Goal: Task Accomplishment & Management: Manage account settings

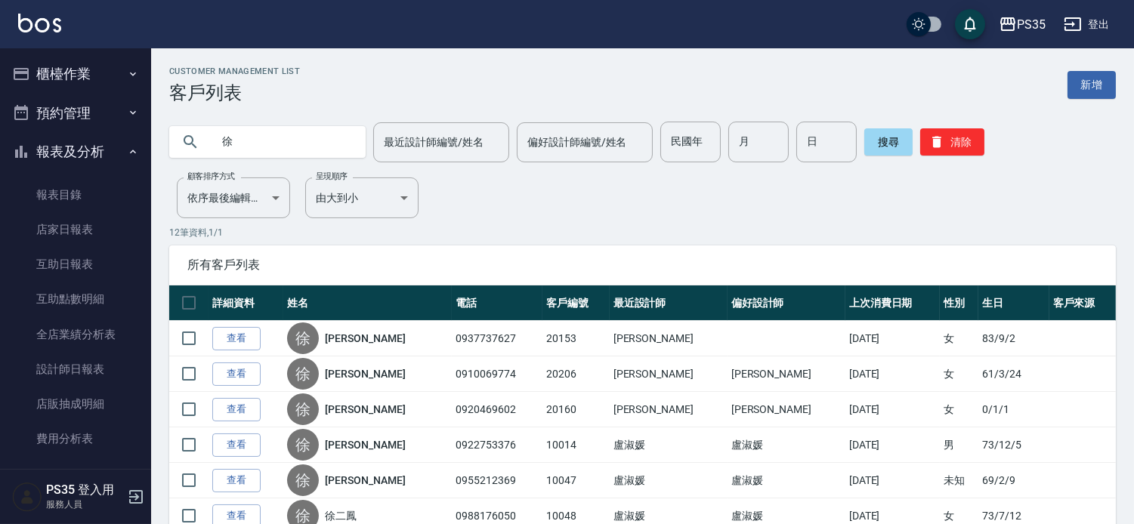
click at [71, 70] on button "櫃檯作業" at bounding box center [75, 73] width 139 height 39
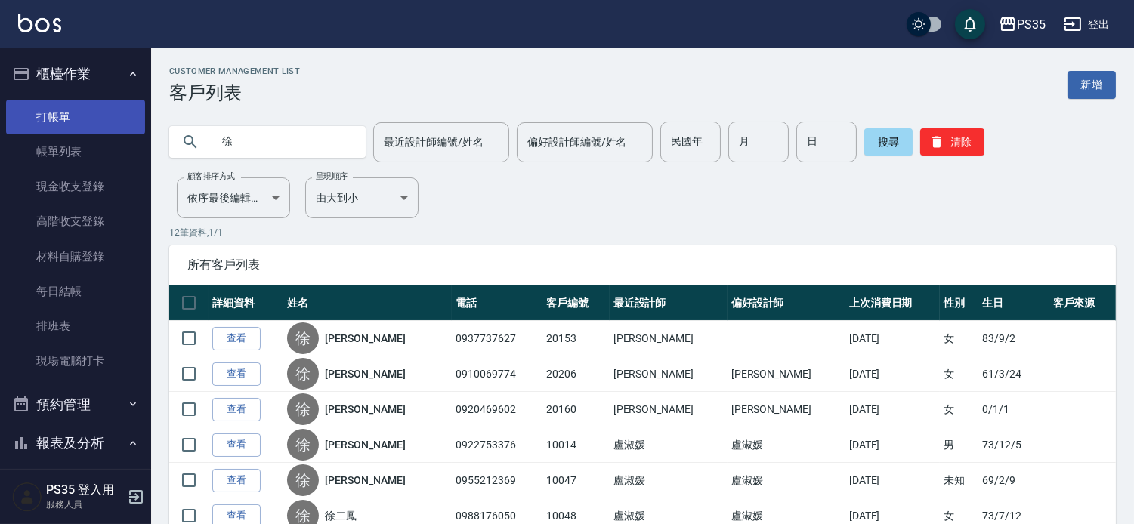
click at [79, 116] on link "打帳單" at bounding box center [75, 117] width 139 height 35
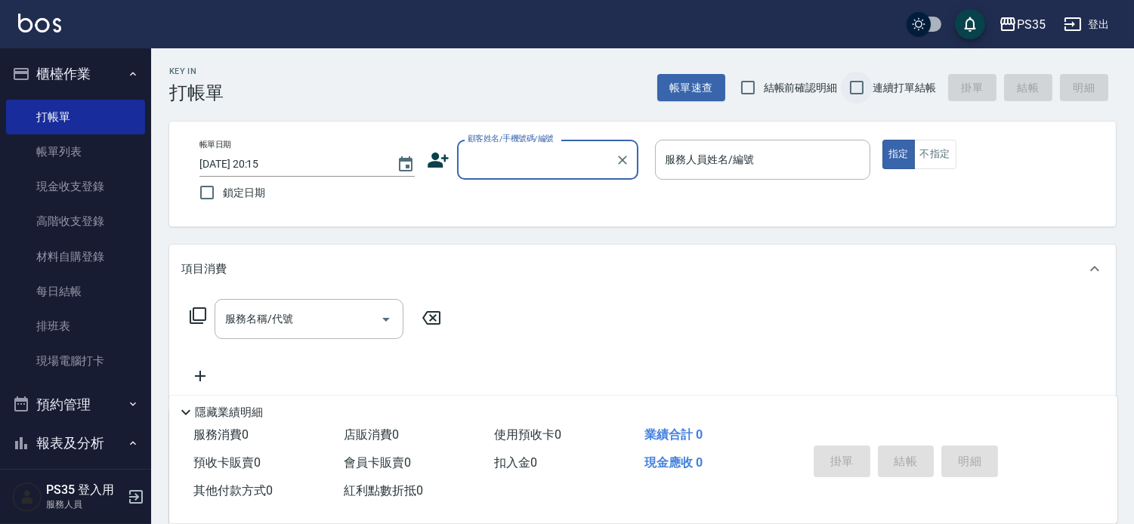
drag, startPoint x: 858, startPoint y: 81, endPoint x: 841, endPoint y: 93, distance: 20.6
click at [857, 81] on input "連續打單結帳" at bounding box center [857, 88] width 32 height 32
checkbox input "true"
click at [586, 159] on input "顧客姓名/手機號碼/編號" at bounding box center [536, 160] width 145 height 26
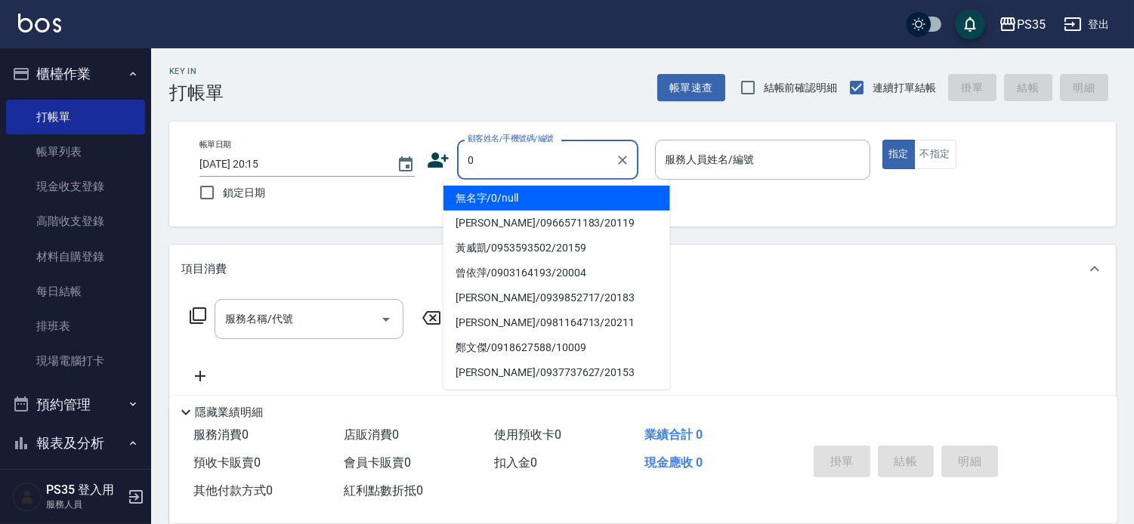
type input "0"
type input "2"
type button "true"
type input "無名字/0/null"
type input "[PERSON_NAME]-2"
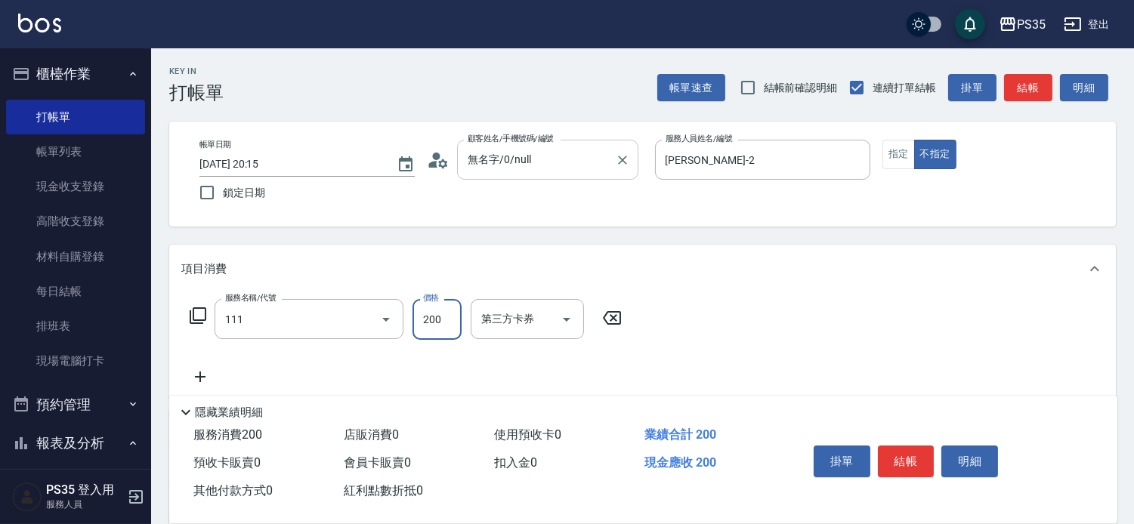
type input "200(111)"
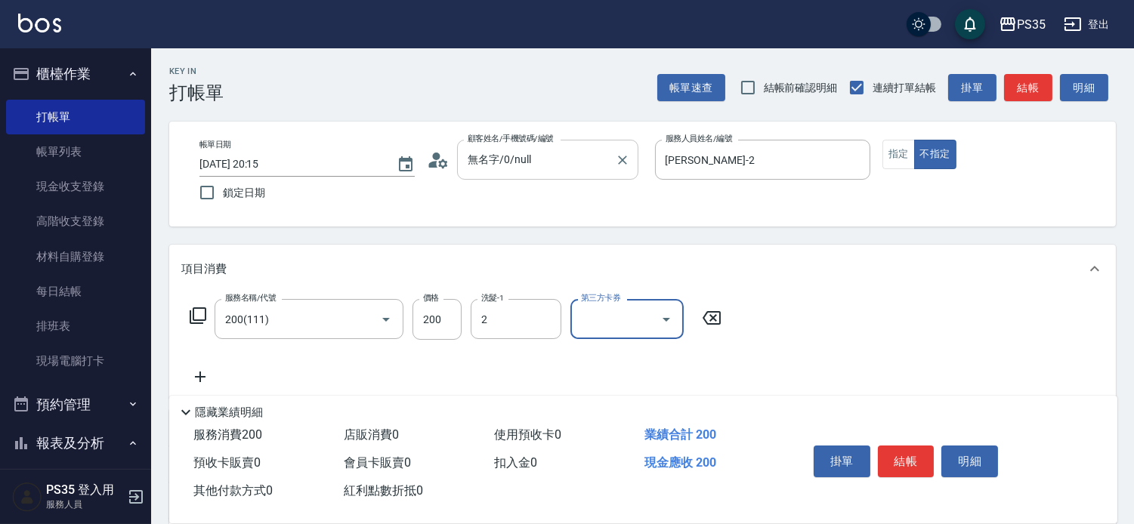
type input "[PERSON_NAME]-2"
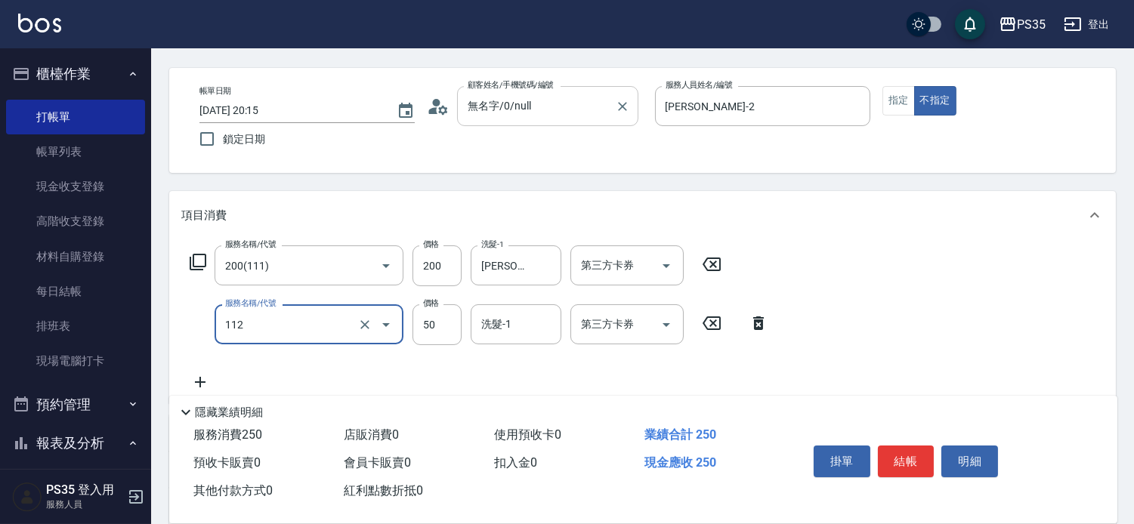
scroll to position [84, 0]
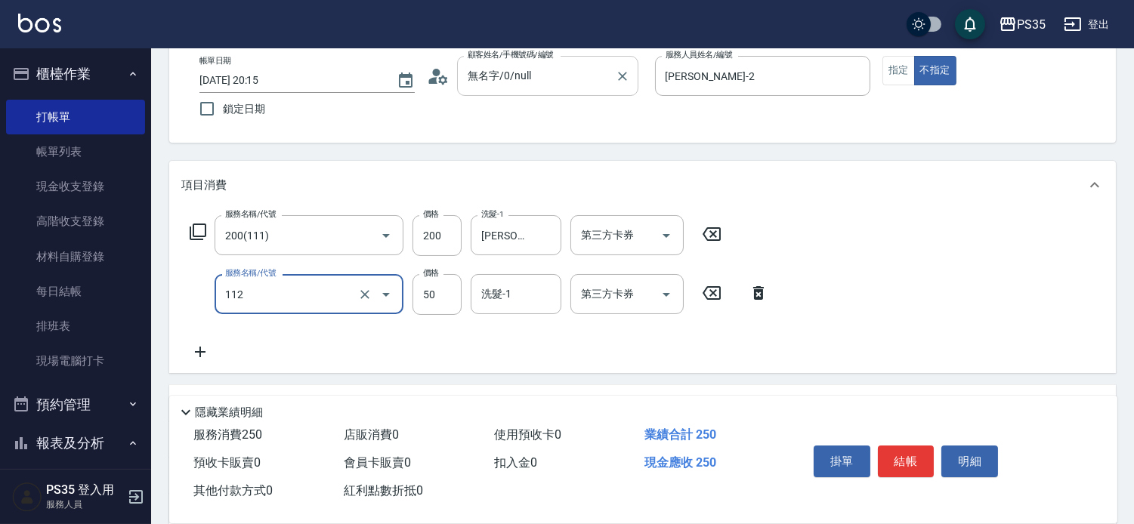
type input "精油50(112)"
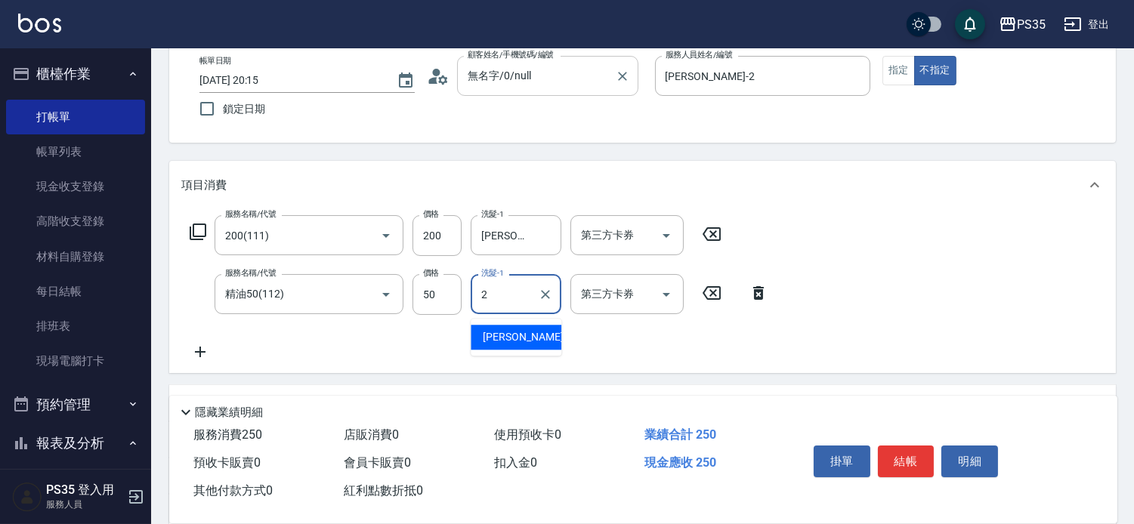
type input "[PERSON_NAME]-2"
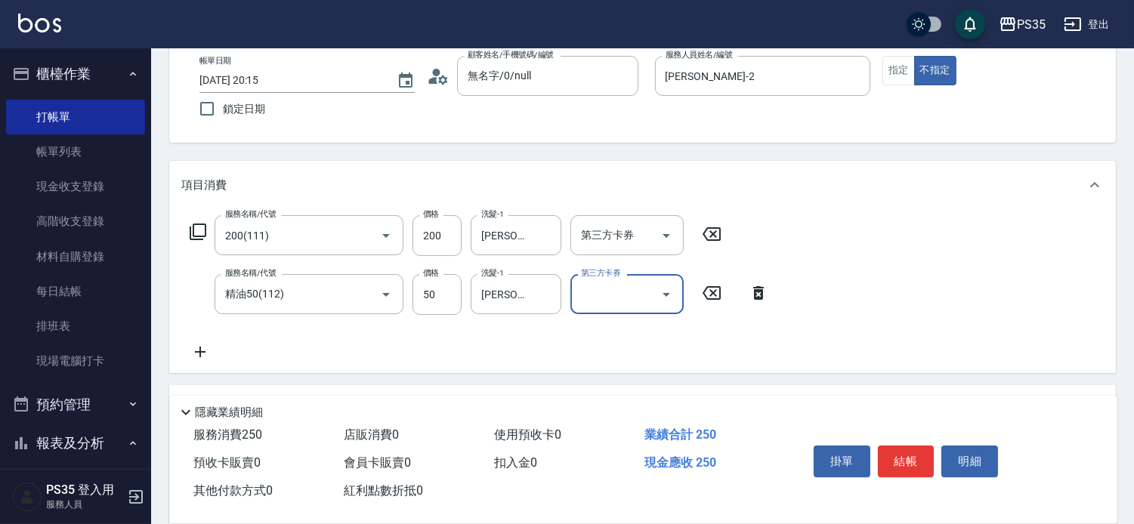
click at [908, 446] on button "結帳" at bounding box center [906, 462] width 57 height 32
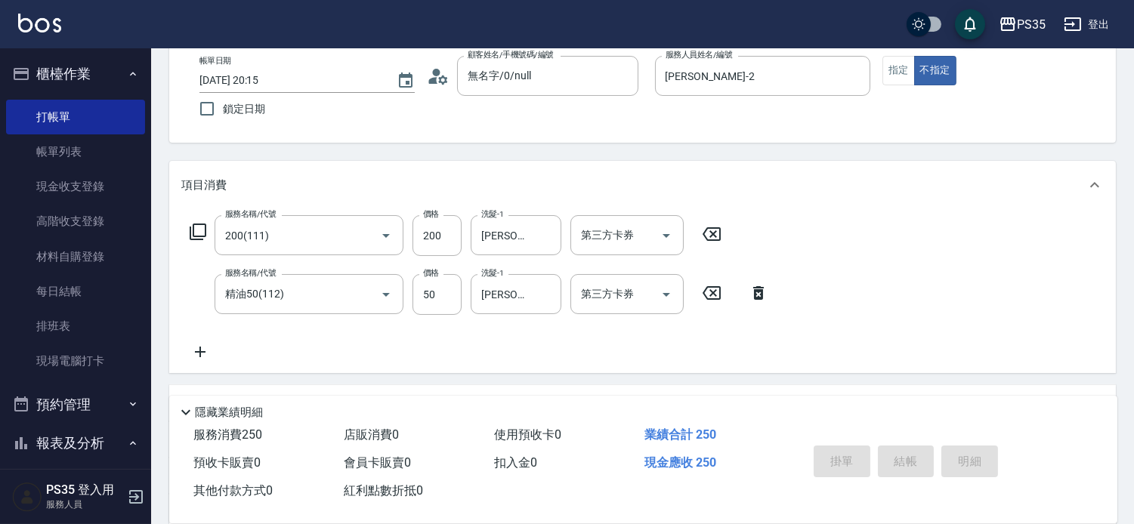
type input "[DATE] 20:16"
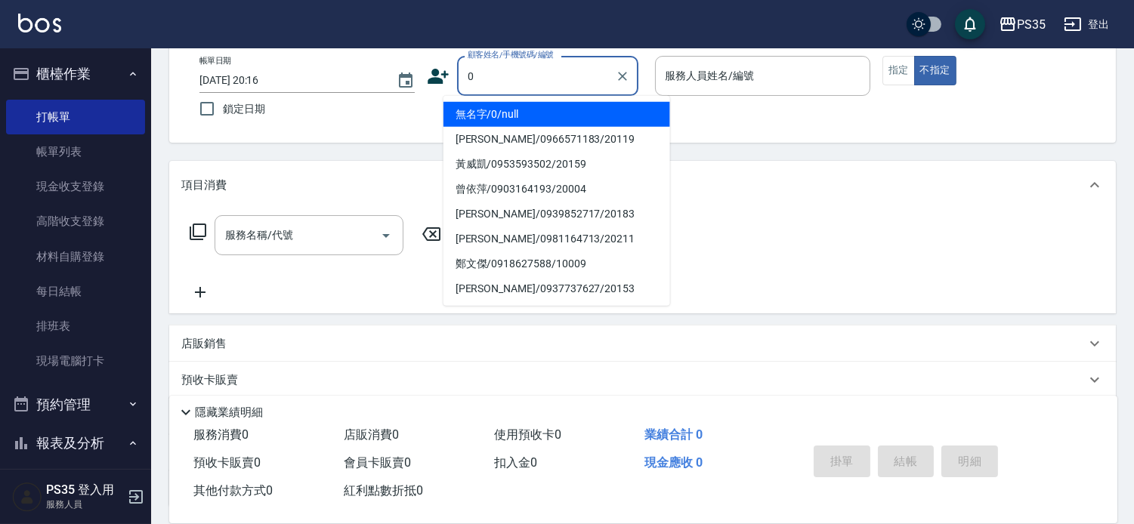
type input "0"
type input "2"
type button "false"
type input "無名字/0/null"
type input "[PERSON_NAME]-2"
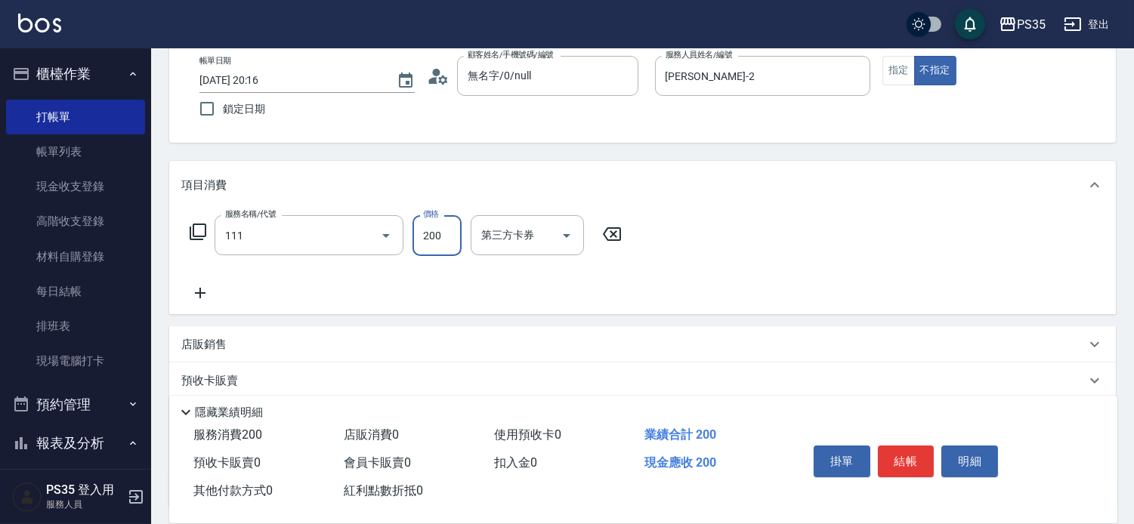
type input "200(111)"
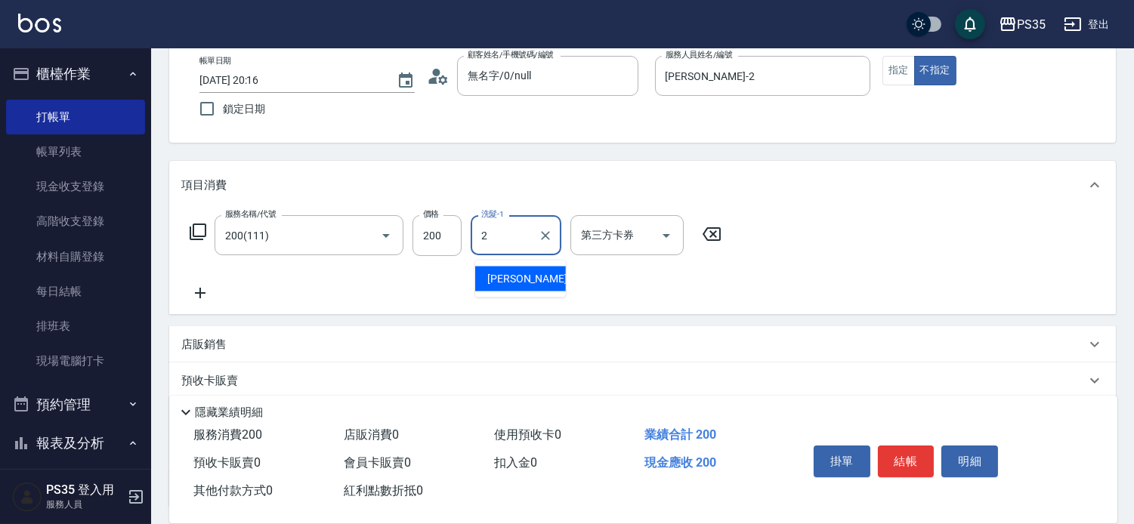
type input "[PERSON_NAME]-2"
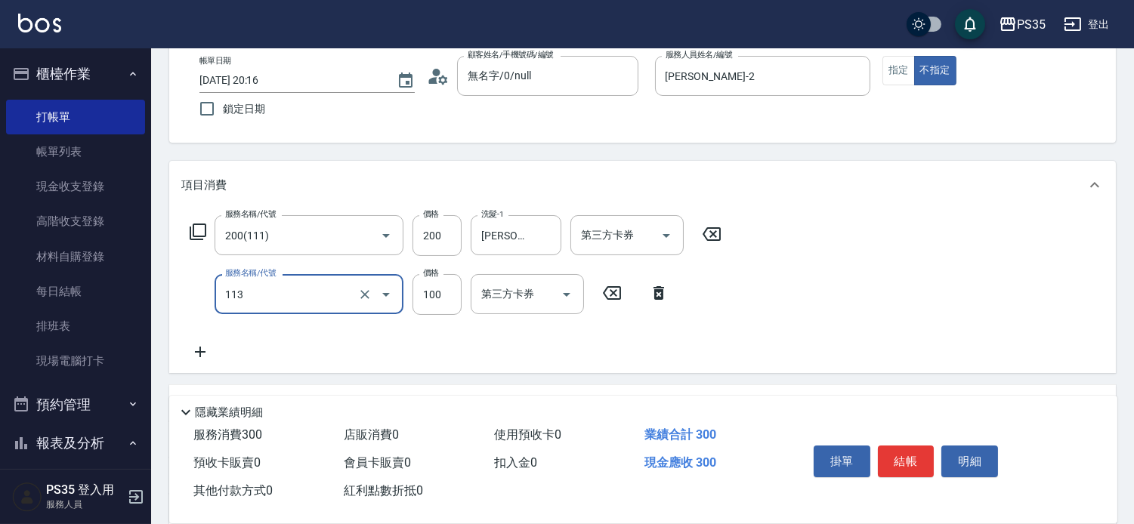
type input "瞬護100(113)"
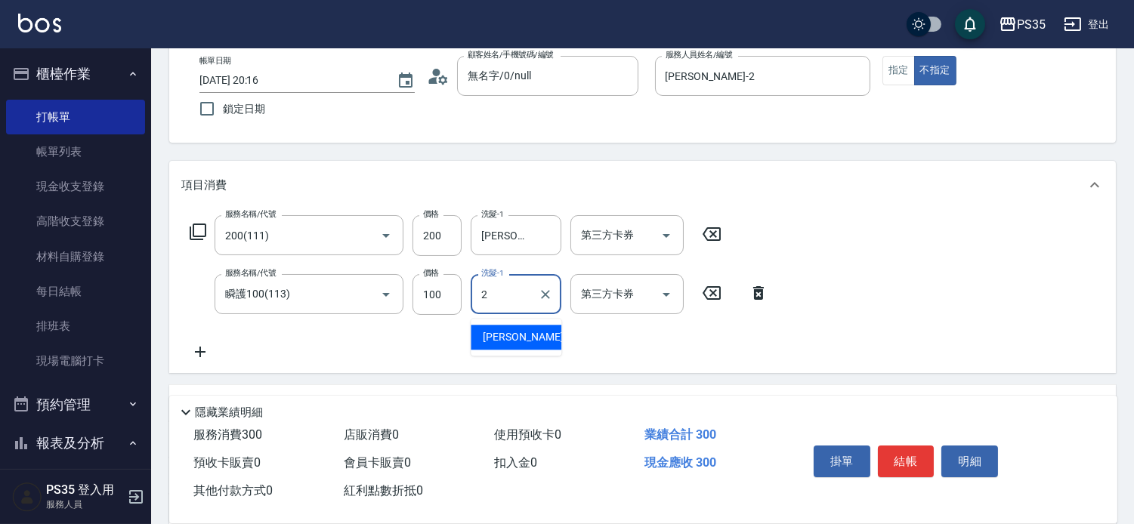
type input "[PERSON_NAME]-2"
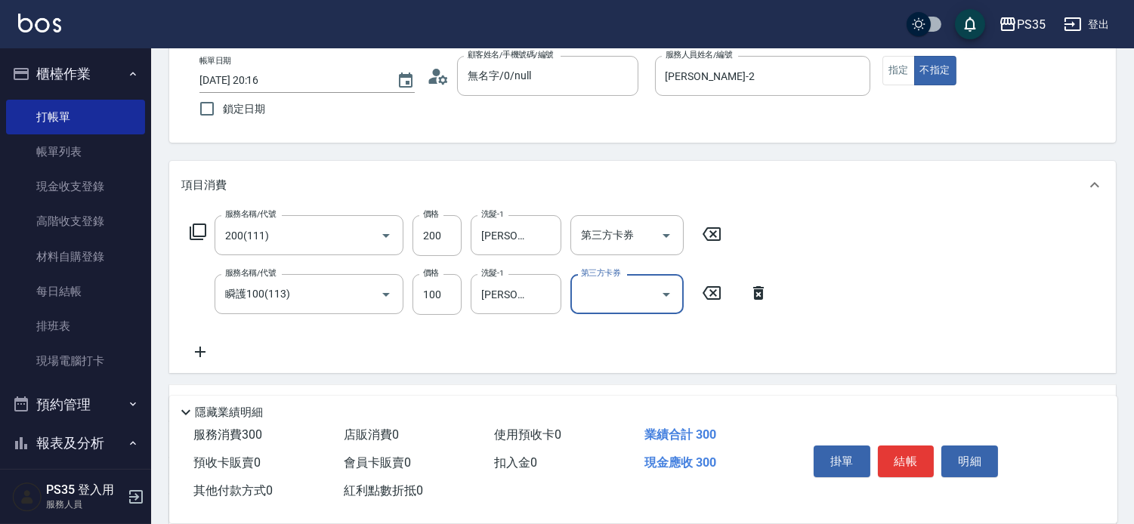
click at [908, 446] on button "結帳" at bounding box center [906, 462] width 57 height 32
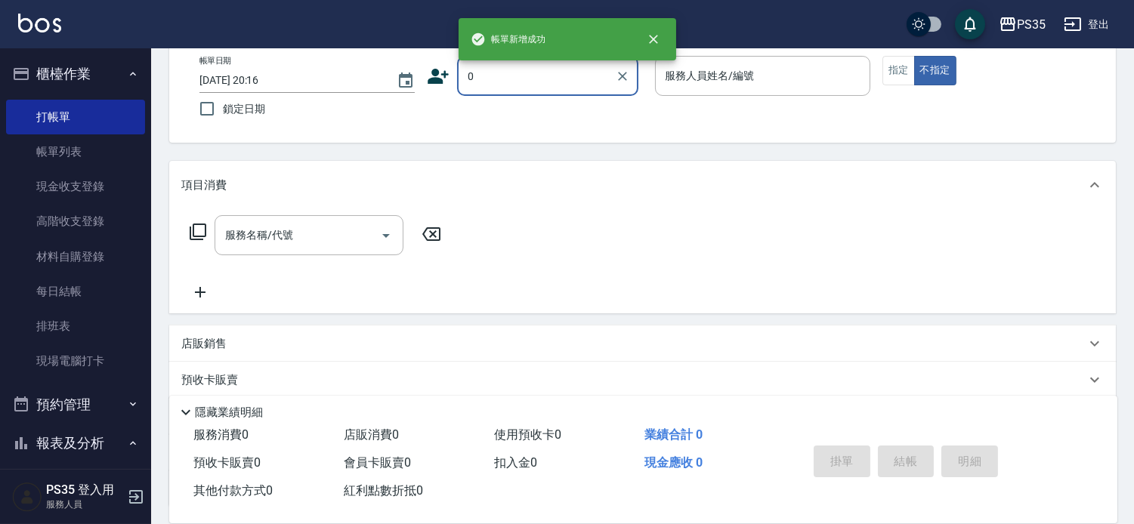
type input "無名字/0/null"
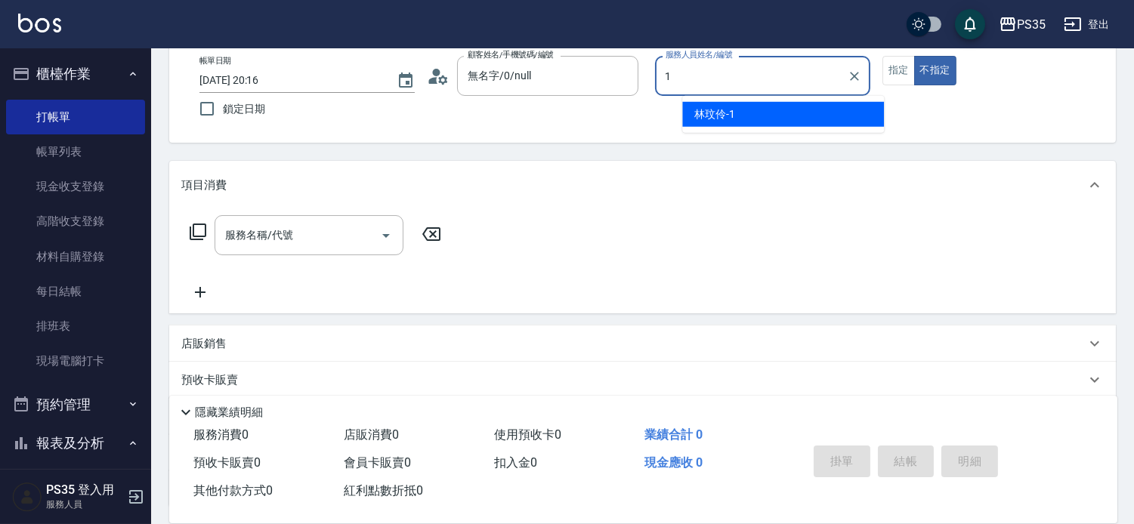
type input "林玟伶-1"
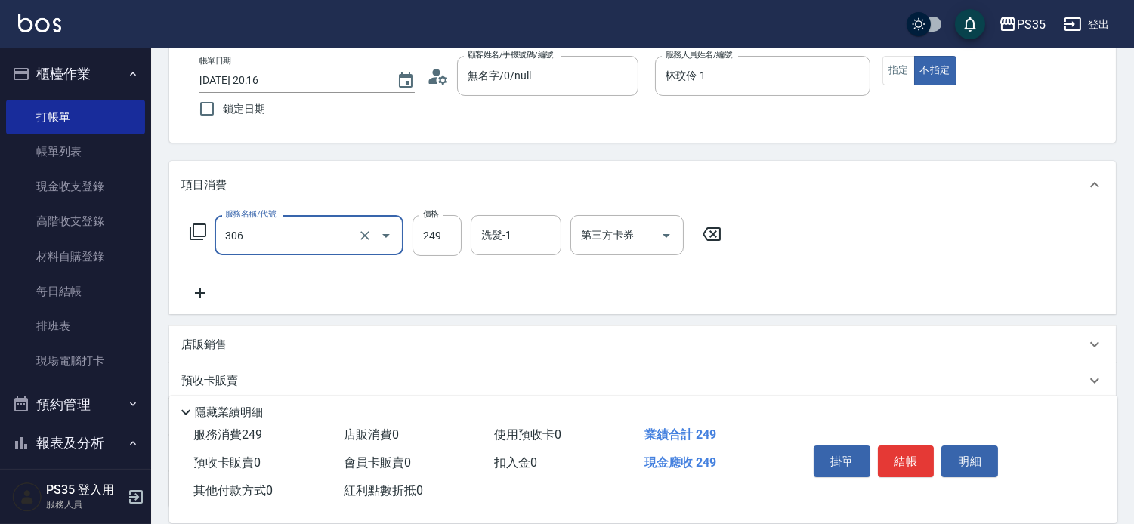
type input "剪髮(306)"
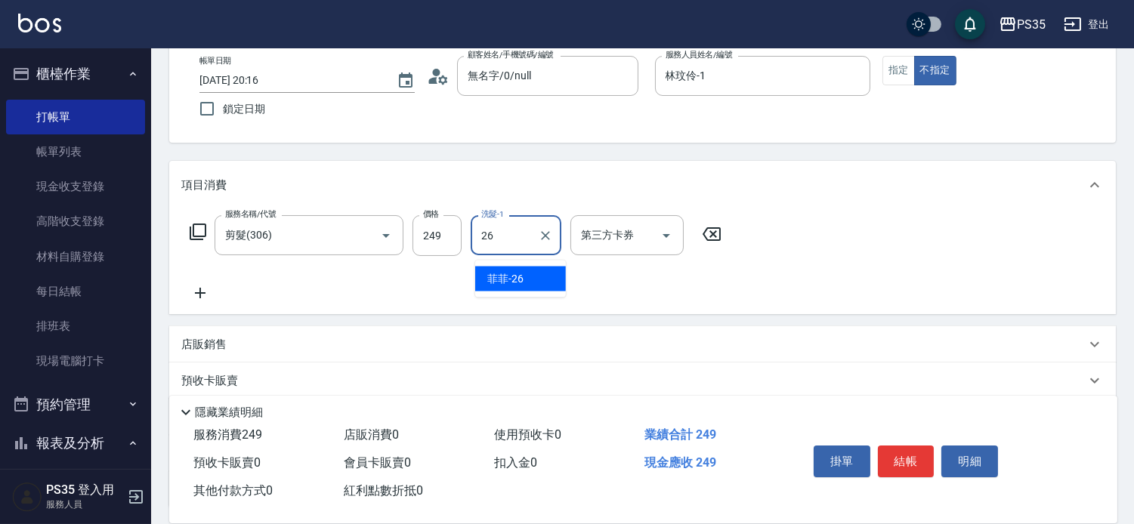
type input "菲菲-26"
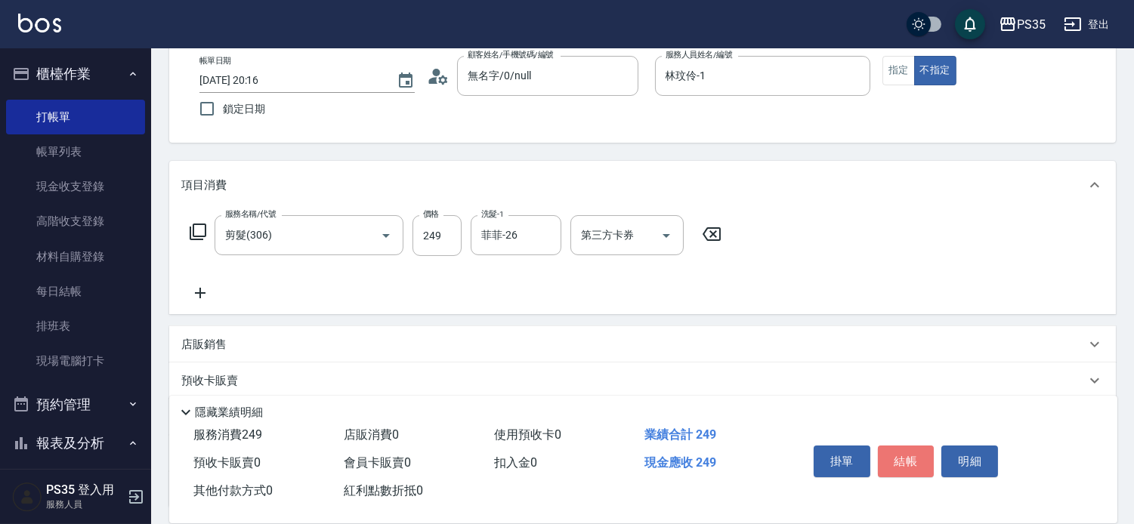
click at [908, 446] on button "結帳" at bounding box center [906, 462] width 57 height 32
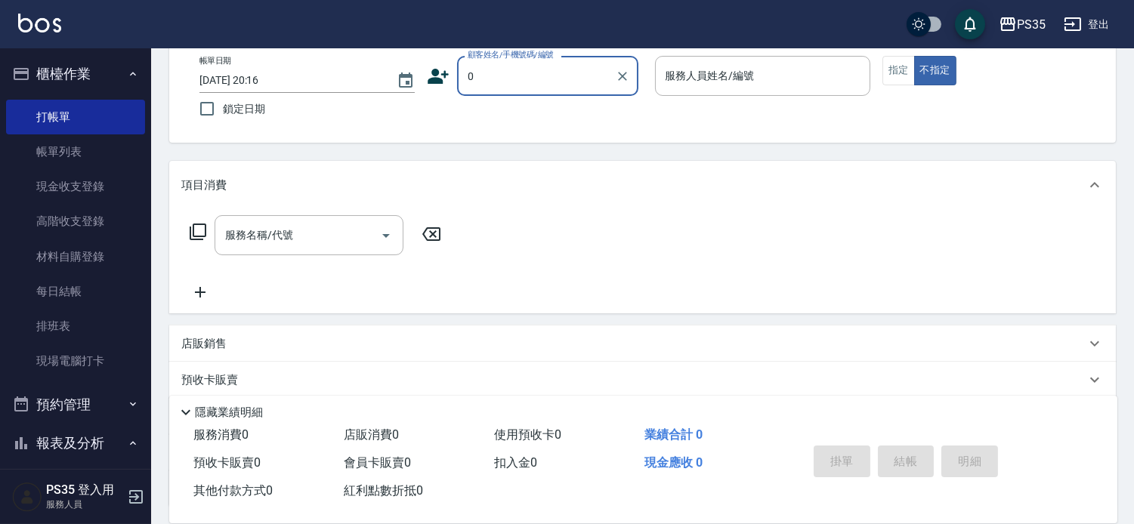
type input "0"
type input "1"
type input "無名字/0/null"
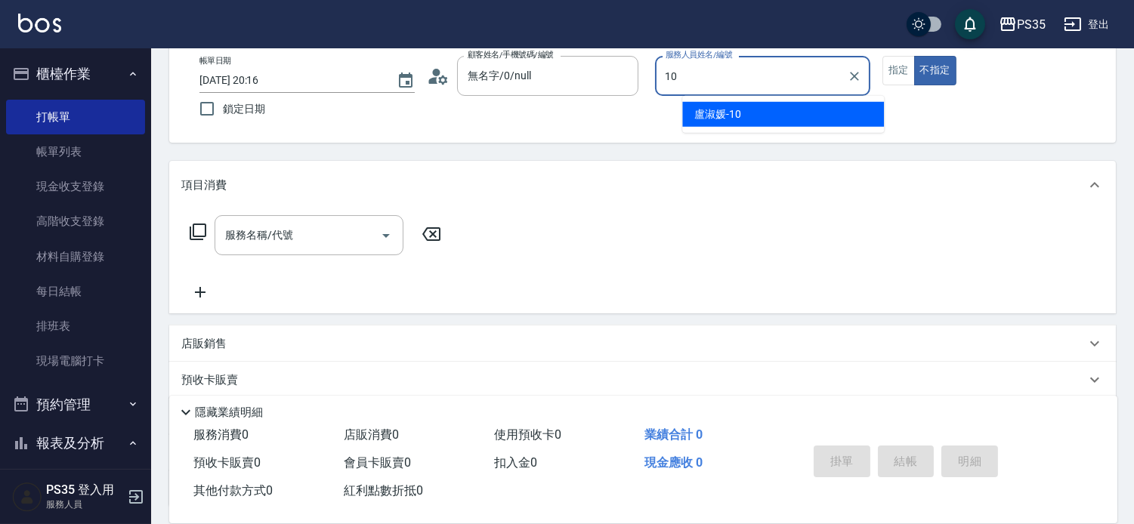
type input "盧淑媛-10"
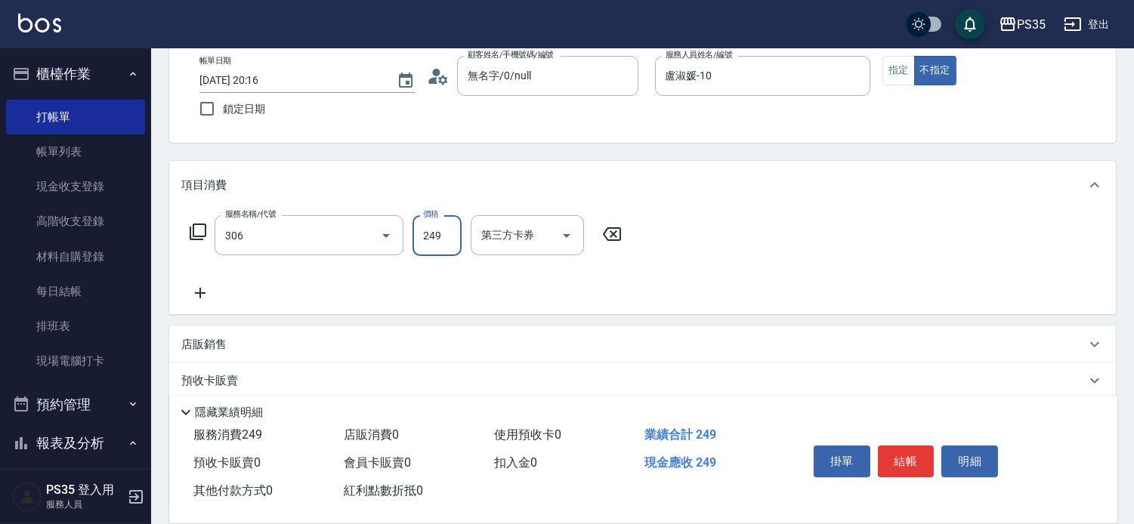
type input "剪髮(306)"
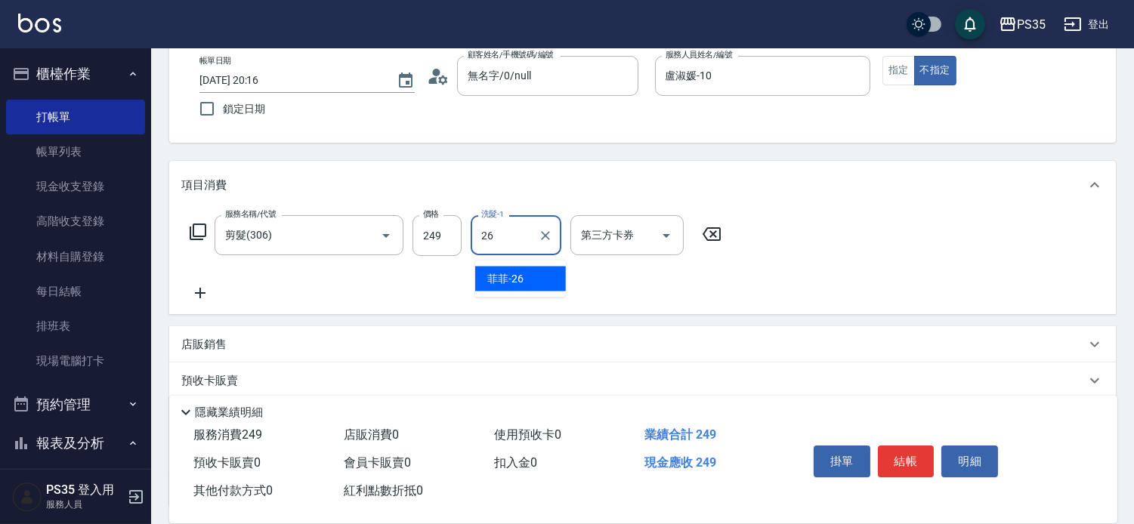
type input "菲菲-26"
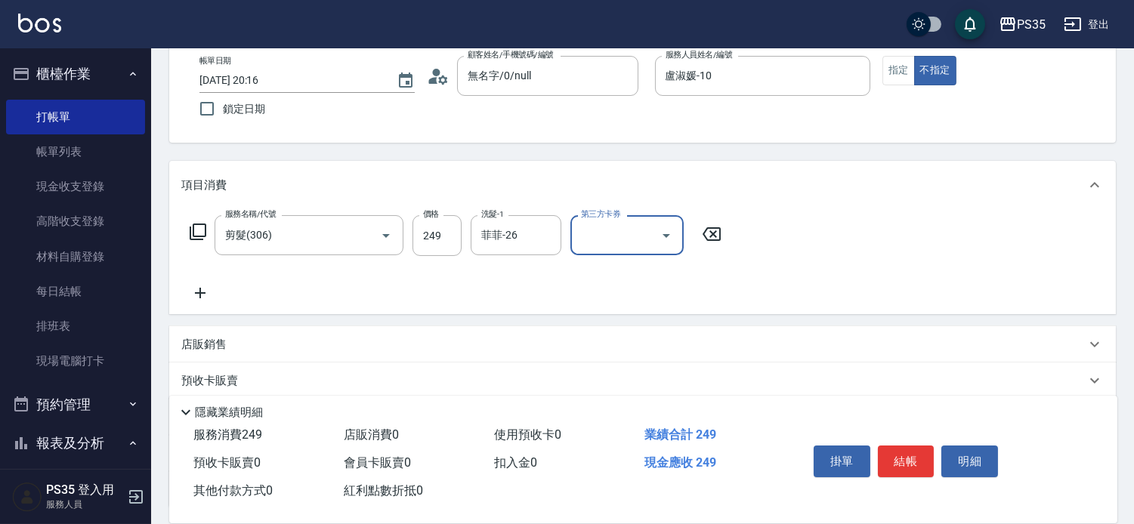
click at [908, 446] on button "結帳" at bounding box center [906, 462] width 57 height 32
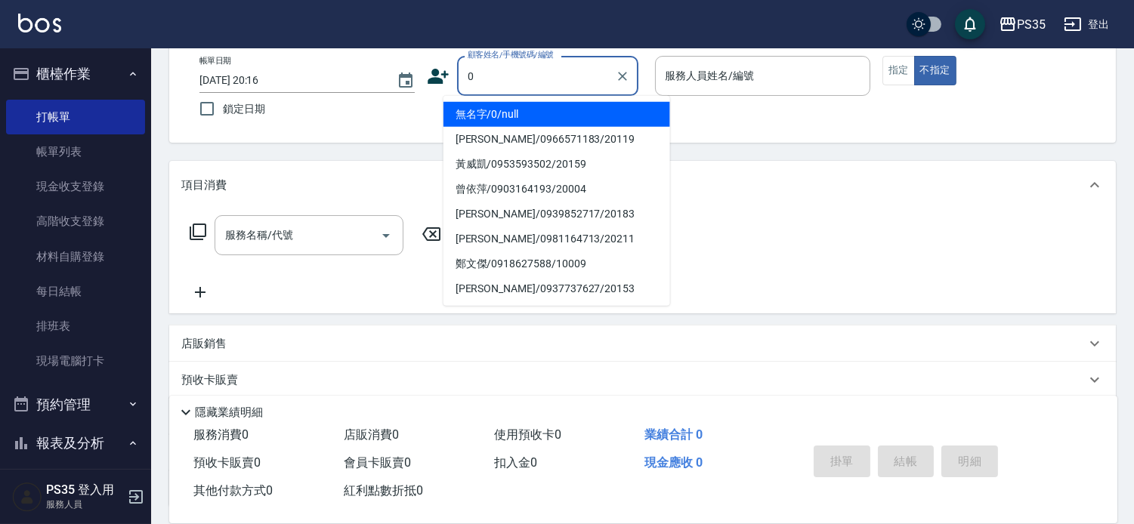
type input "0"
type input "1"
type input "無名字/0/null"
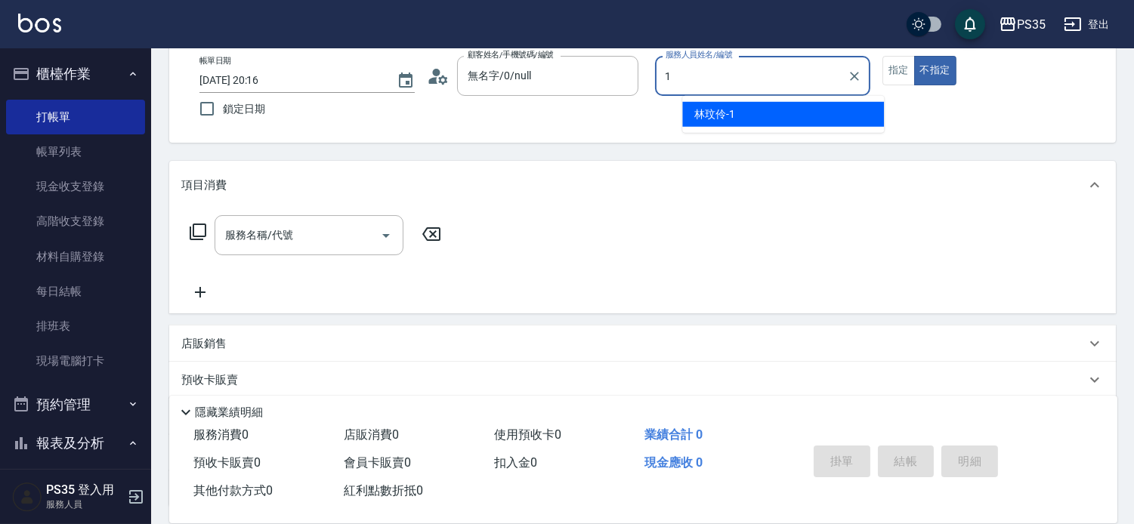
type input "林玟伶-1"
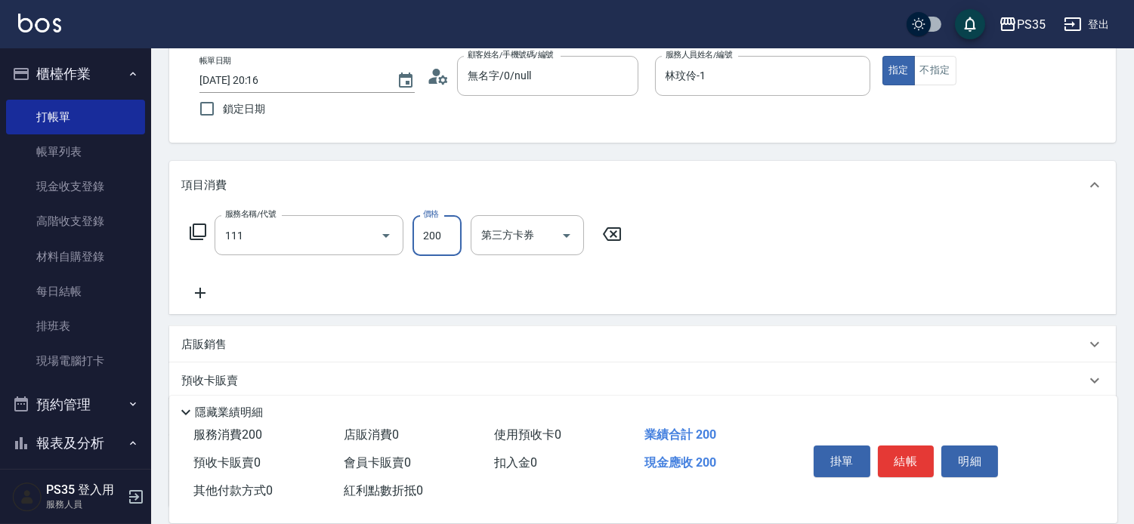
type input "200(111)"
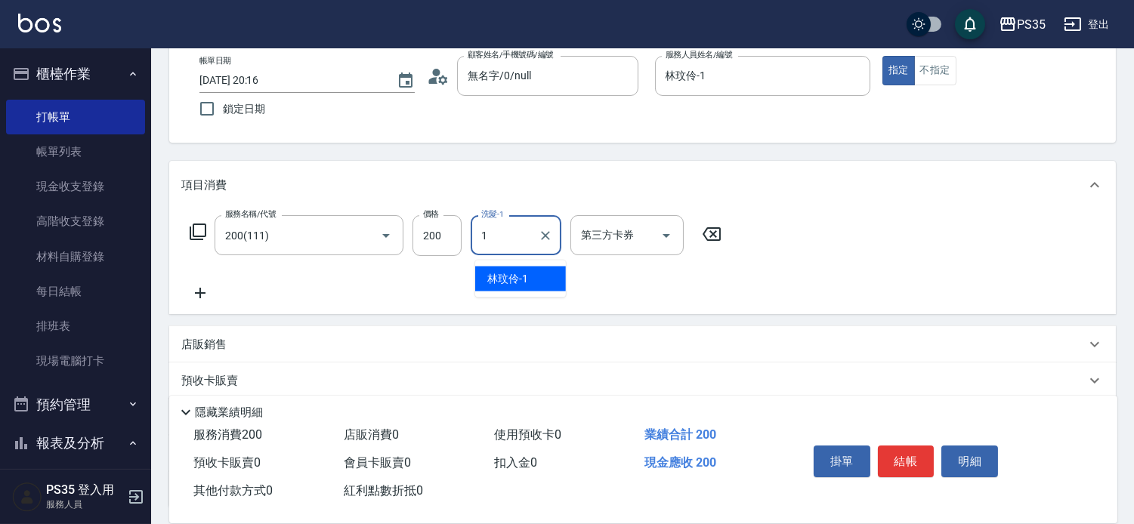
type input "林玟伶-1"
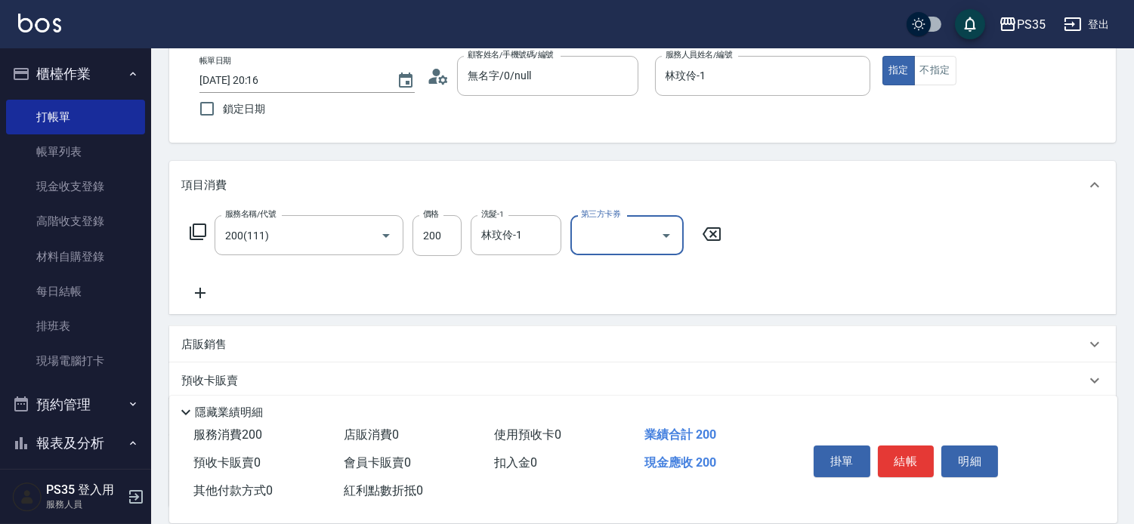
click at [908, 446] on button "結帳" at bounding box center [906, 462] width 57 height 32
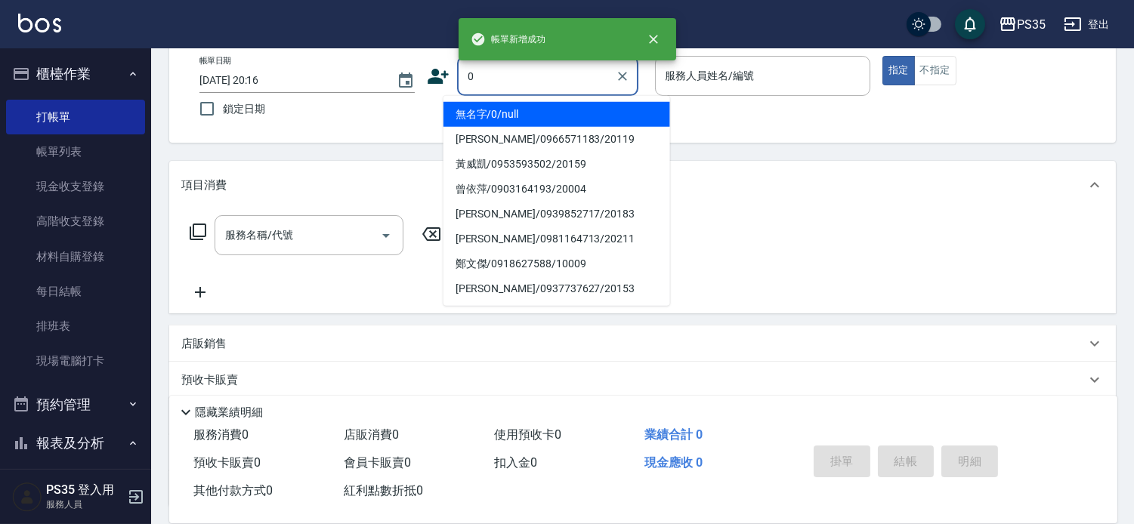
type input "無名字/0/null"
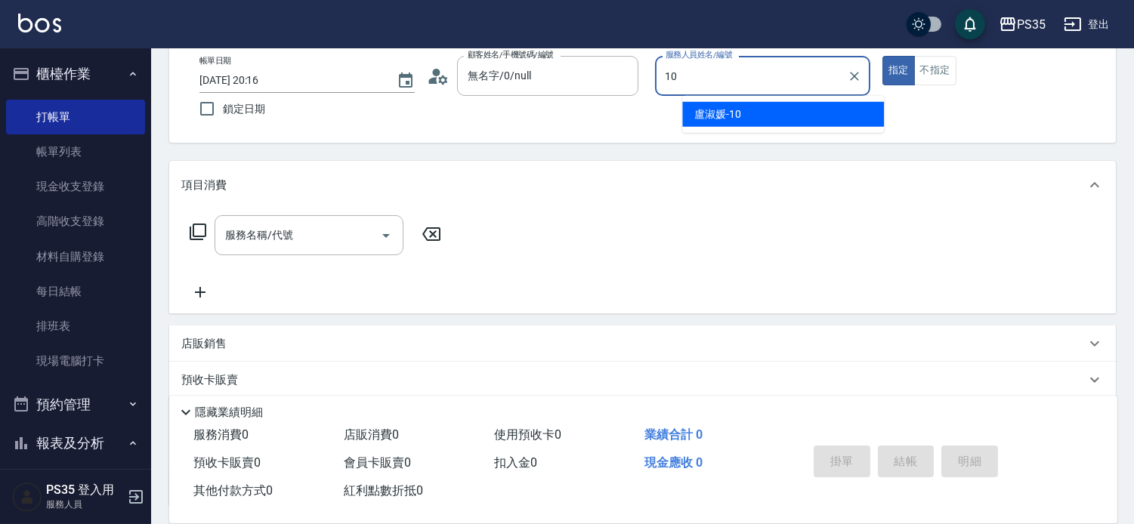
type input "盧淑媛-10"
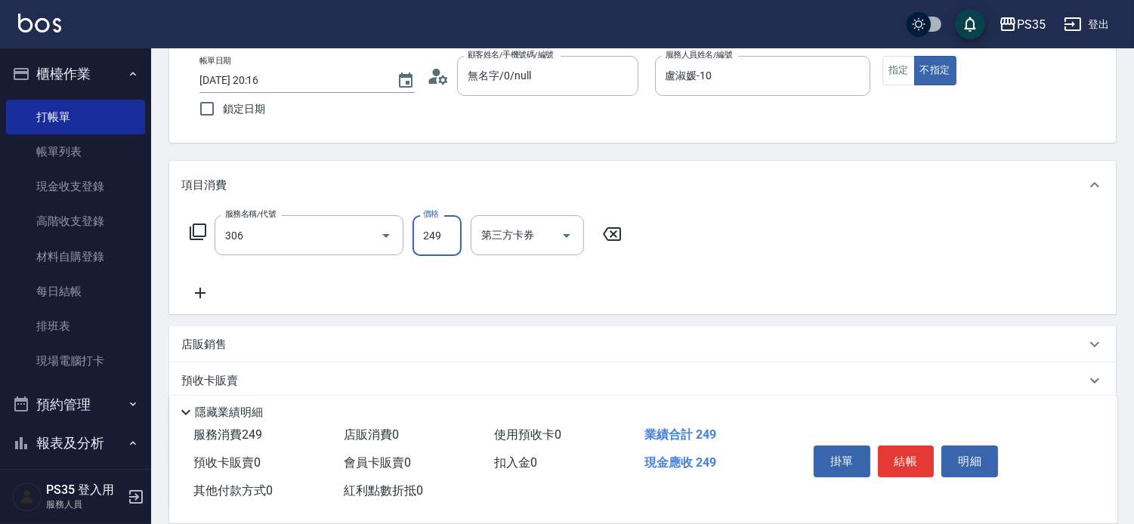
type input "剪髮(306)"
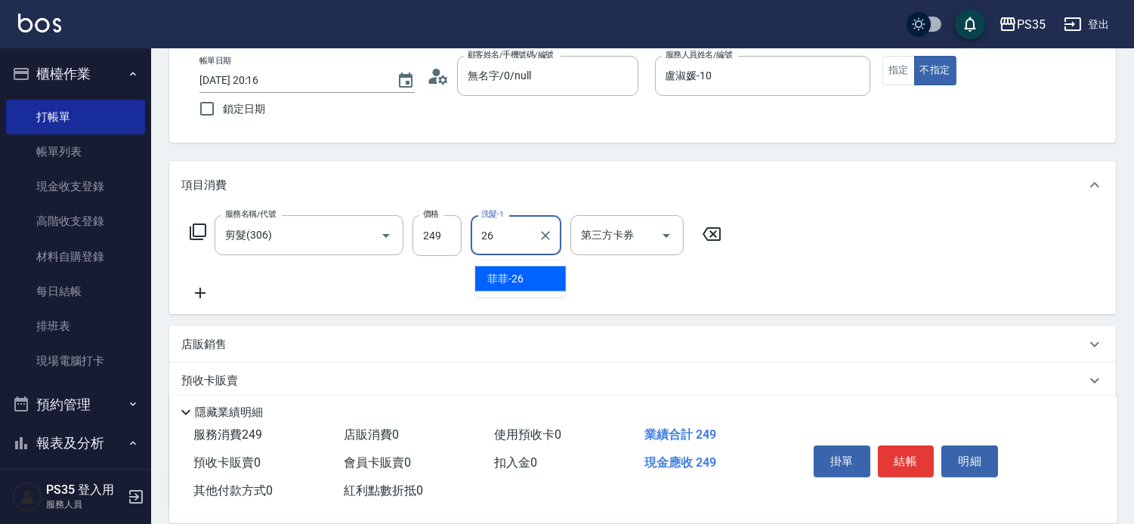
type input "菲菲-26"
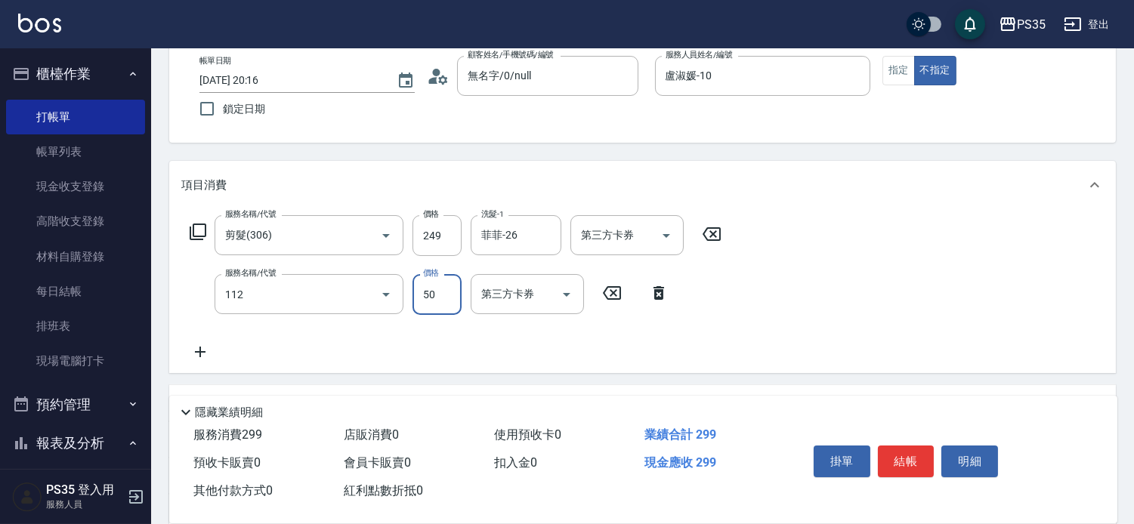
type input "精油50(112)"
type input "50"
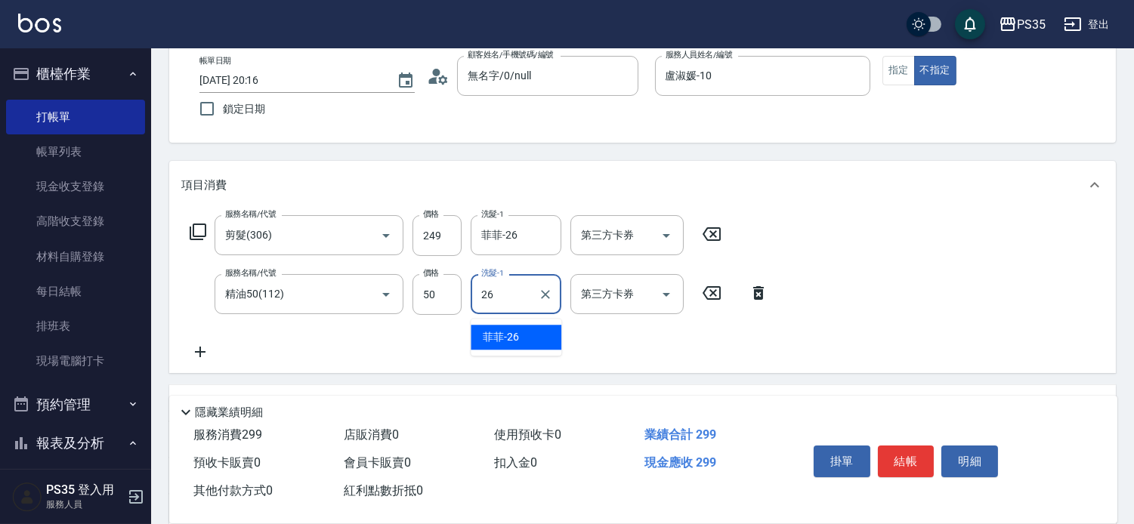
type input "菲菲-26"
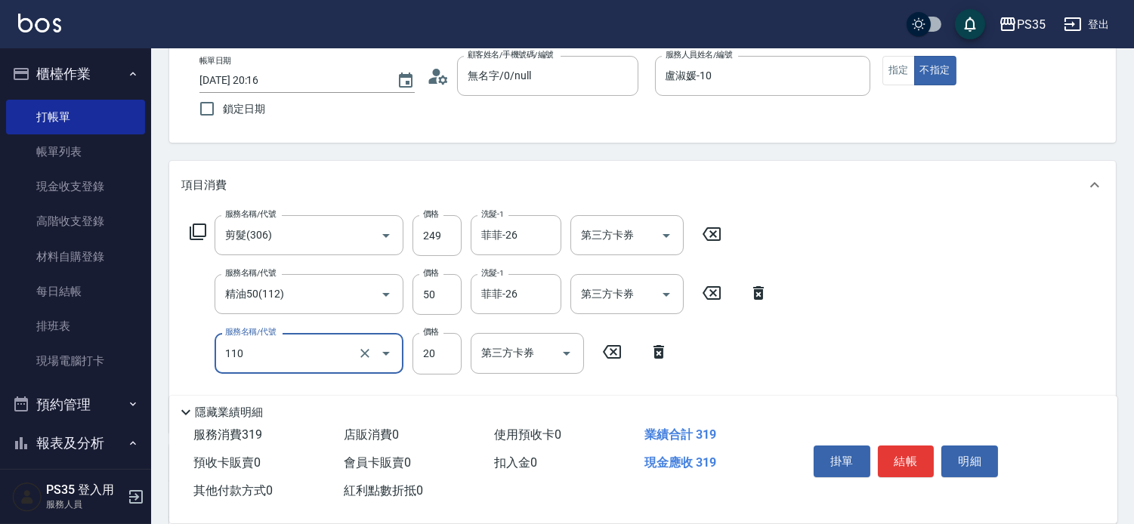
type input "潤絲(110)"
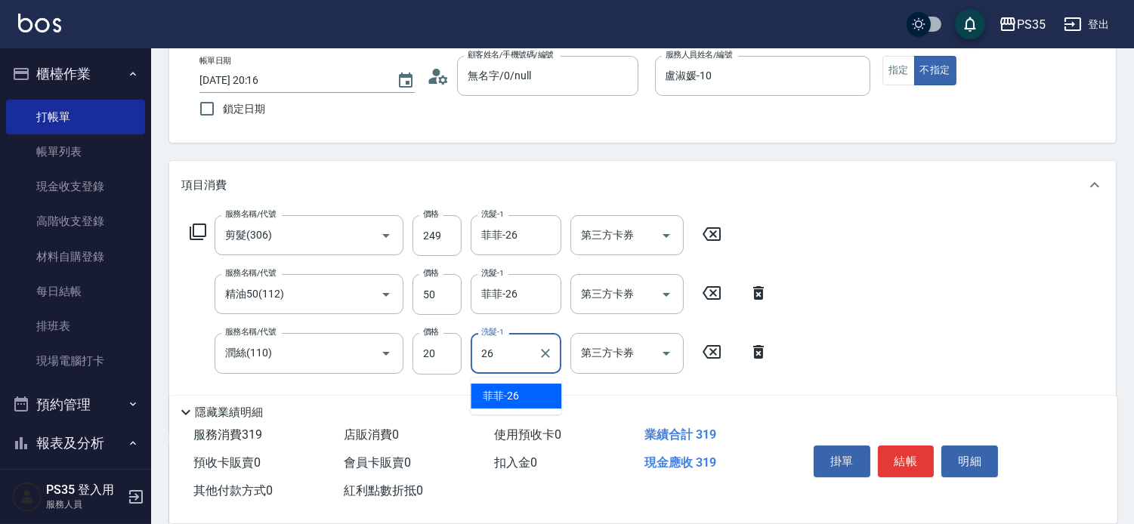
type input "菲菲-26"
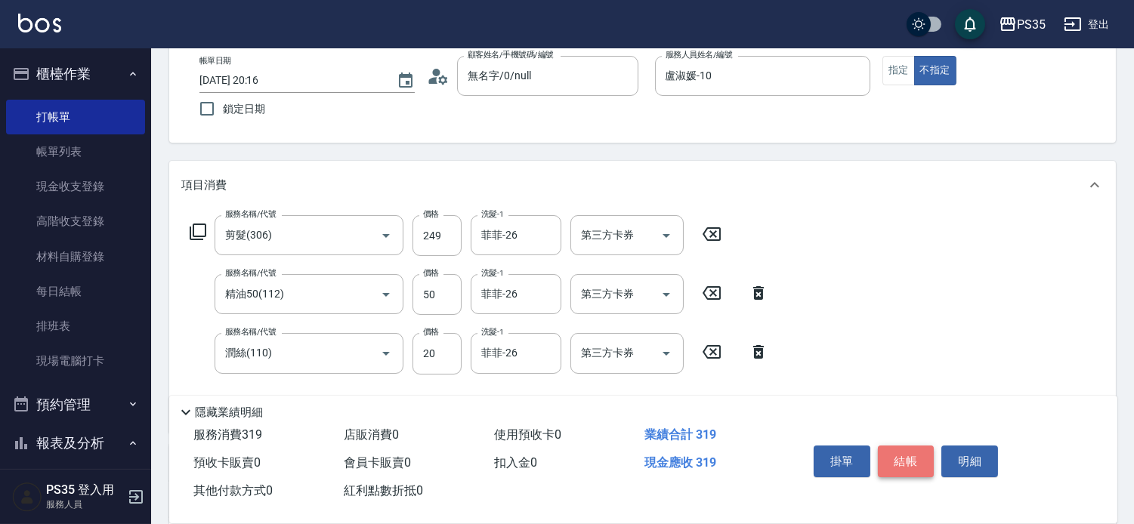
click at [920, 446] on button "結帳" at bounding box center [906, 462] width 57 height 32
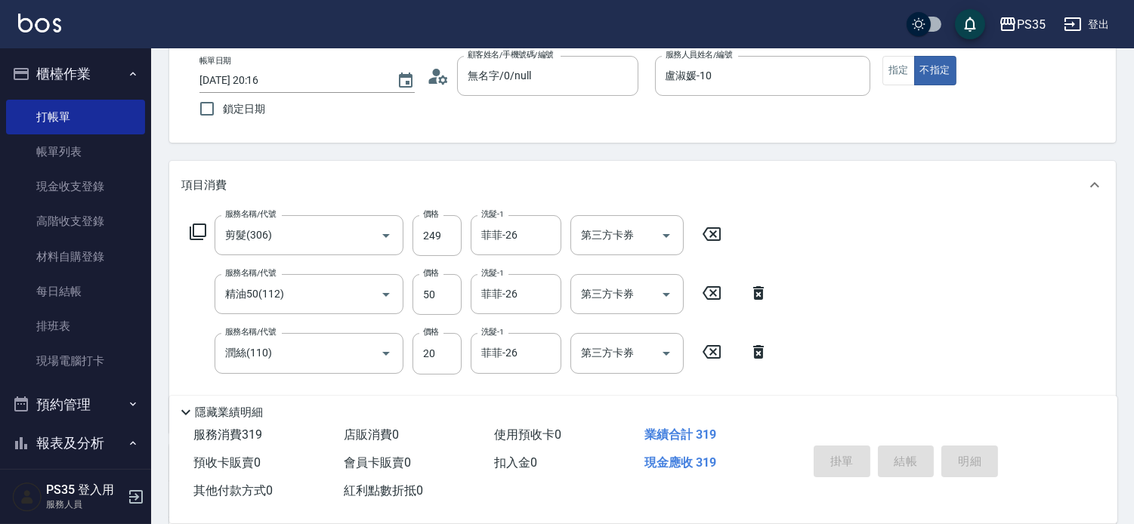
type input "[DATE] 20:17"
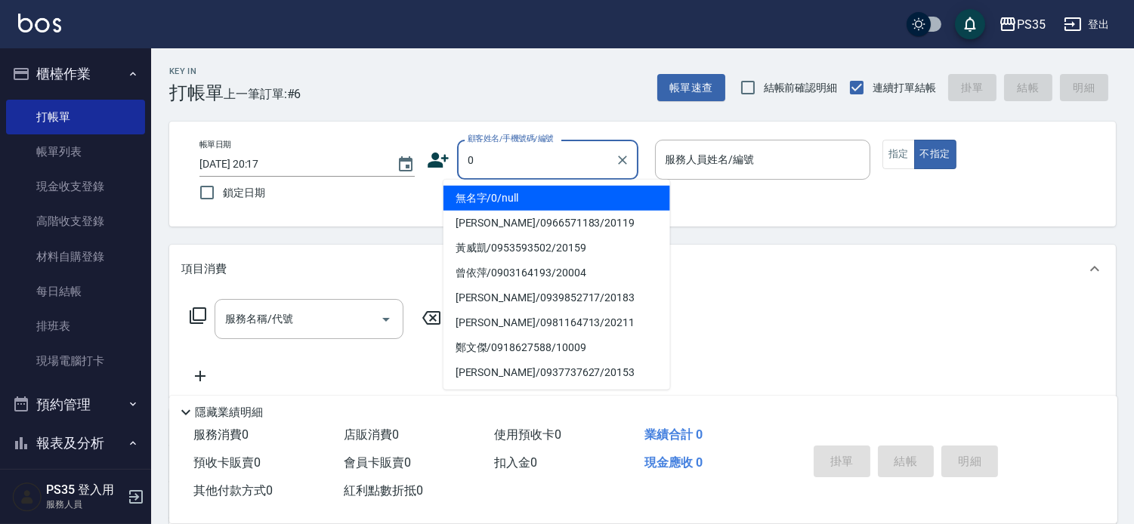
type input "0"
type input "2"
type input "無名字/0/null"
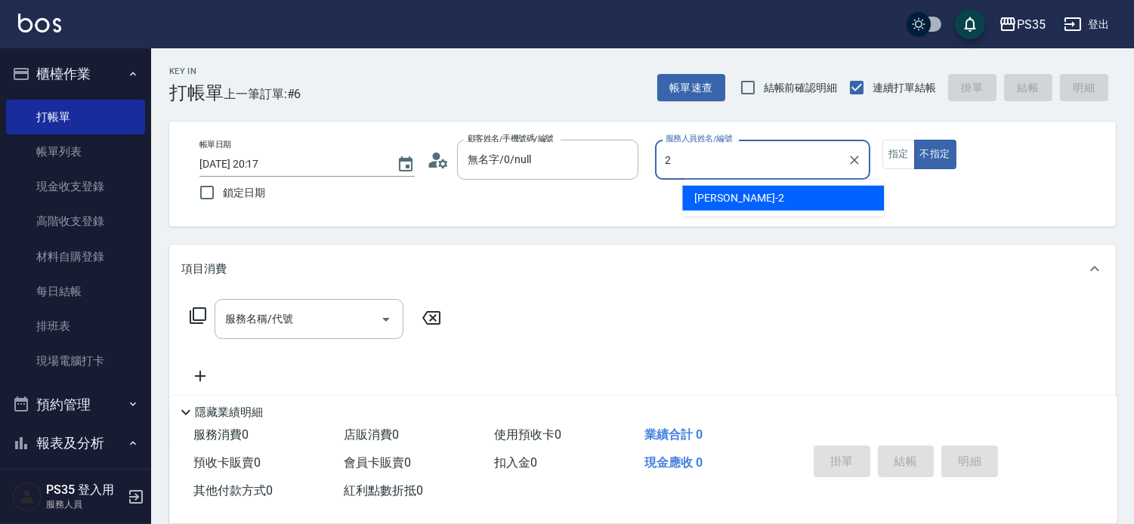
type input "[PERSON_NAME]-2"
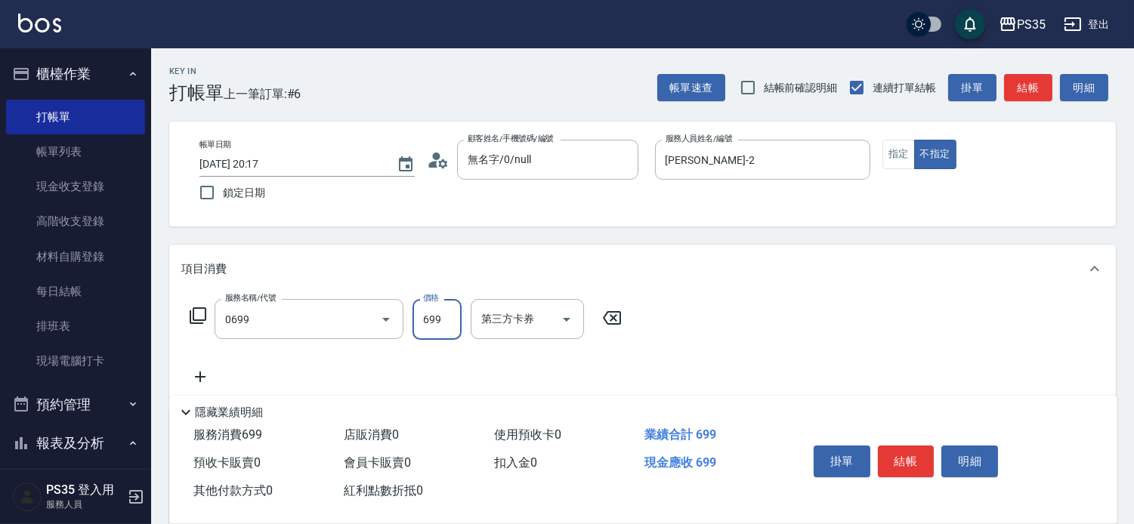
type input "精油SPA(0699)"
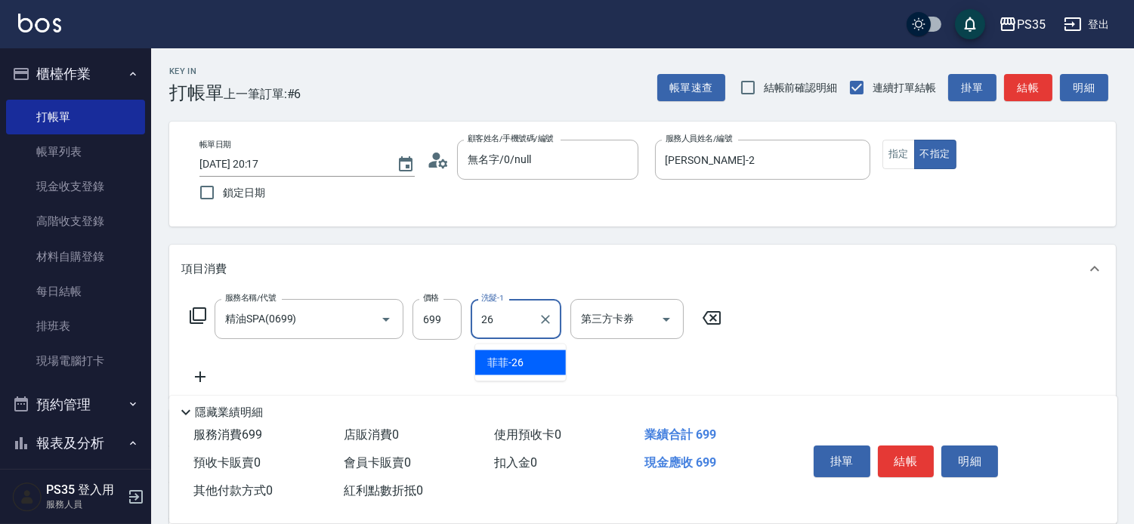
type input "菲菲-26"
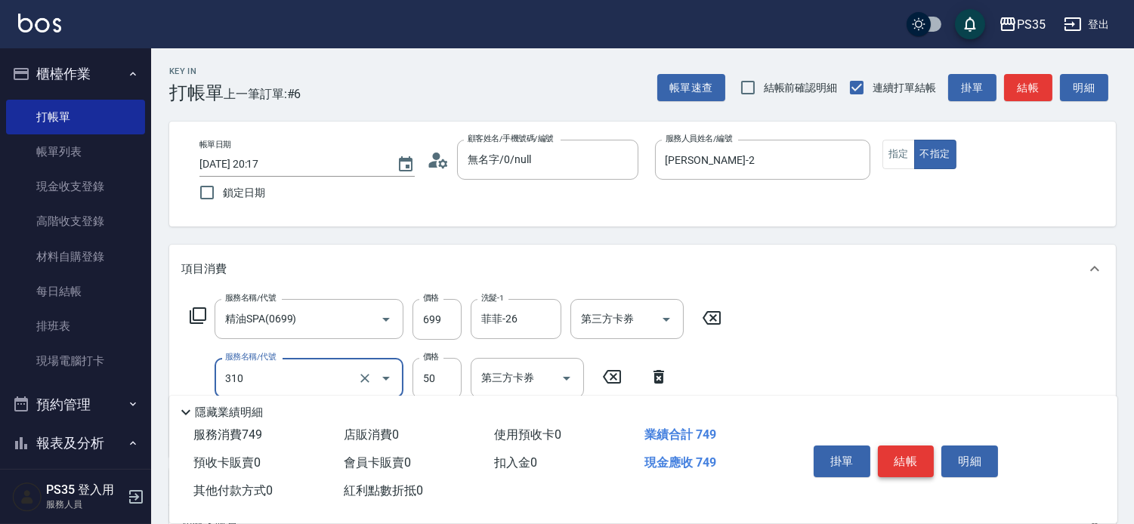
type input "剪瀏海(310)"
click at [930, 446] on button "結帳" at bounding box center [906, 462] width 57 height 32
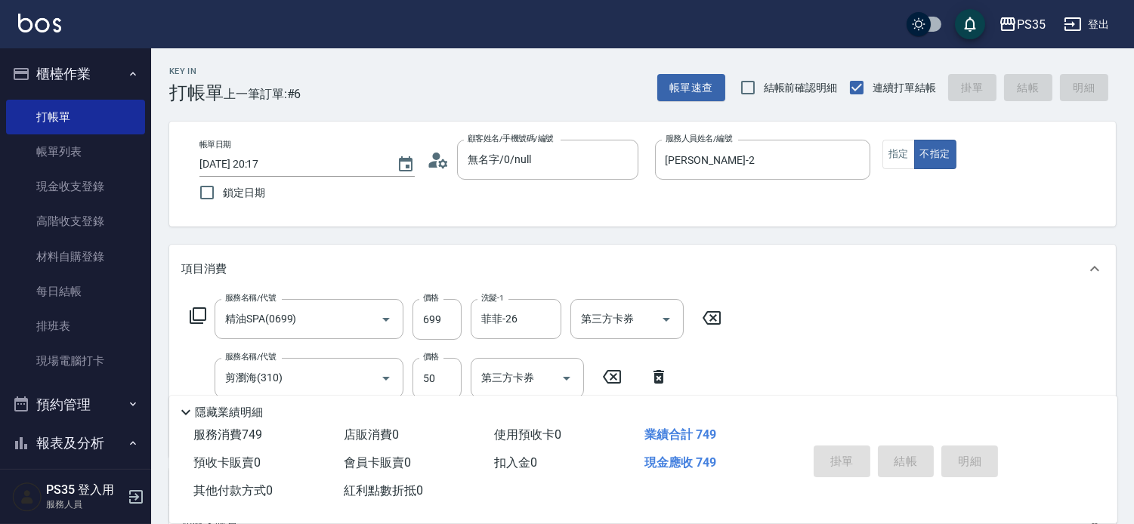
type input "[DATE] 20:24"
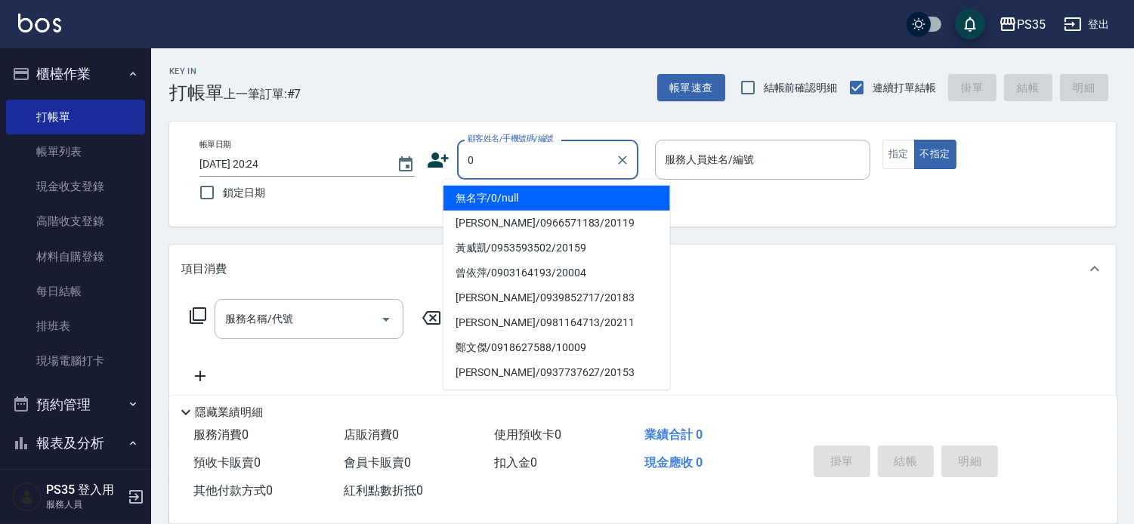
type input "無名字/0/null"
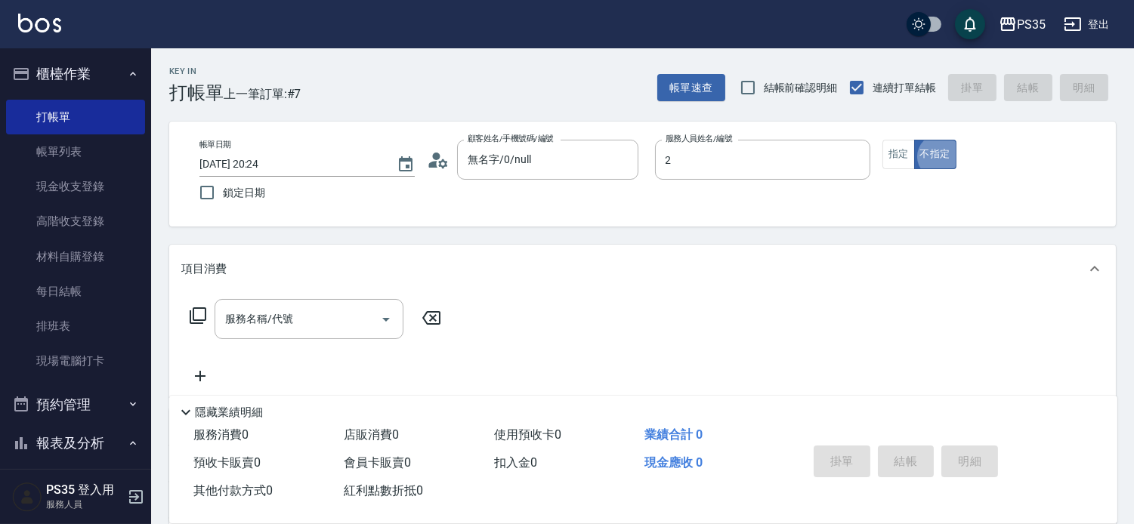
type input "[PERSON_NAME]-2"
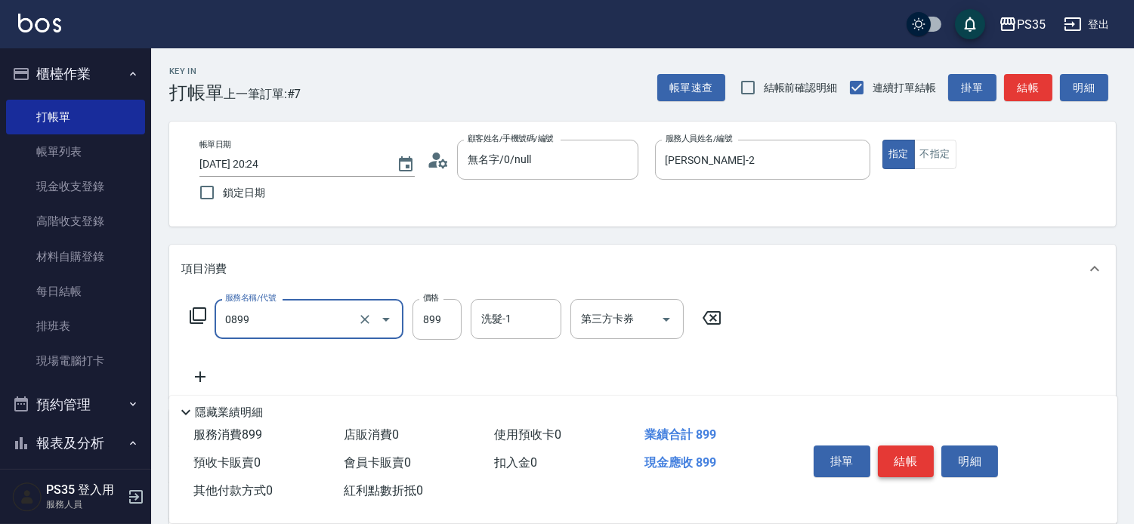
type input "排毒SPA(0899)"
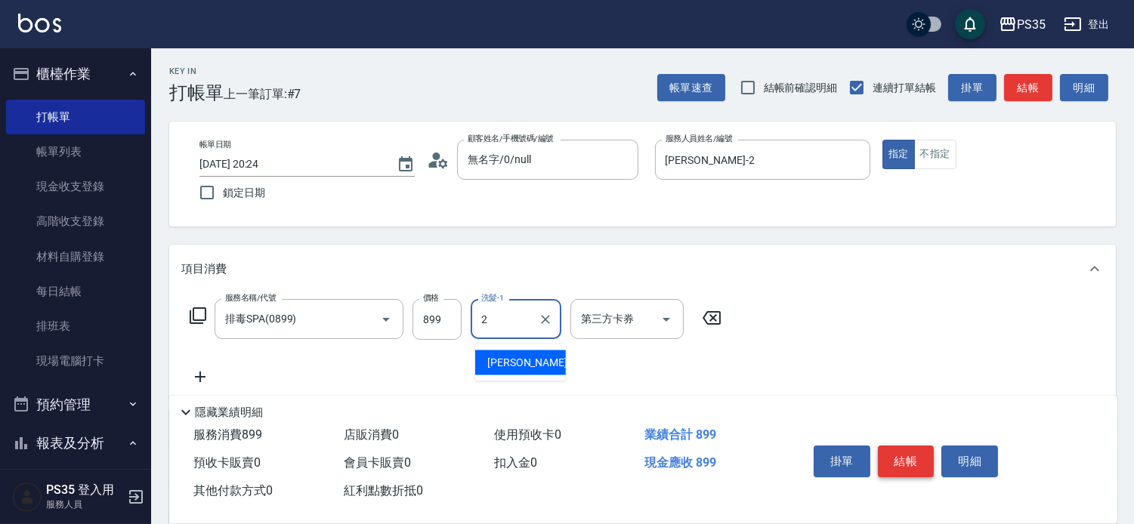
type input "[PERSON_NAME]-2"
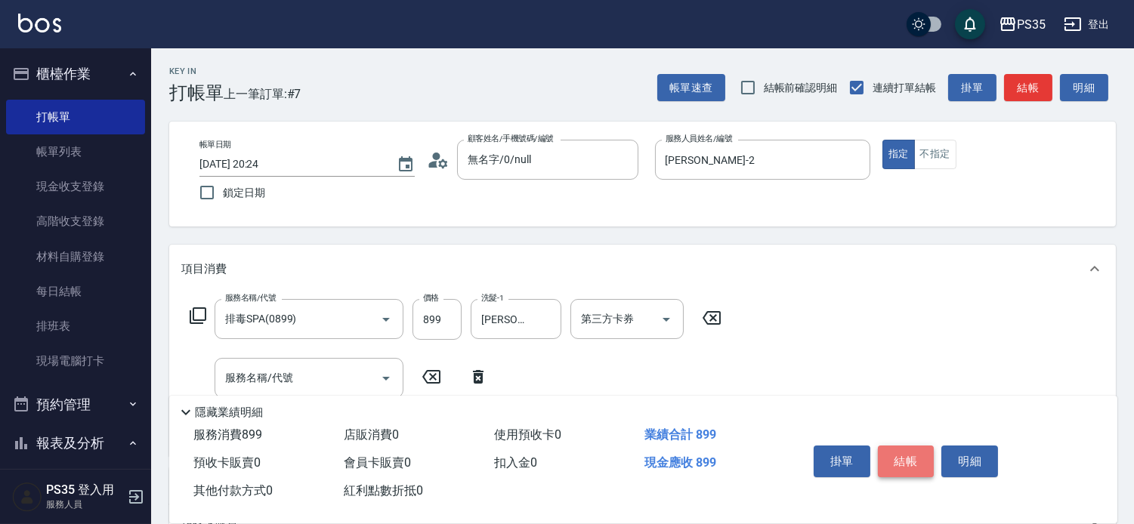
click at [930, 446] on button "結帳" at bounding box center [906, 462] width 57 height 32
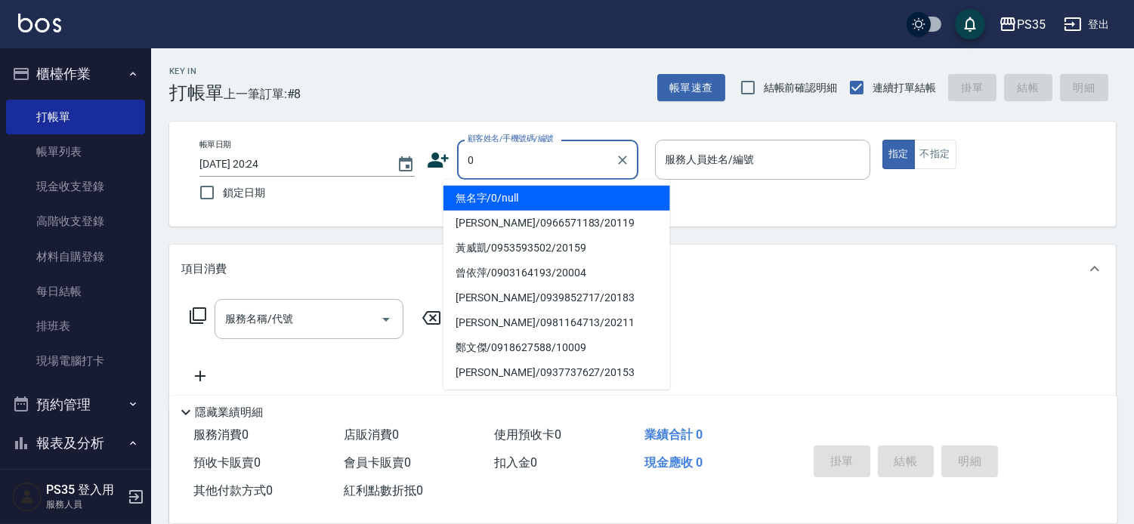
type input "0"
type input "1"
type input "無名字/0/null"
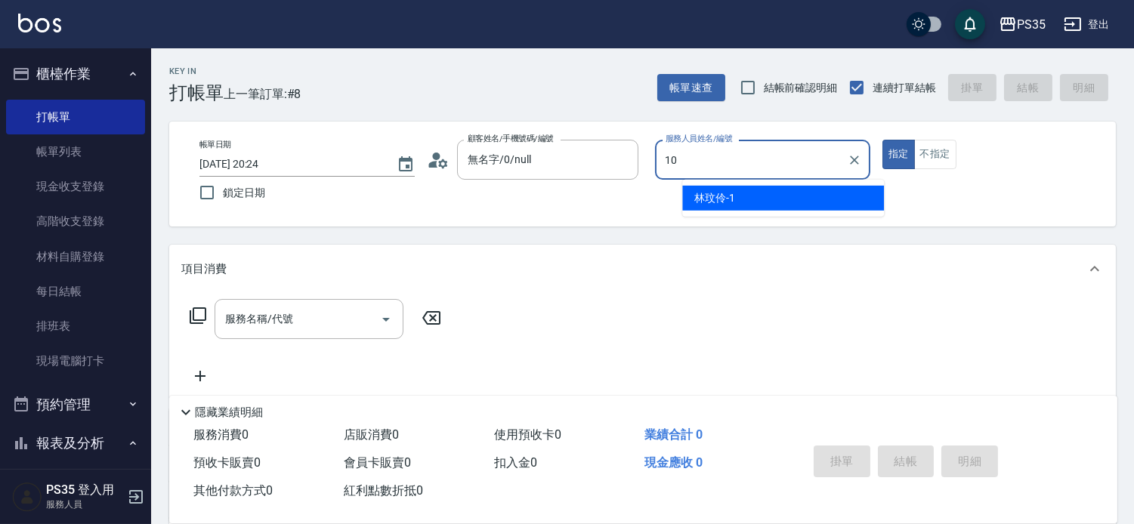
type input "盧淑媛-10"
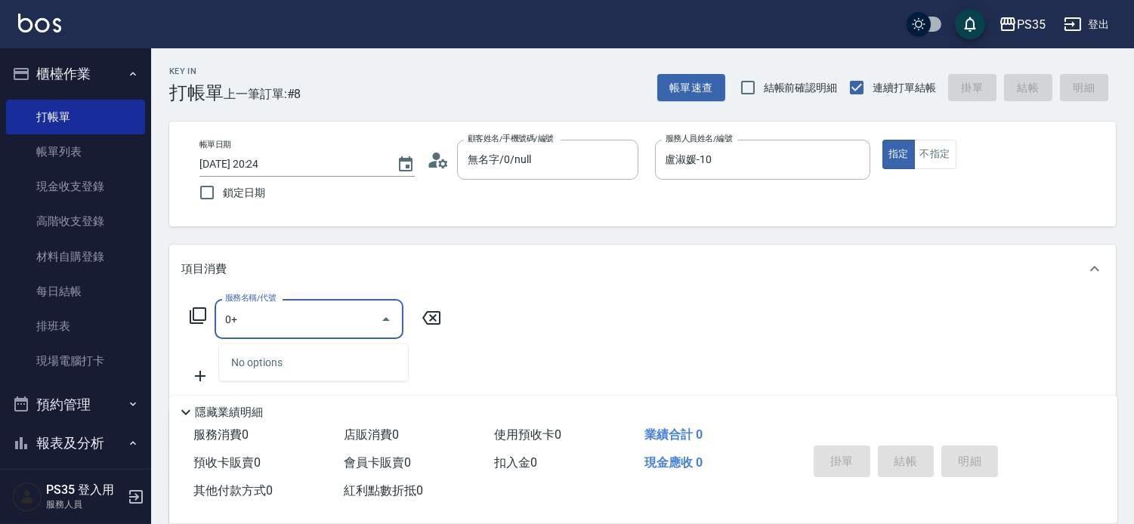
type input "0"
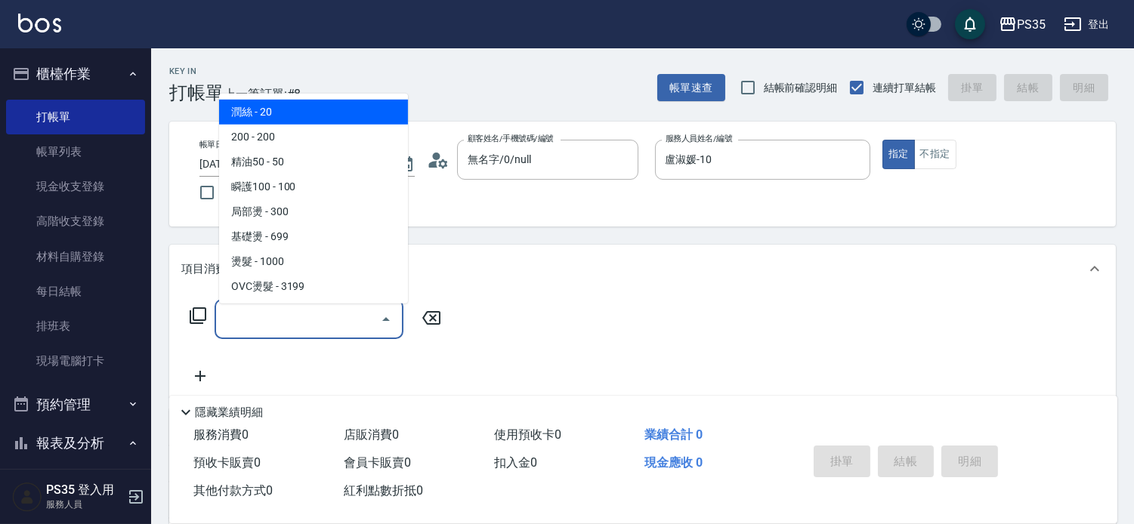
type input "8"
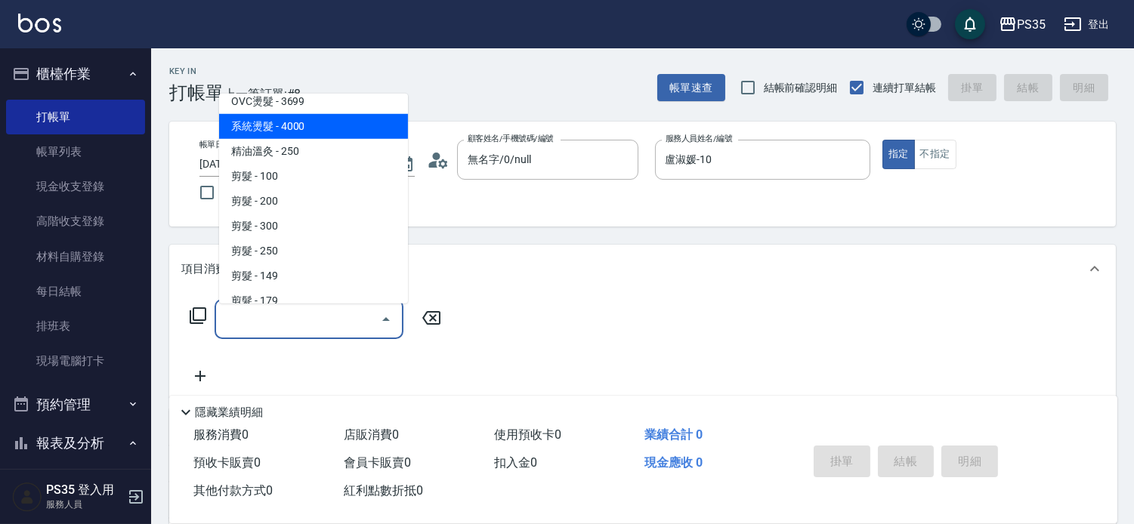
scroll to position [252, 0]
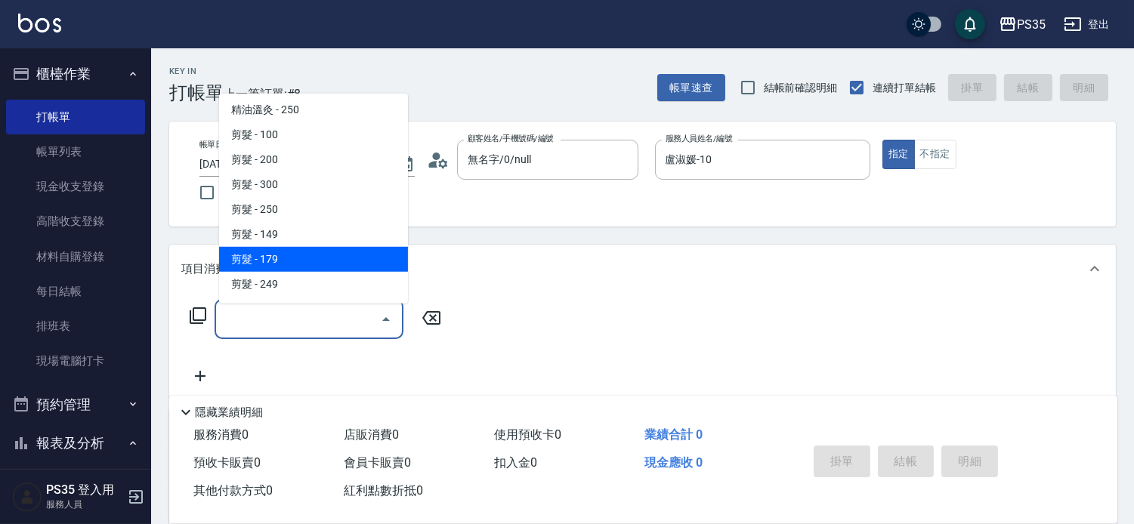
click at [543, 274] on div "項目消費" at bounding box center [633, 269] width 905 height 16
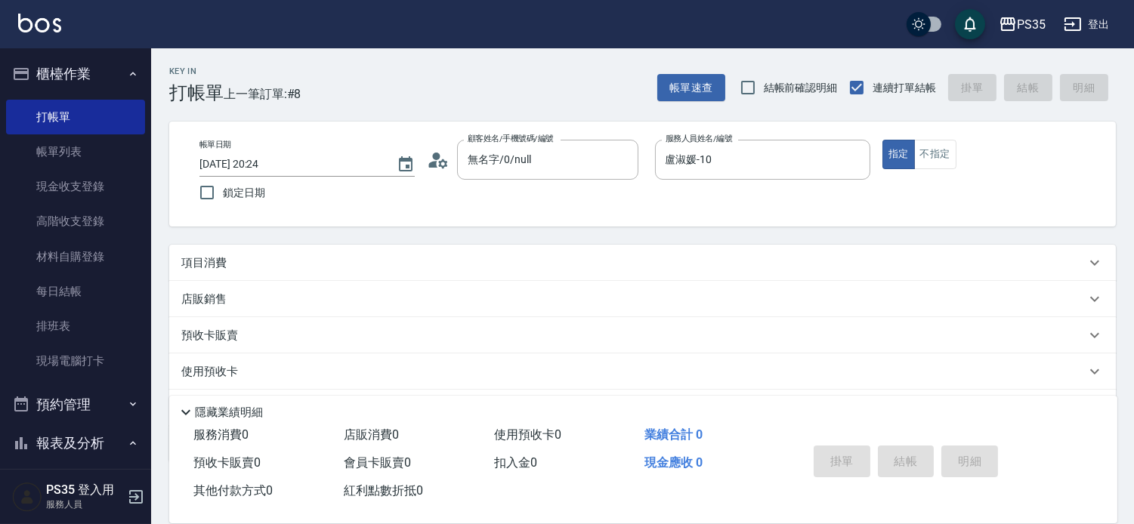
click at [235, 255] on div "項目消費" at bounding box center [642, 263] width 947 height 36
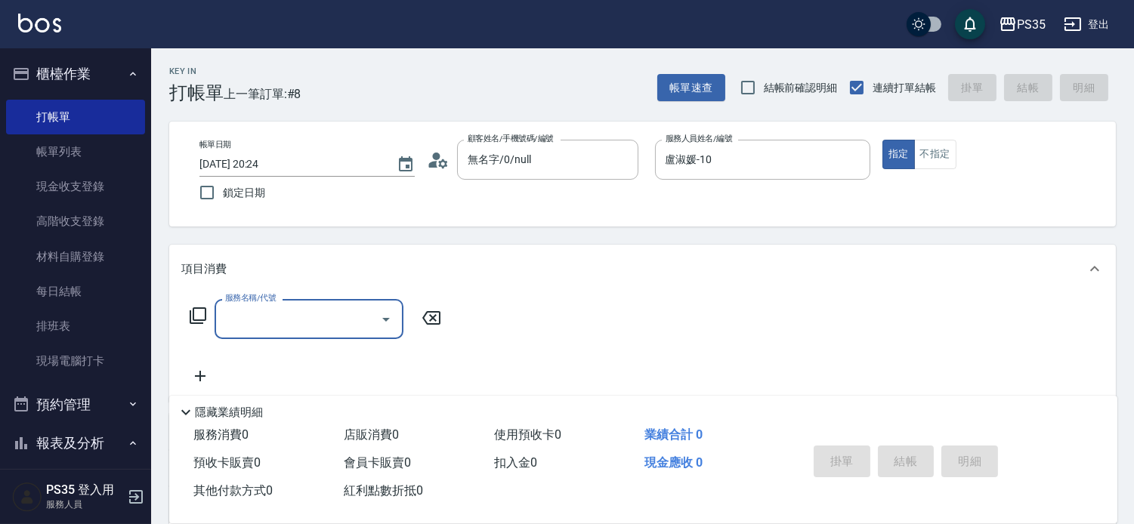
scroll to position [0, 0]
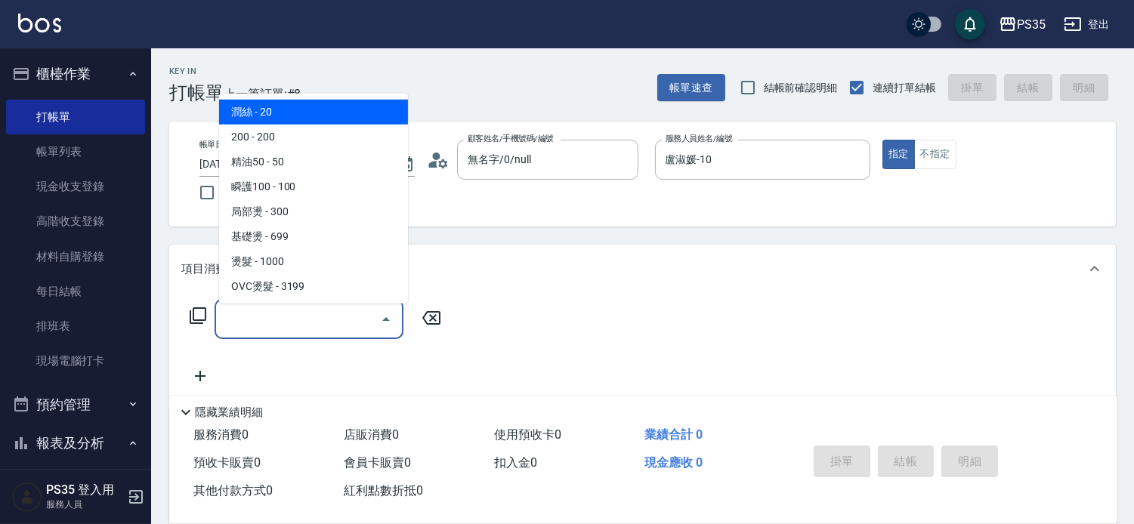
click at [255, 323] on input "服務名稱/代號" at bounding box center [297, 319] width 153 height 26
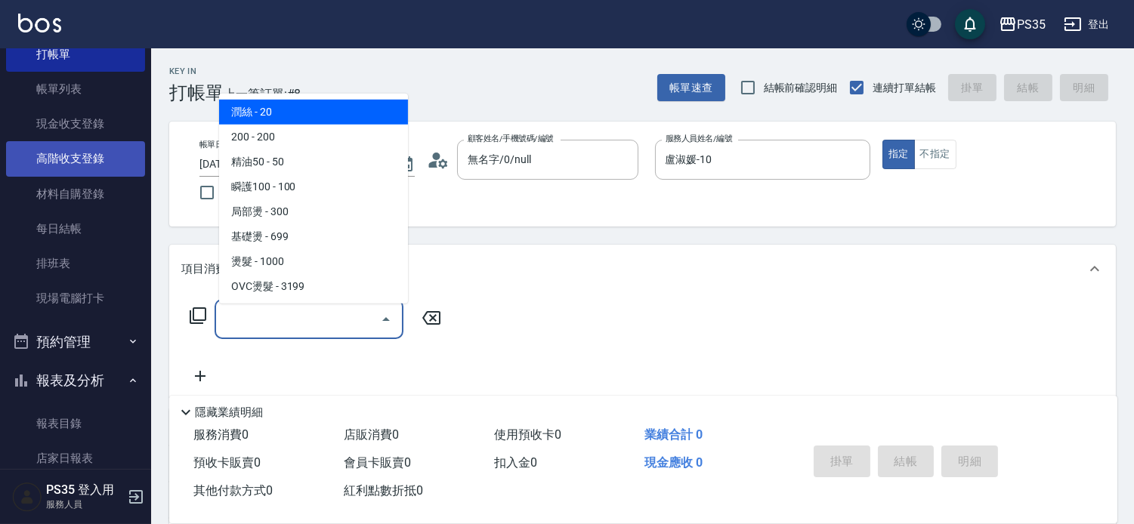
scroll to position [419, 0]
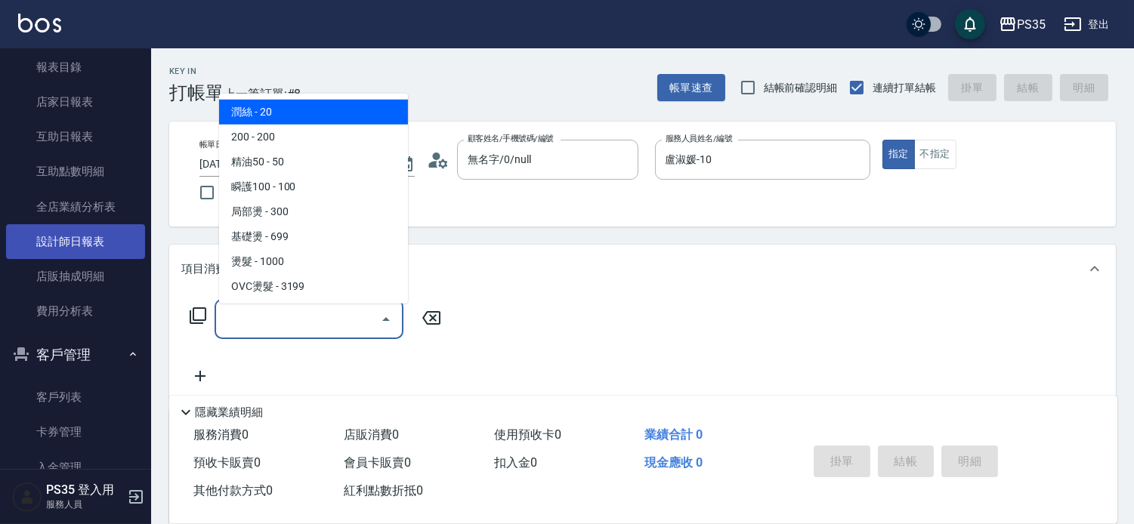
click at [93, 243] on link "設計師日報表" at bounding box center [75, 241] width 139 height 35
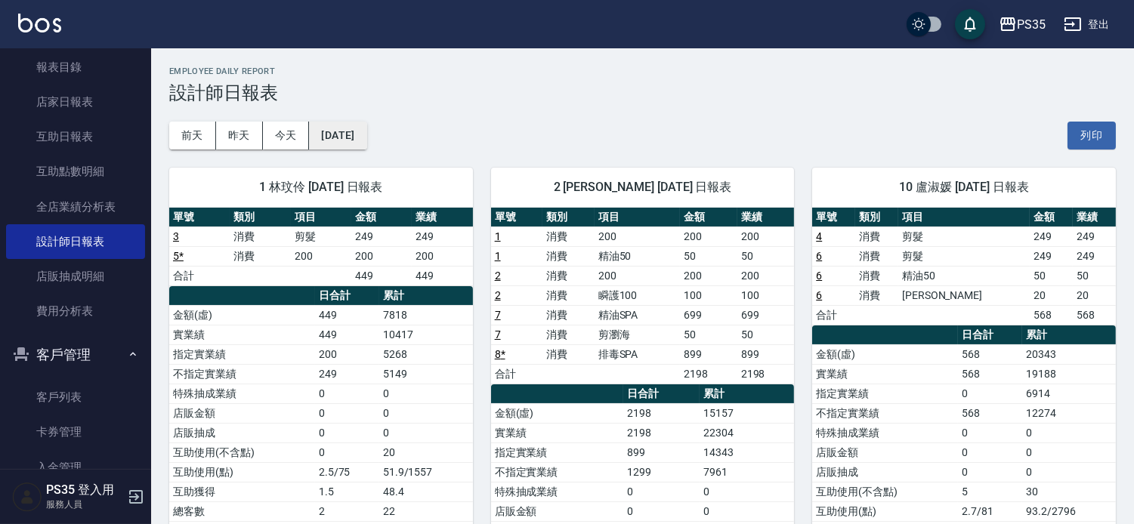
click at [334, 128] on button "[DATE]" at bounding box center [337, 136] width 57 height 28
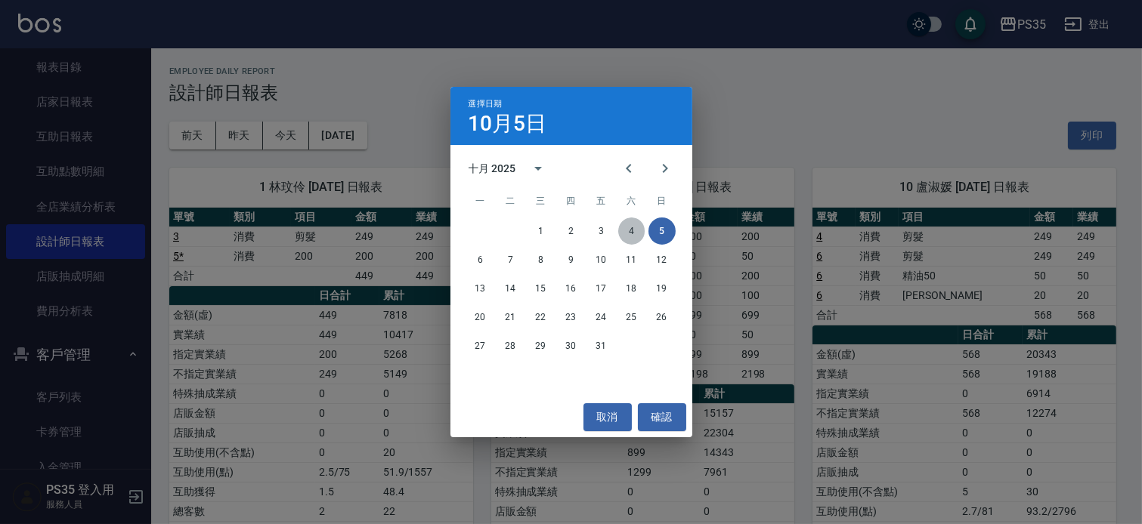
click at [622, 225] on button "4" at bounding box center [631, 231] width 27 height 27
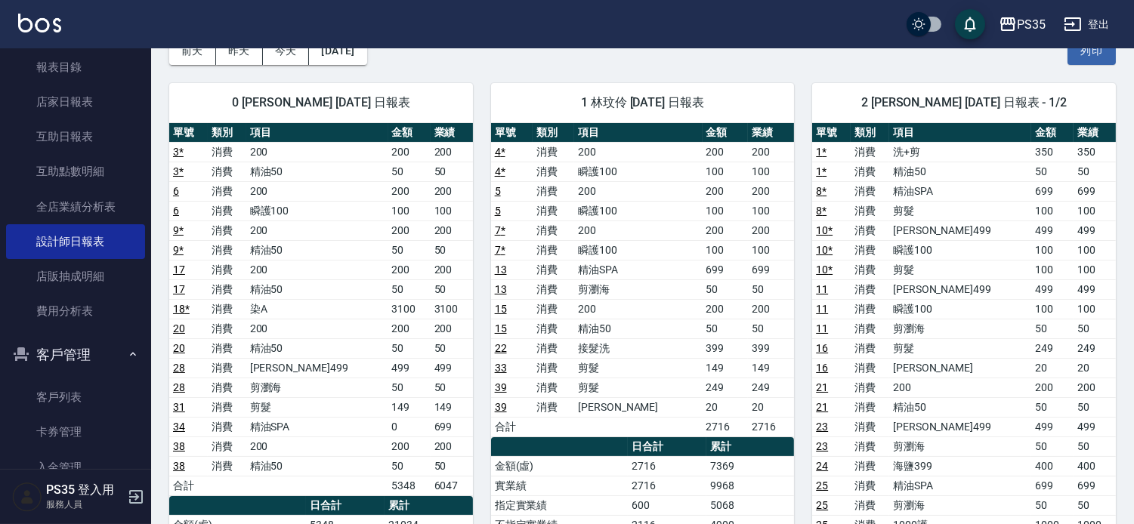
scroll to position [84, 0]
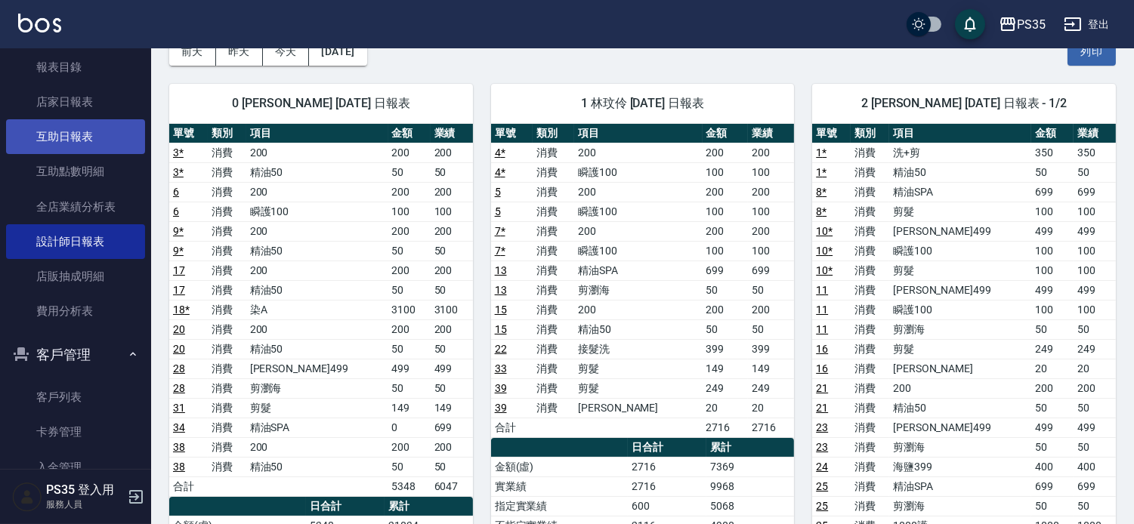
click at [66, 135] on link "互助日報表" at bounding box center [75, 136] width 139 height 35
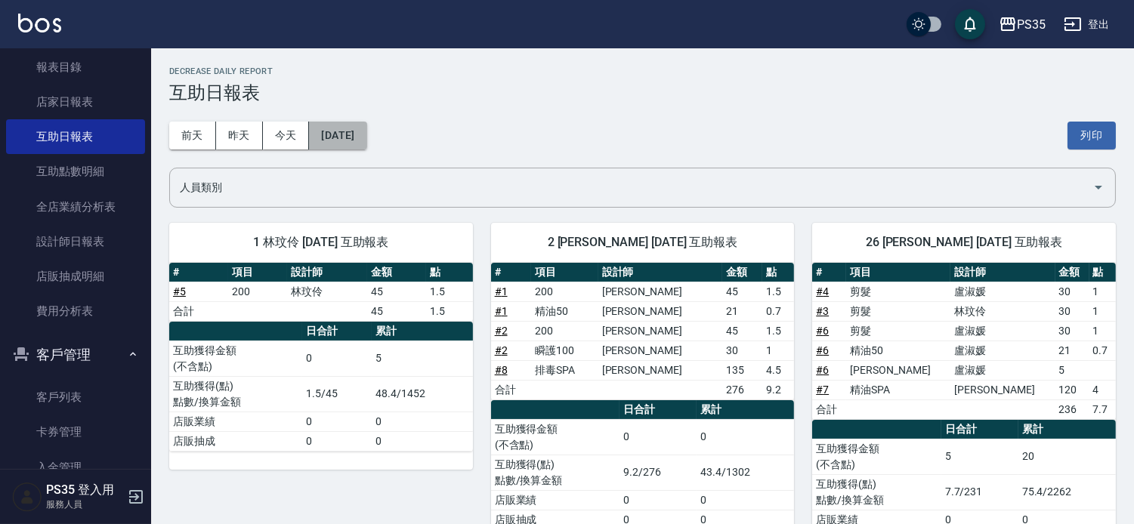
click at [336, 136] on button "[DATE]" at bounding box center [337, 136] width 57 height 28
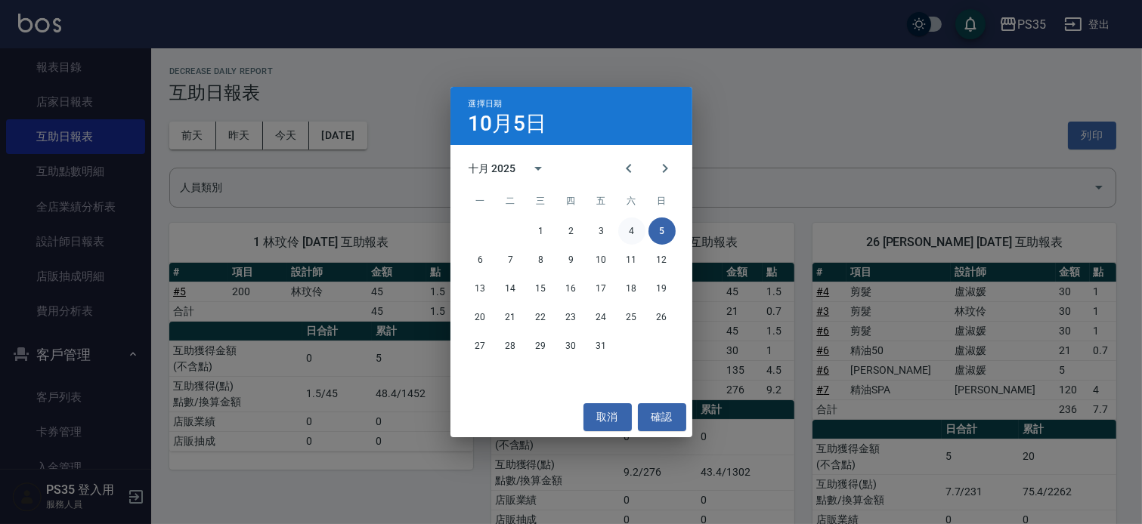
click at [622, 230] on button "4" at bounding box center [631, 231] width 27 height 27
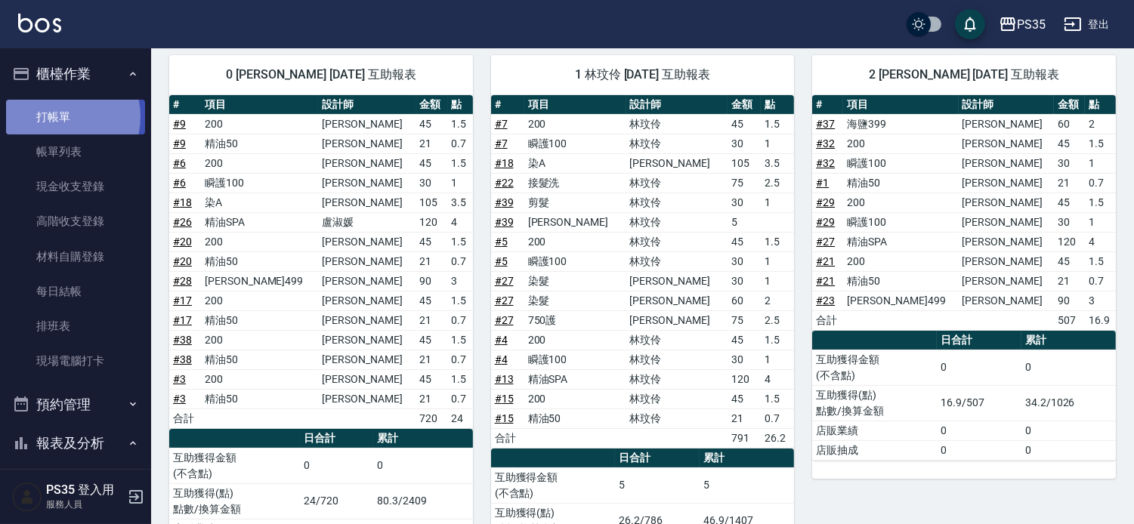
click at [57, 116] on link "打帳單" at bounding box center [75, 117] width 139 height 35
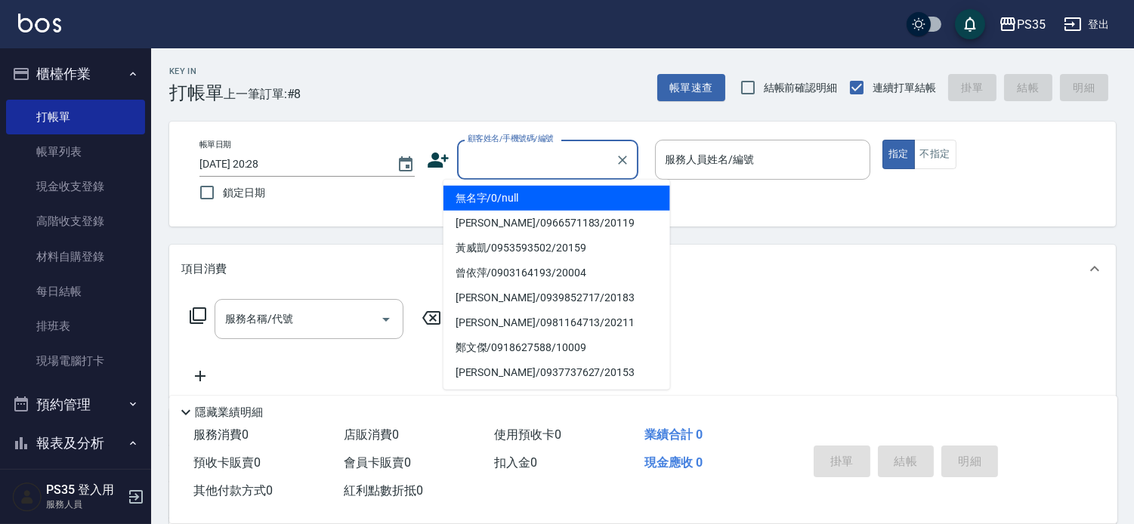
click at [597, 162] on input "顧客姓名/手機號碼/編號" at bounding box center [536, 160] width 145 height 26
type input "0"
type input "1"
type input "無名字/0/null"
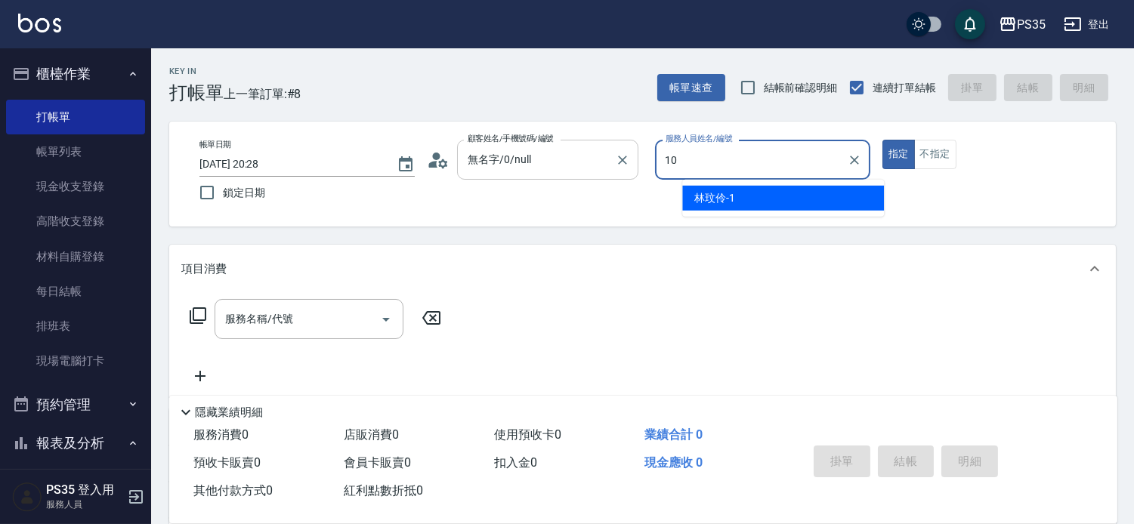
type input "10"
type button "true"
type input "盧淑媛-10"
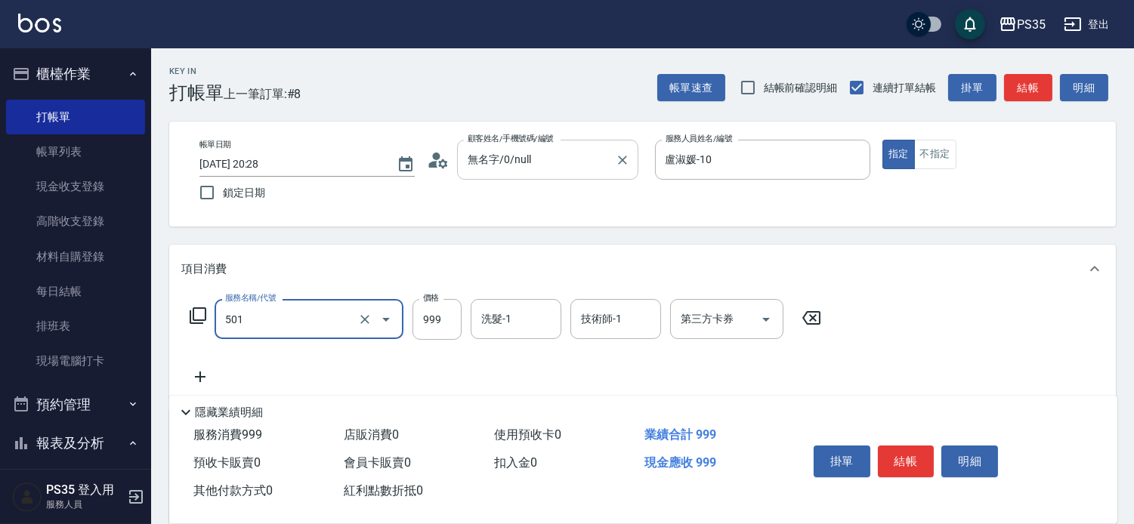
type input "染髮(501)"
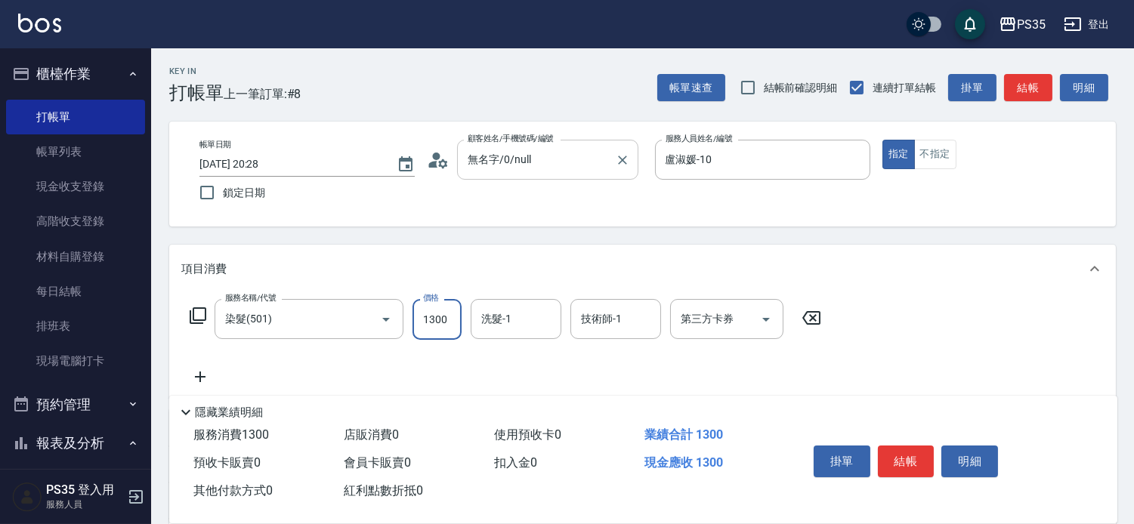
type input "1300"
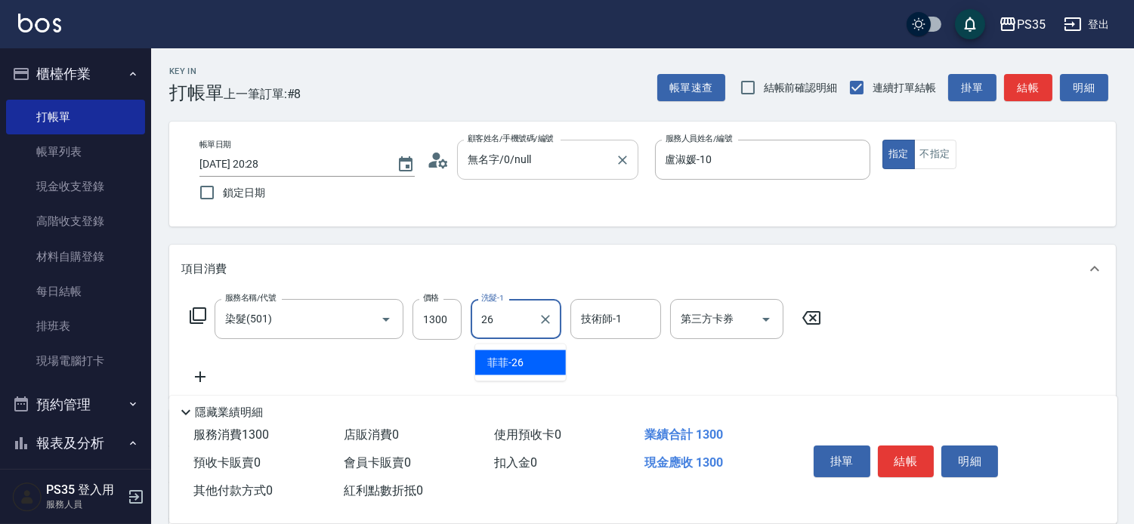
type input "菲菲-26"
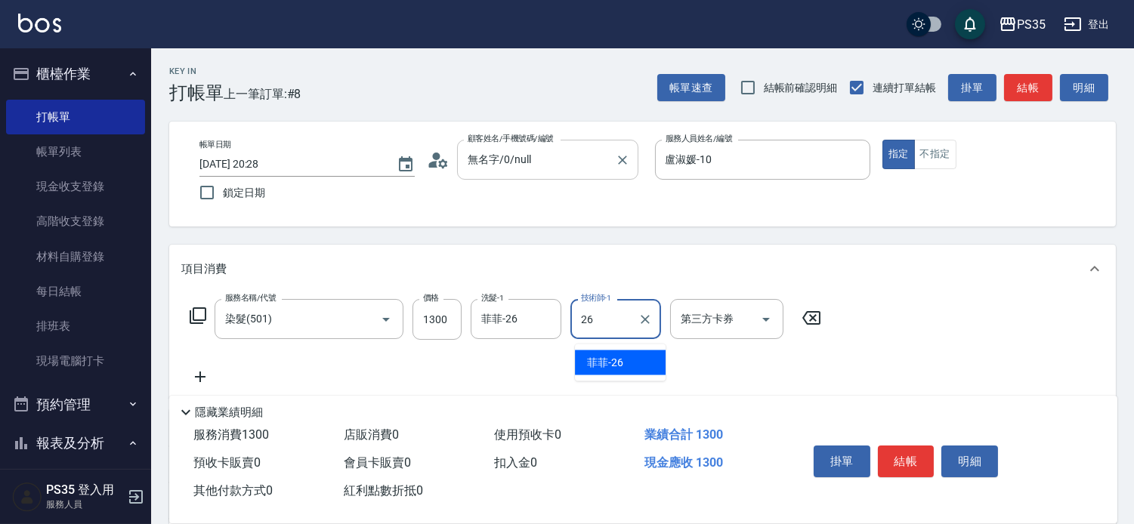
type input "菲菲-26"
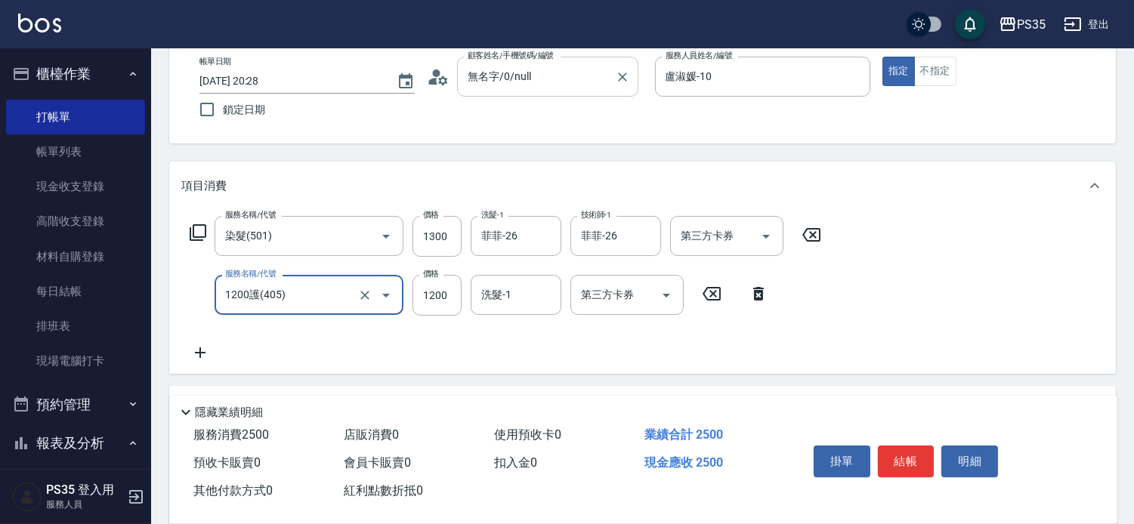
scroll to position [84, 0]
type input "1200護(405)"
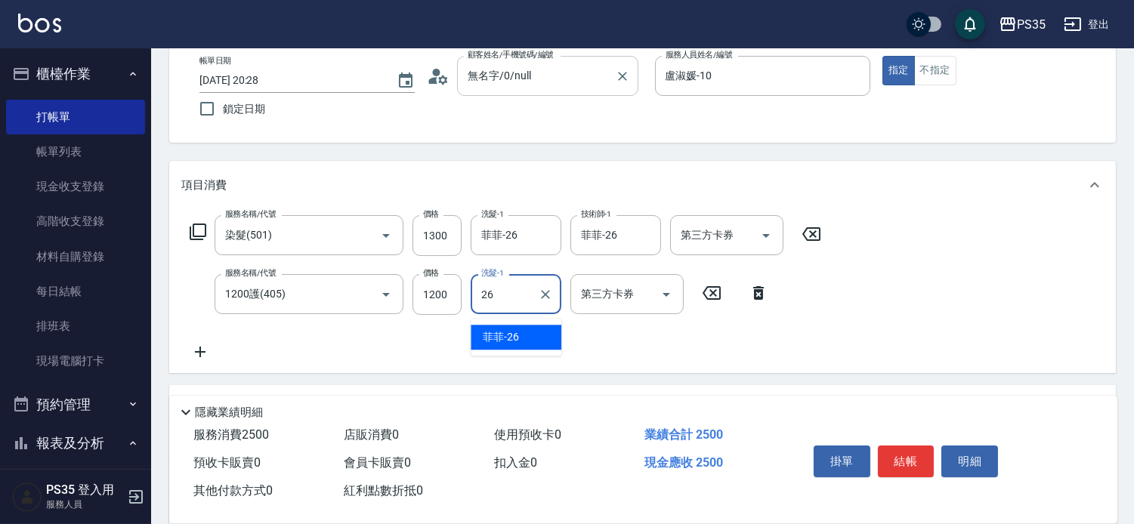
type input "菲菲-26"
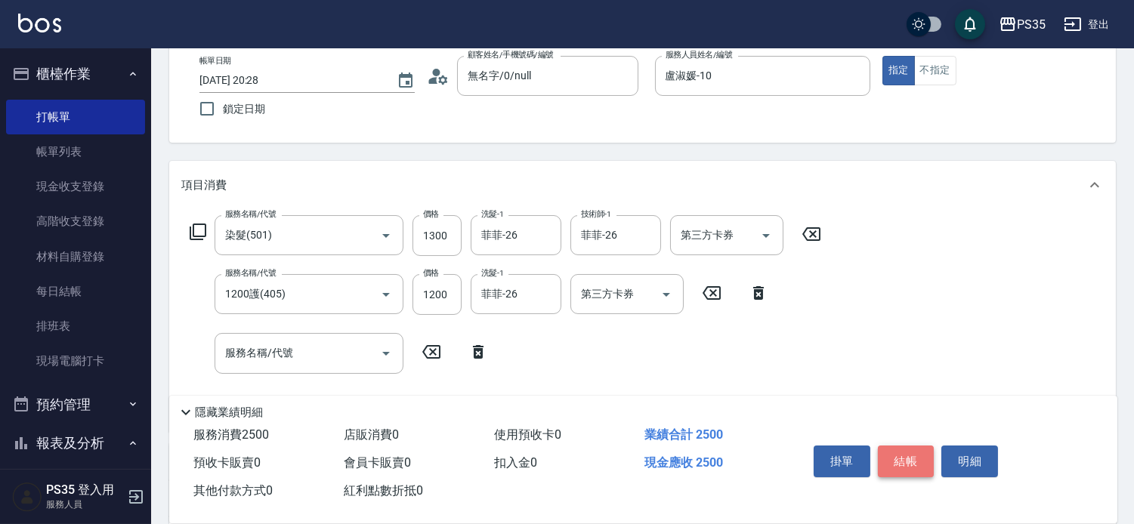
click at [914, 448] on button "結帳" at bounding box center [906, 462] width 57 height 32
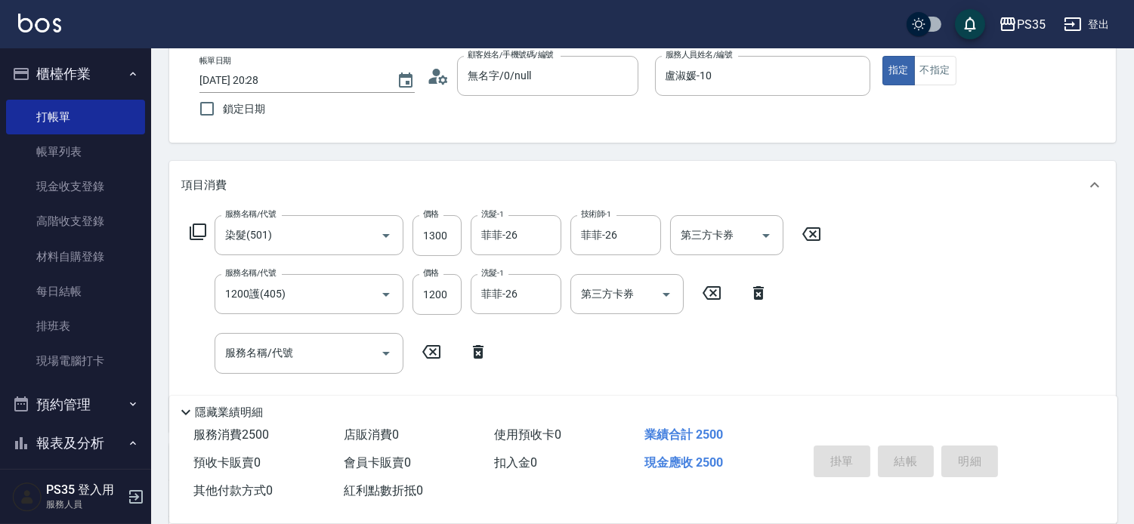
type input "[DATE] 20:29"
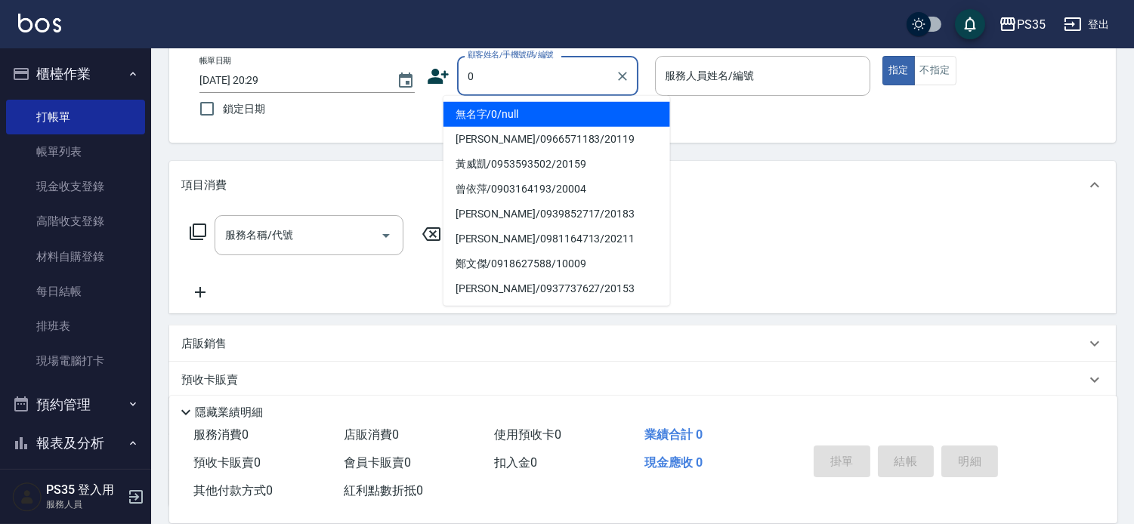
type input "0"
type input "1"
type input "無名字/0/null"
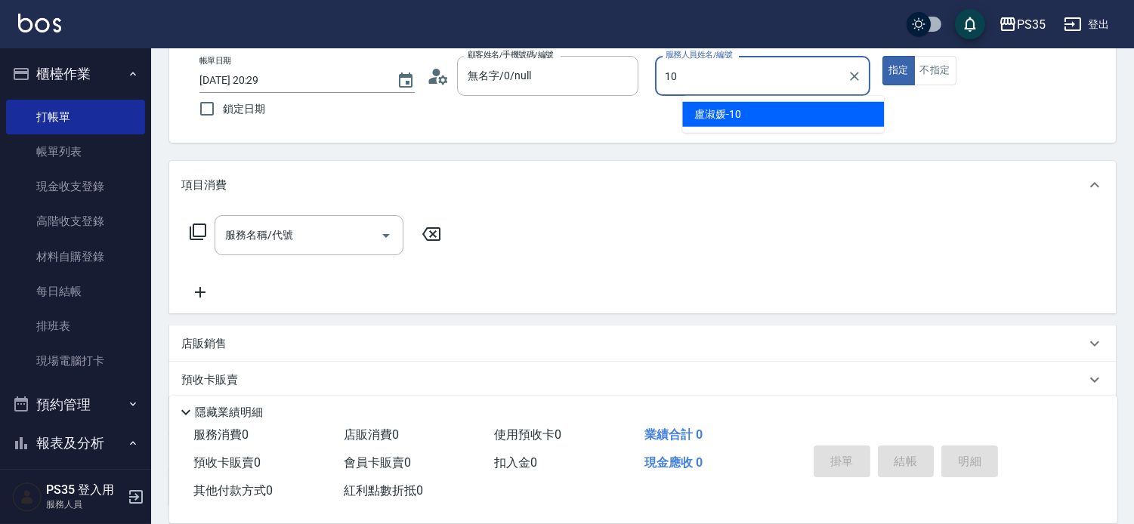
type input "盧淑媛-10"
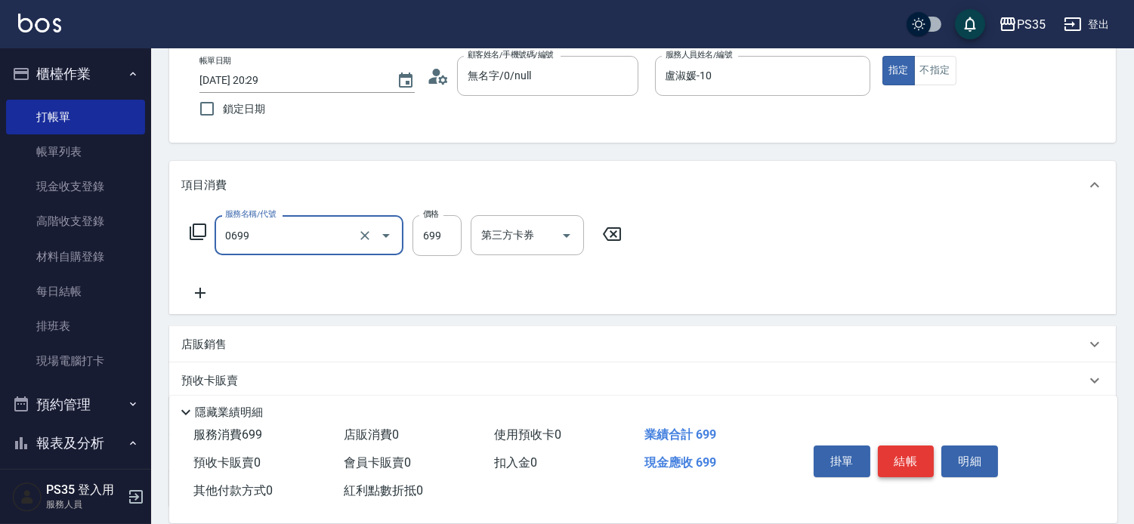
type input "精油SPA(0699)"
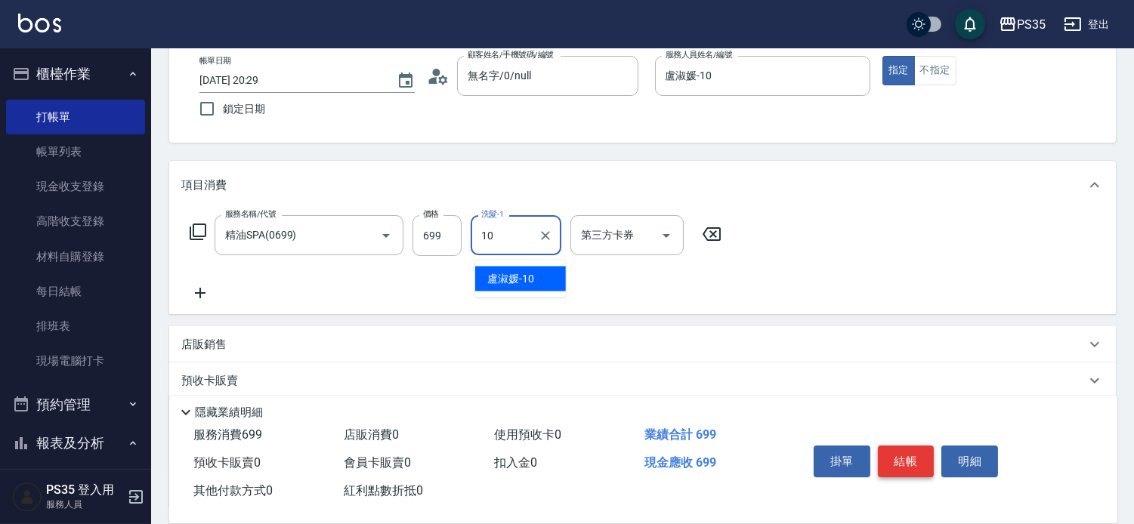
type input "盧淑媛-10"
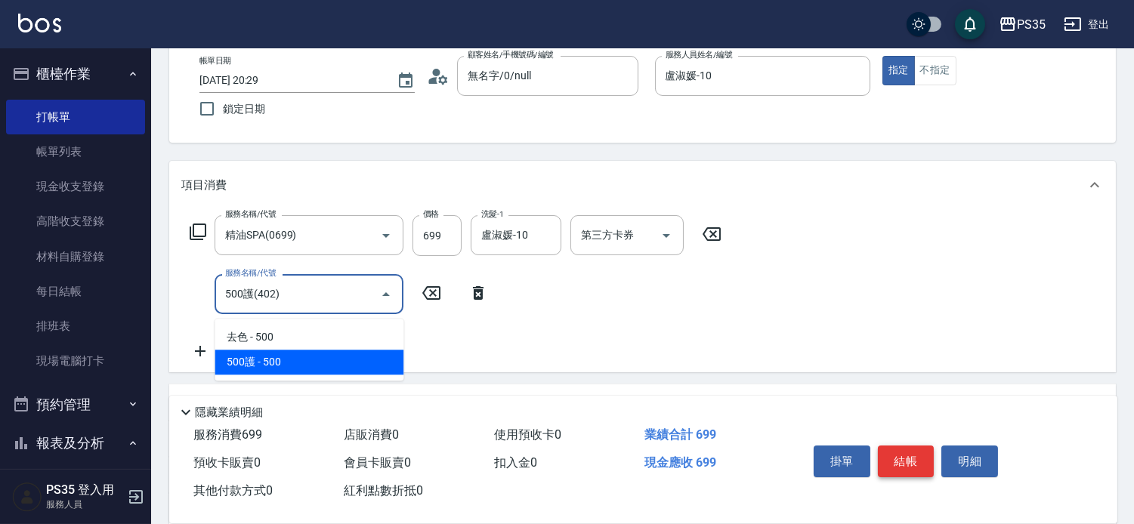
type input "500護(402)"
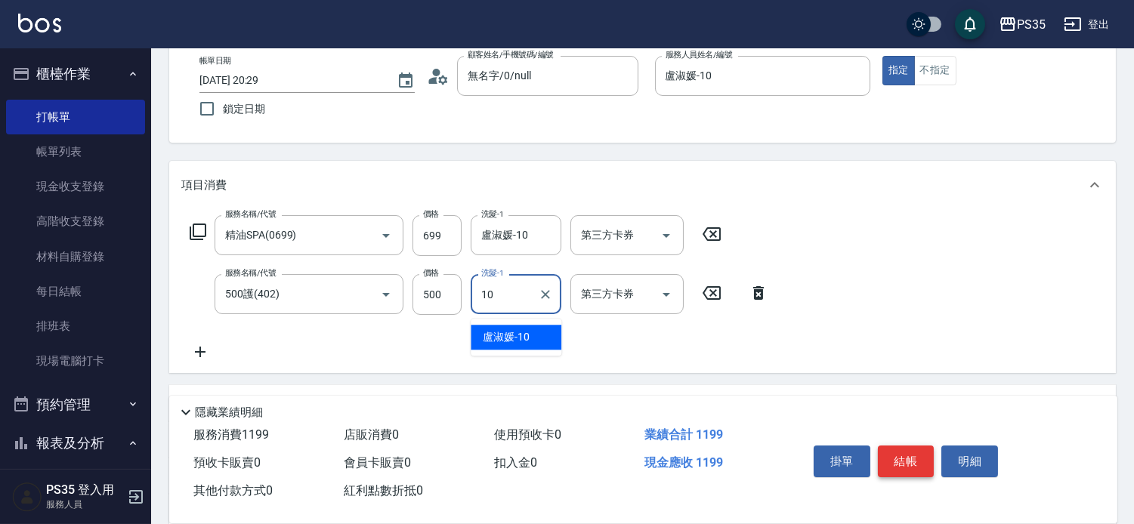
type input "盧淑媛-10"
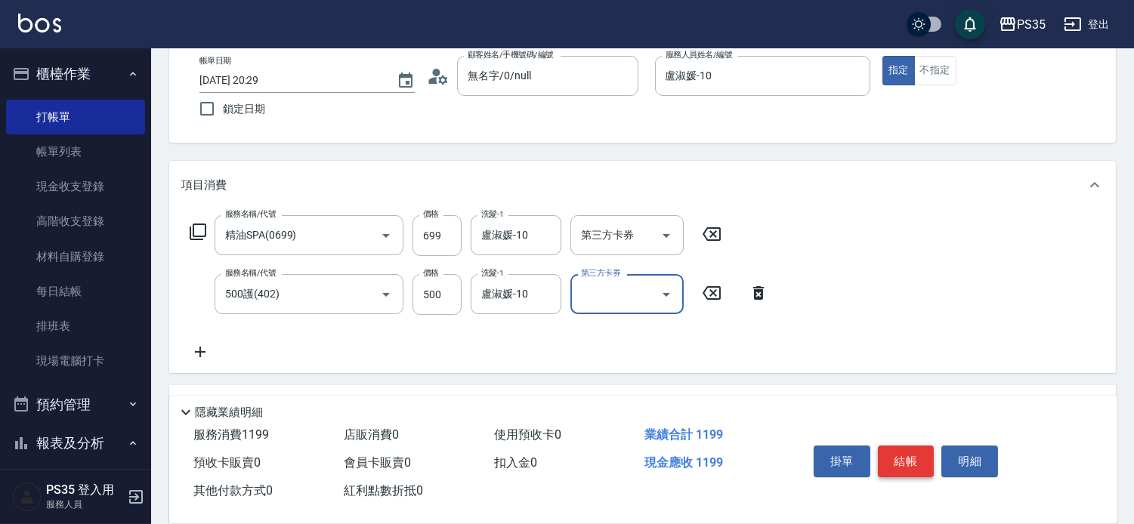
click at [914, 448] on button "結帳" at bounding box center [906, 462] width 57 height 32
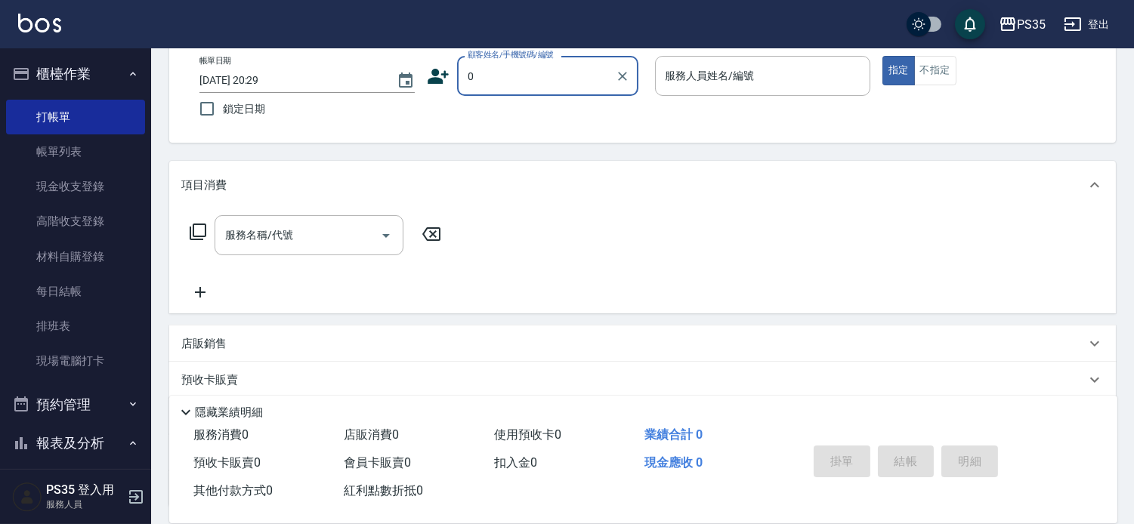
type input "無名字/0/null"
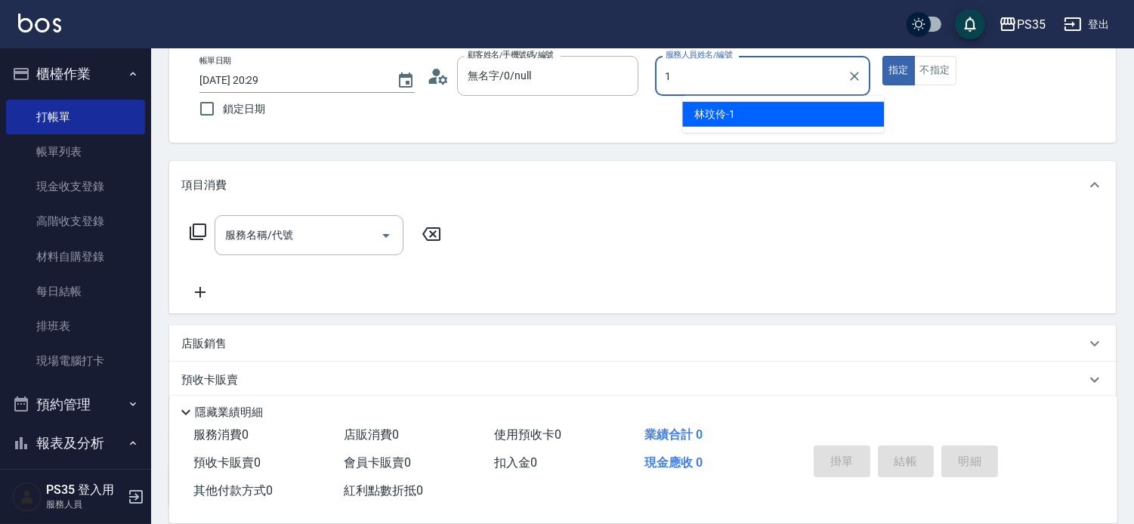
type input "林玟伶-1"
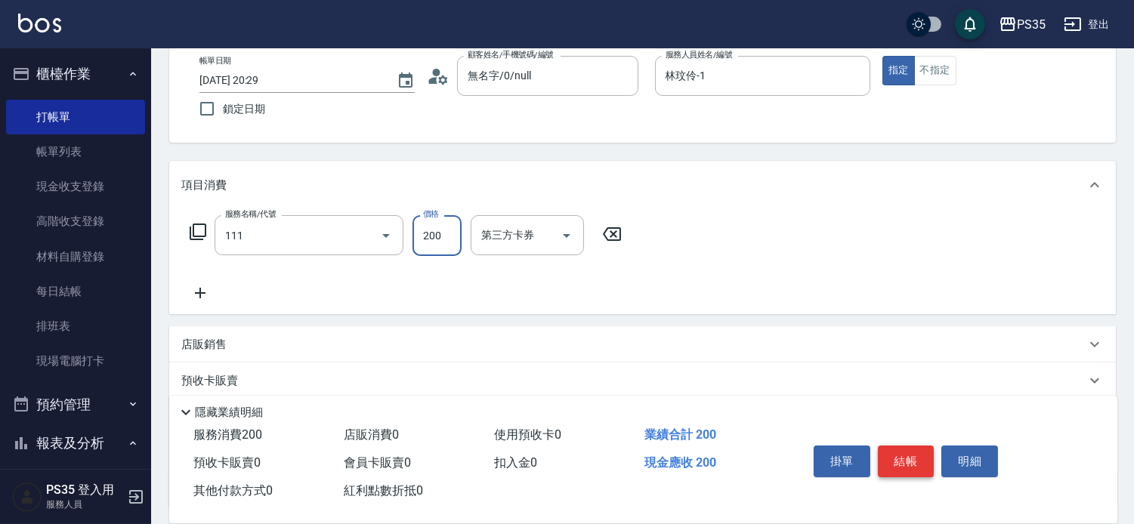
type input "200(111)"
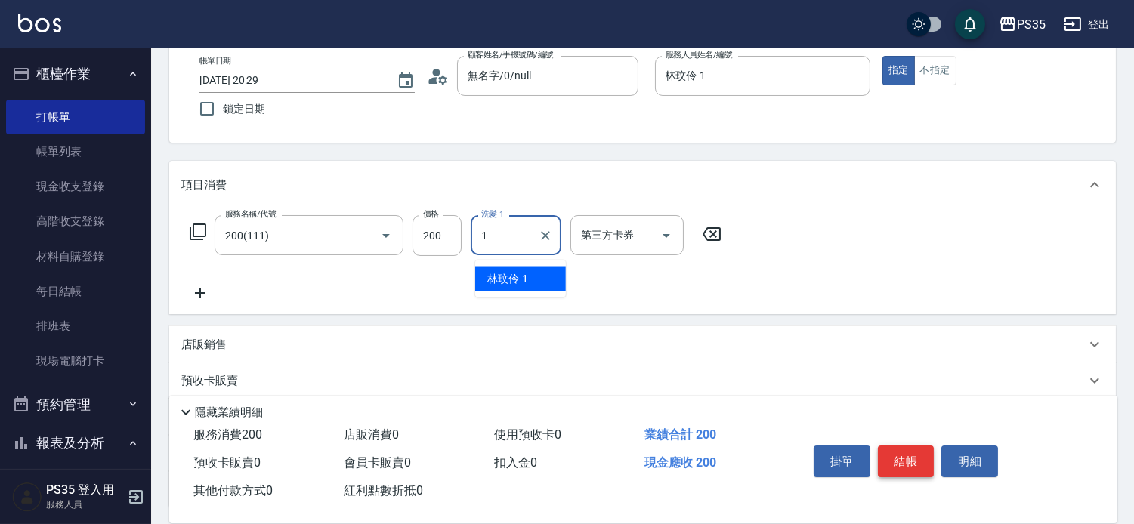
type input "林玟伶-1"
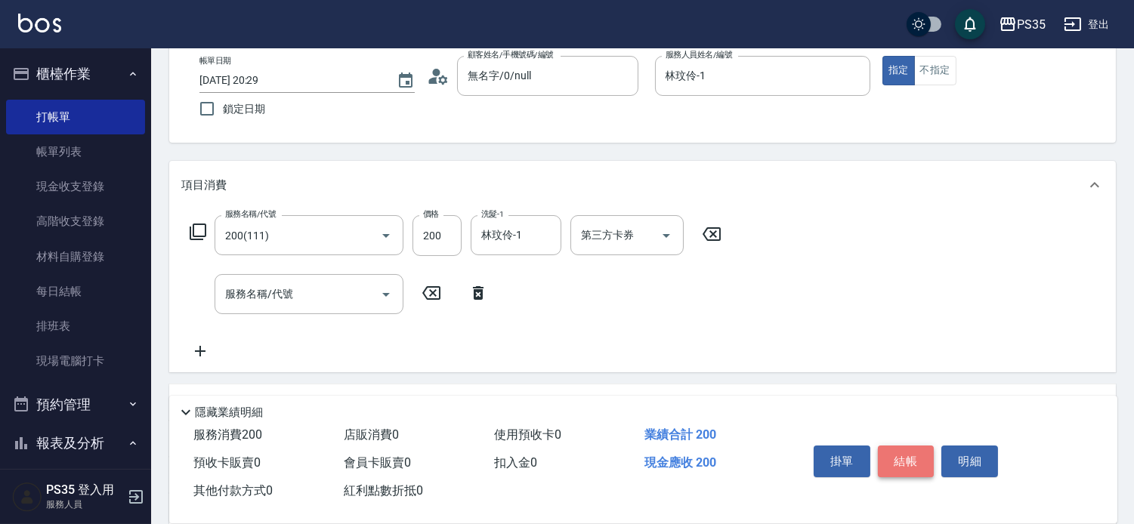
click at [914, 448] on button "結帳" at bounding box center [906, 462] width 57 height 32
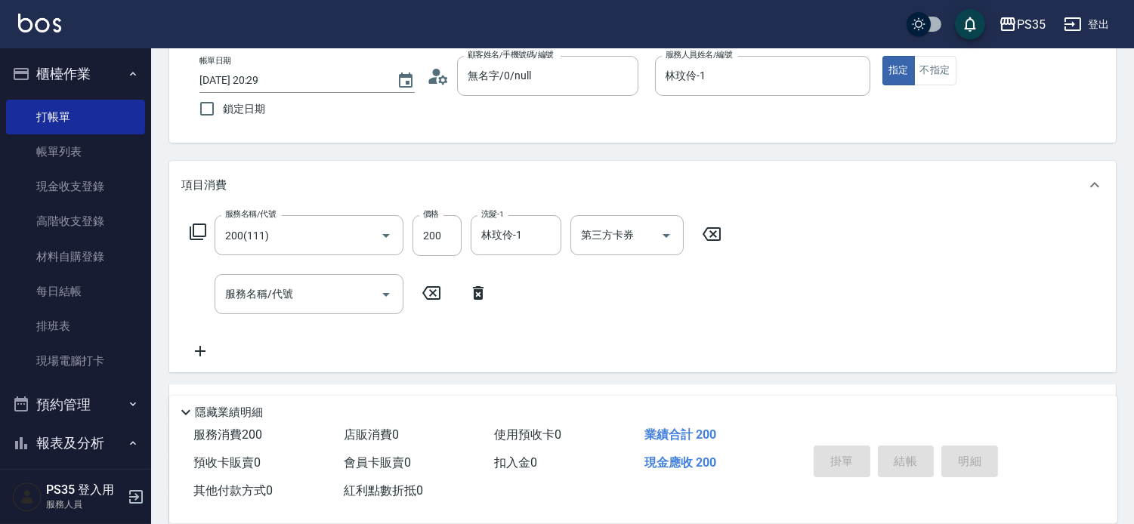
type input "[DATE] 20:30"
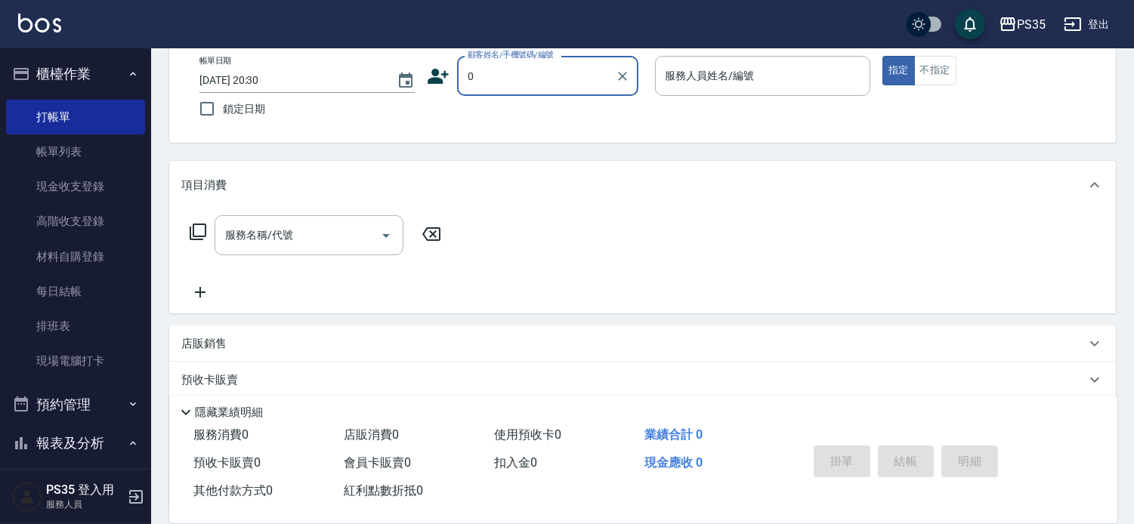
type input "0"
type input "1"
type input "無名字/0/null"
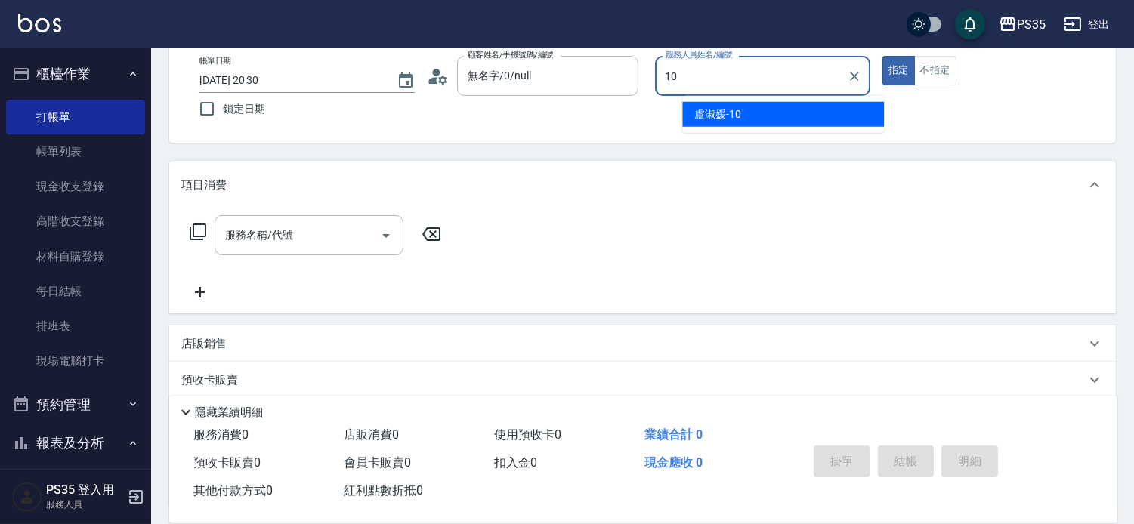
type input "盧淑媛-10"
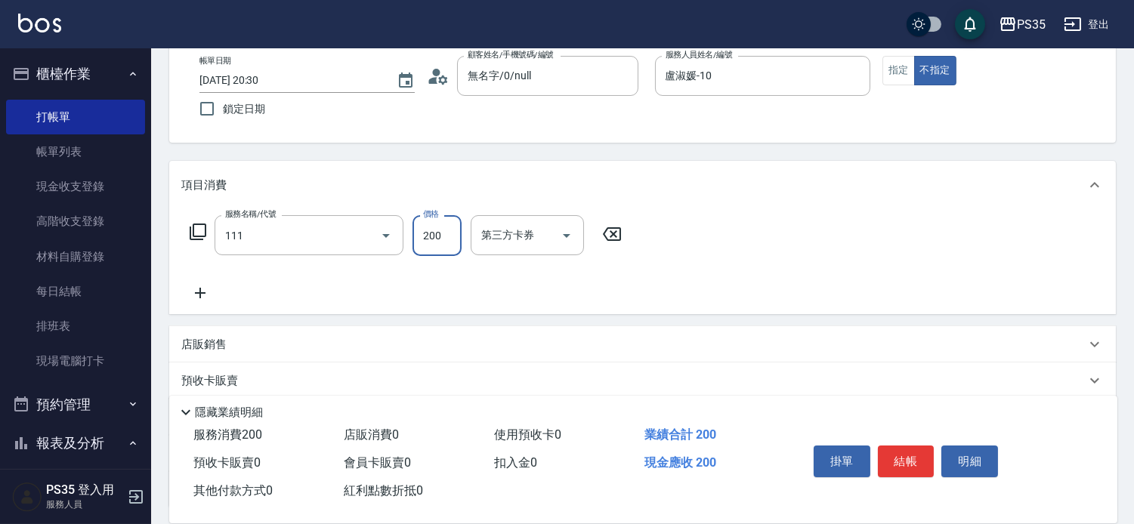
type input "200(111)"
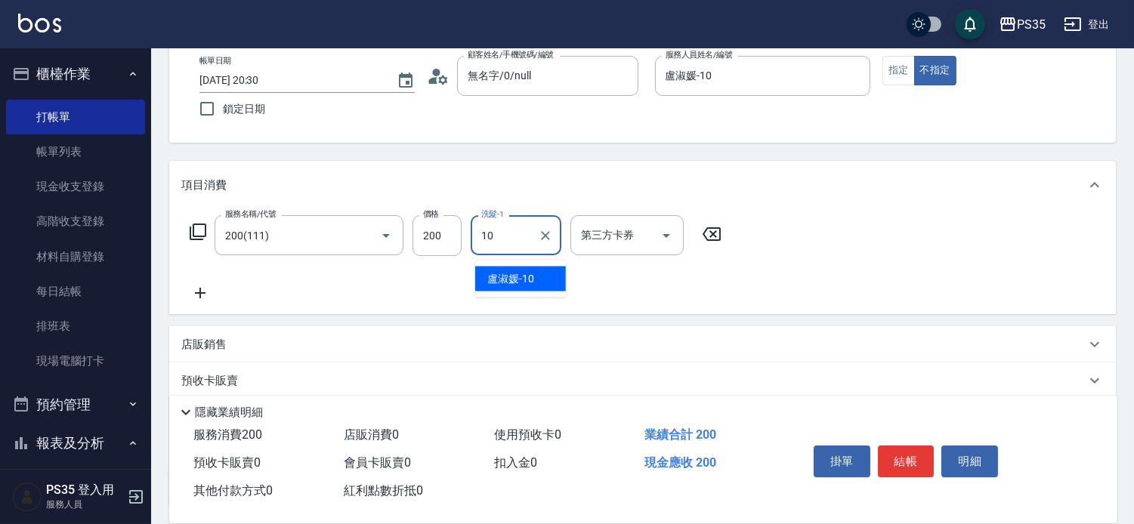
type input "盧淑媛-10"
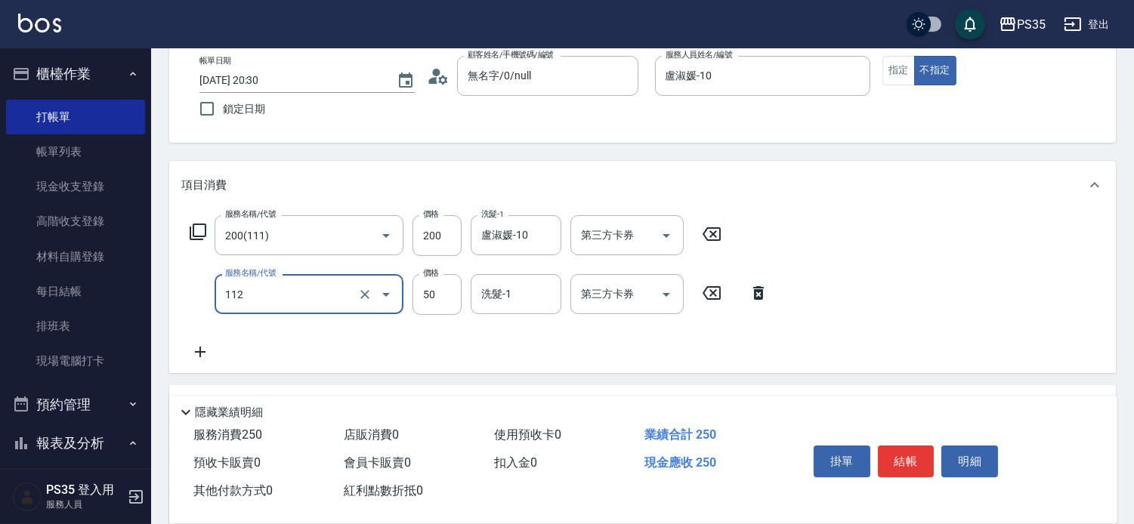
type input "精油50(112)"
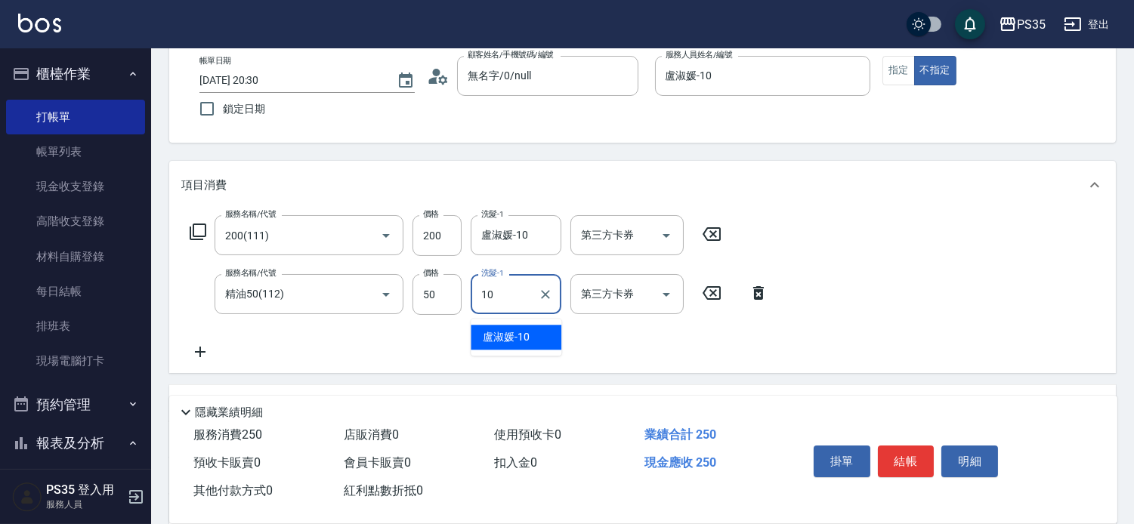
type input "盧淑媛-10"
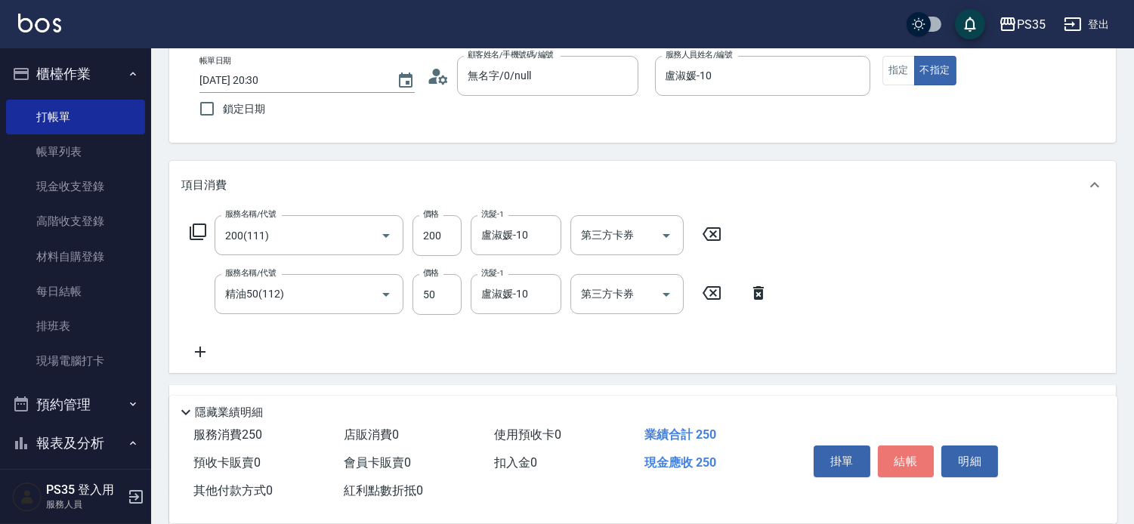
click at [905, 450] on button "結帳" at bounding box center [906, 462] width 57 height 32
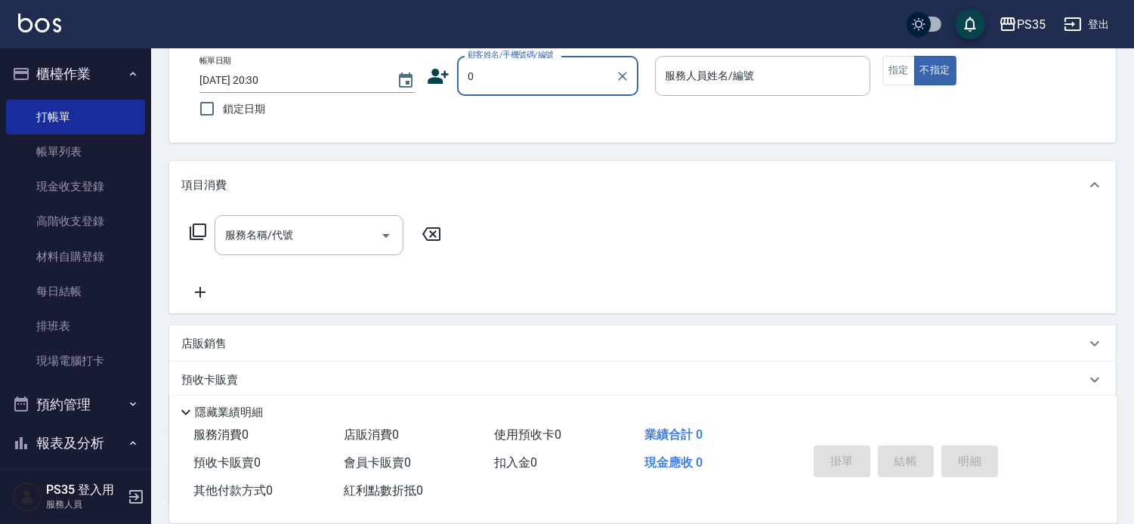
type input "0"
type input "1"
type input "無名字/0/null"
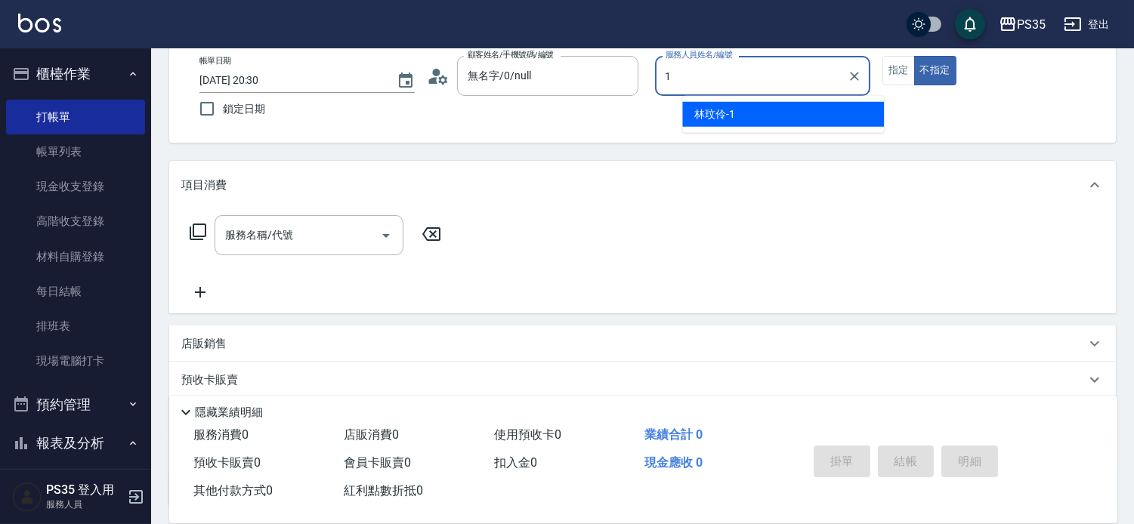
type input "1"
type button "false"
type input "林玟伶-1"
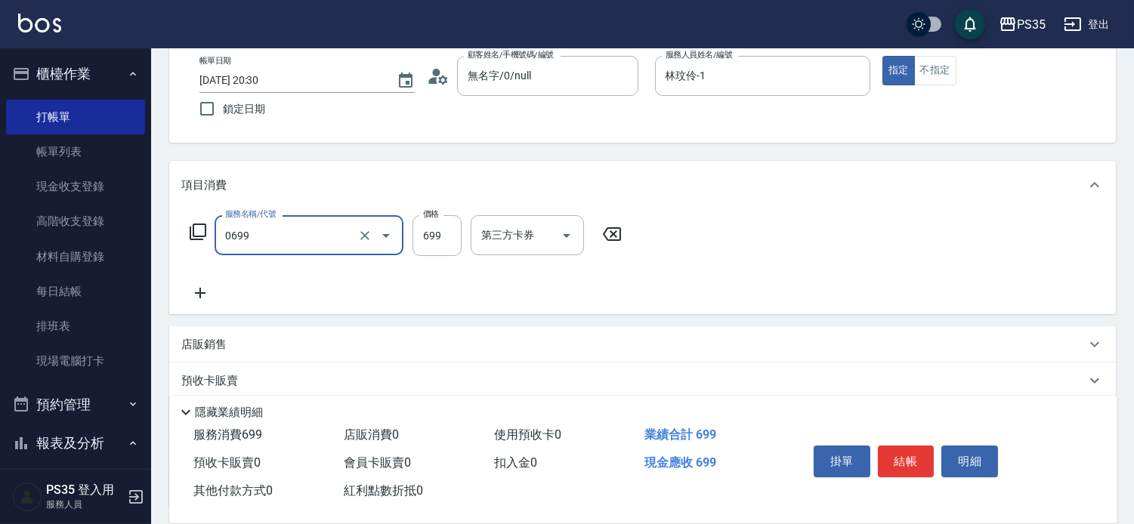
type input "精油SPA(0699)"
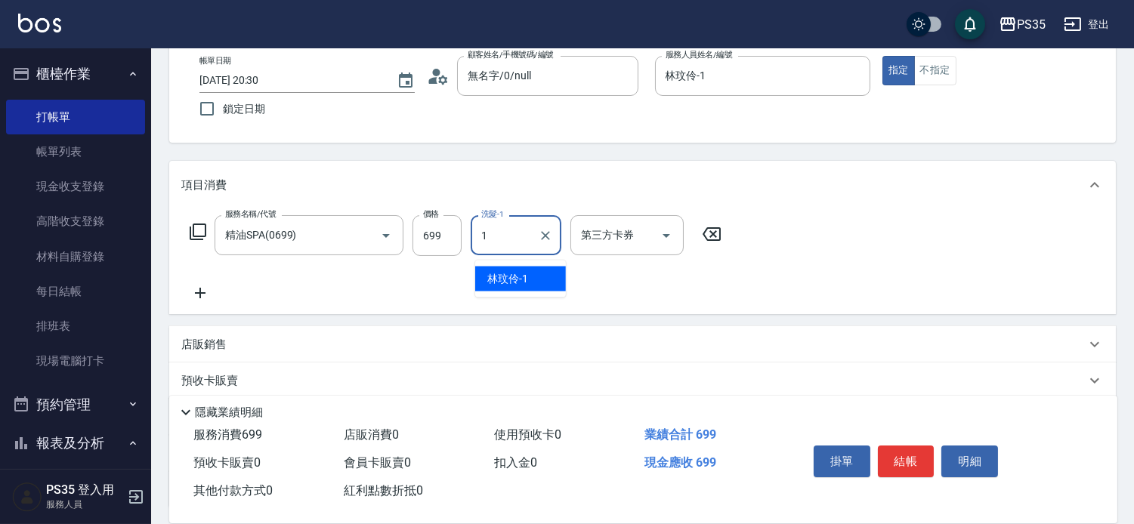
type input "林玟伶-1"
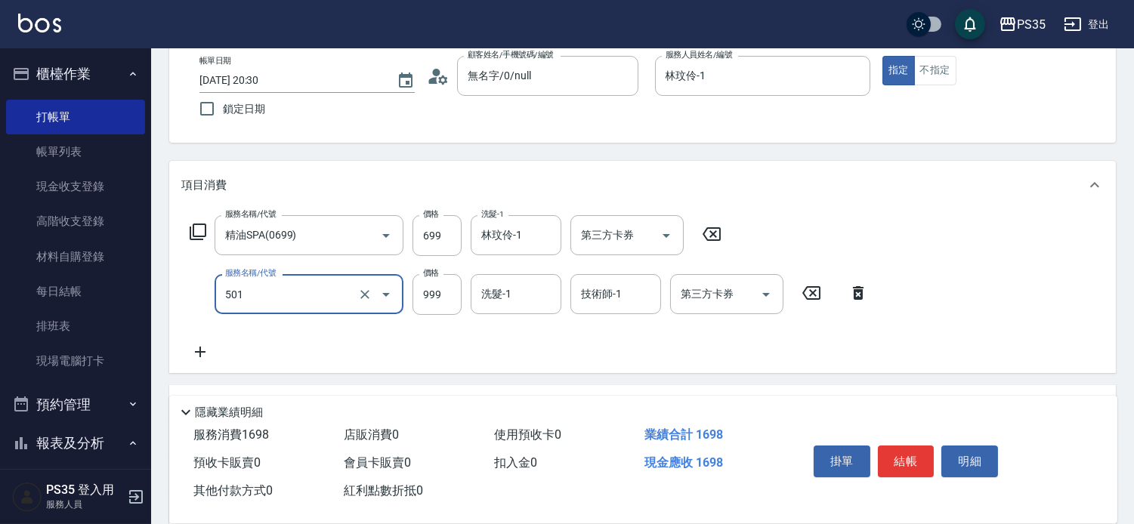
type input "染髮(501)"
type input "1400"
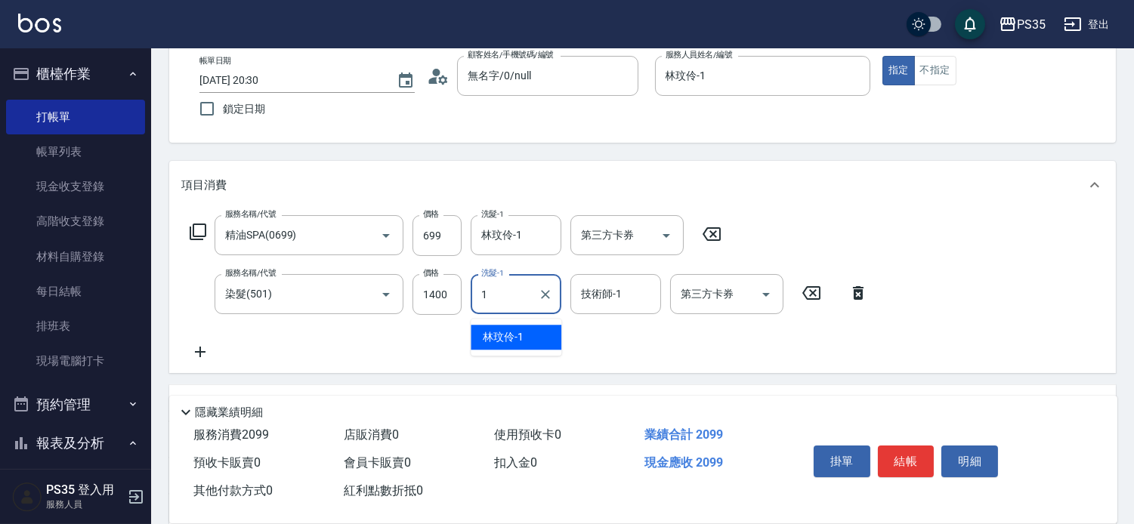
type input "林玟伶-1"
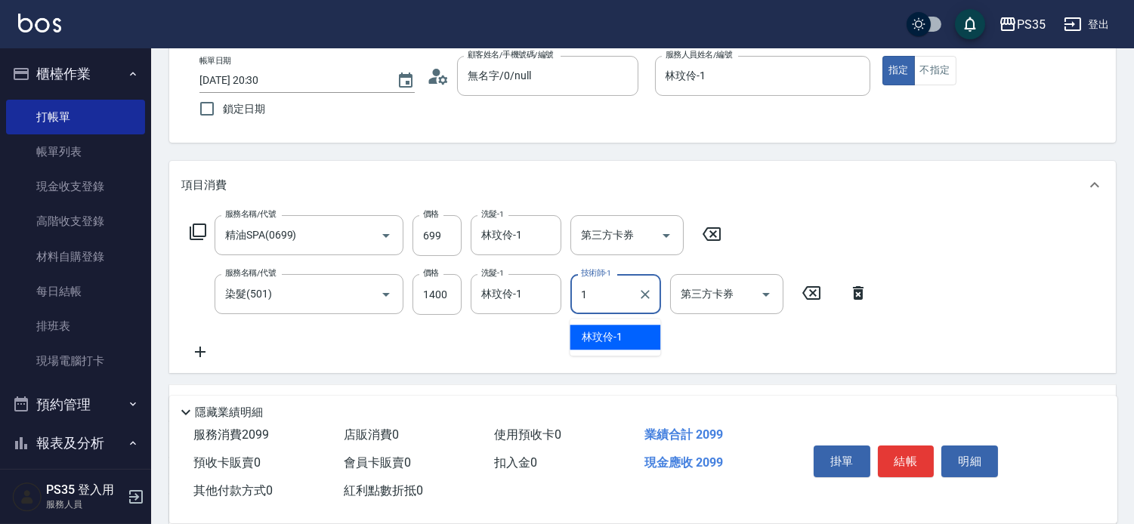
type input "林玟伶-1"
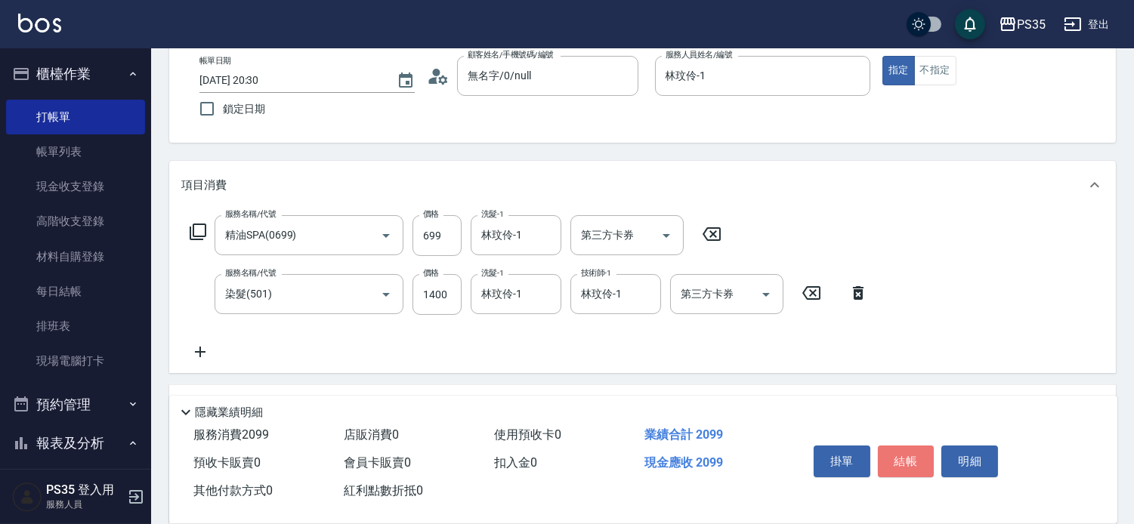
click at [905, 450] on button "結帳" at bounding box center [906, 462] width 57 height 32
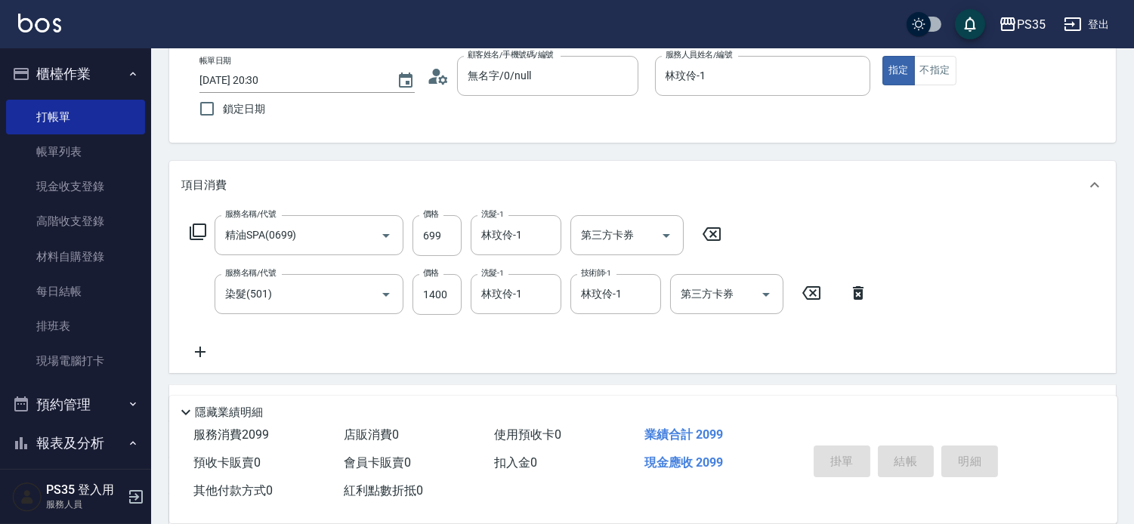
type input "[DATE] 20:31"
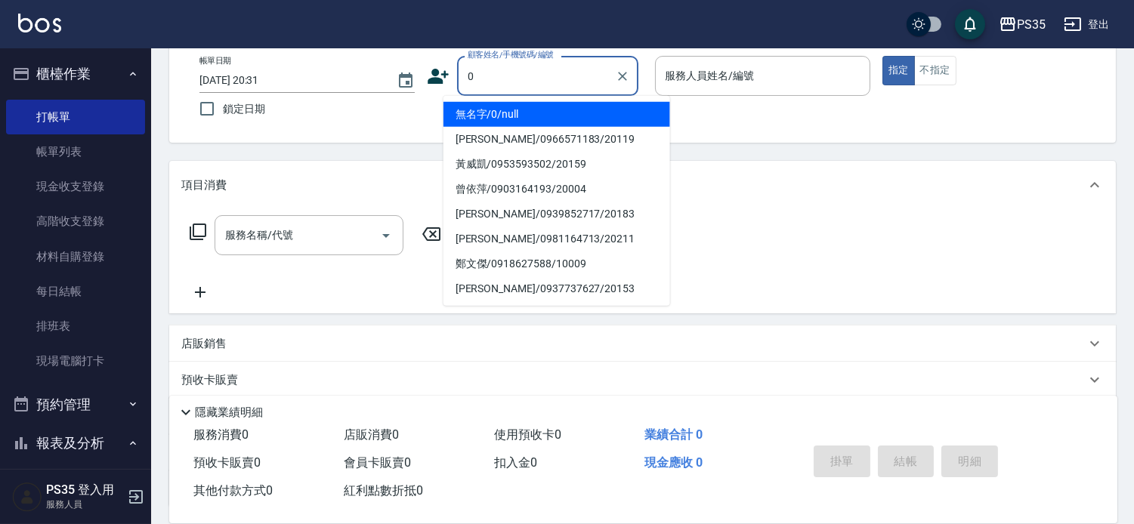
type input "0"
type input "2"
type input "無名字/0/null"
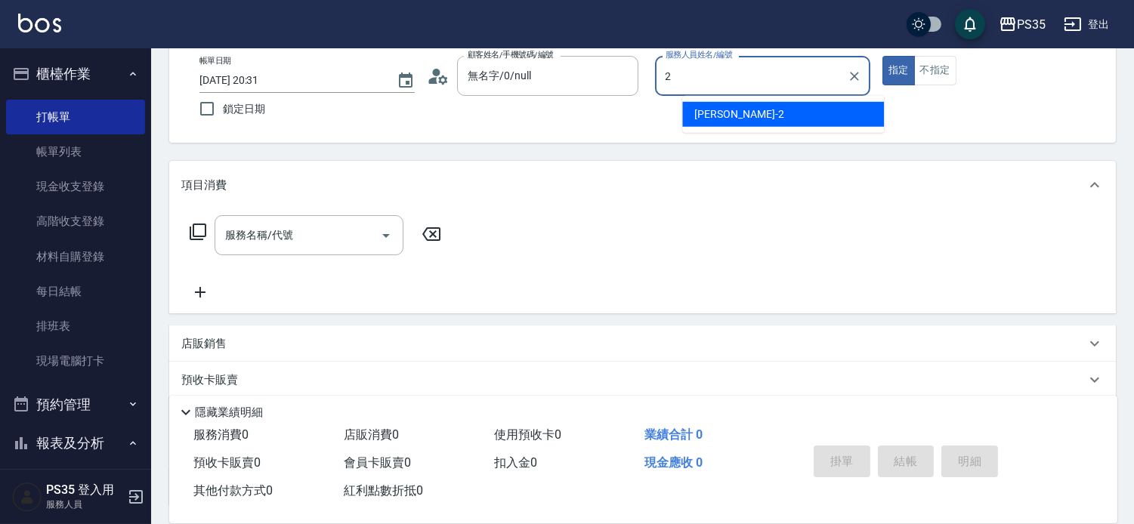
type input "[PERSON_NAME]-2"
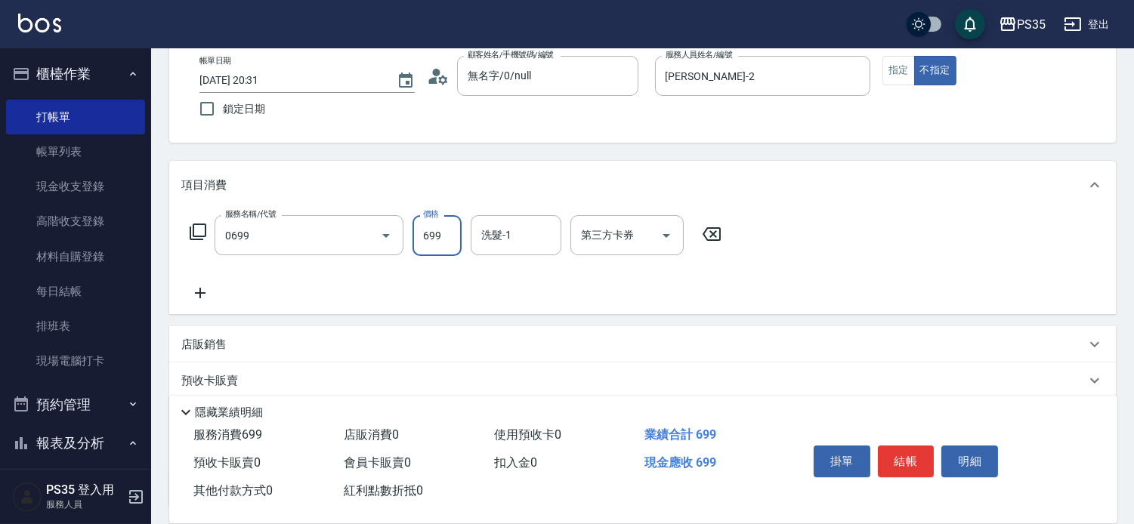
type input "精油SPA(0699)"
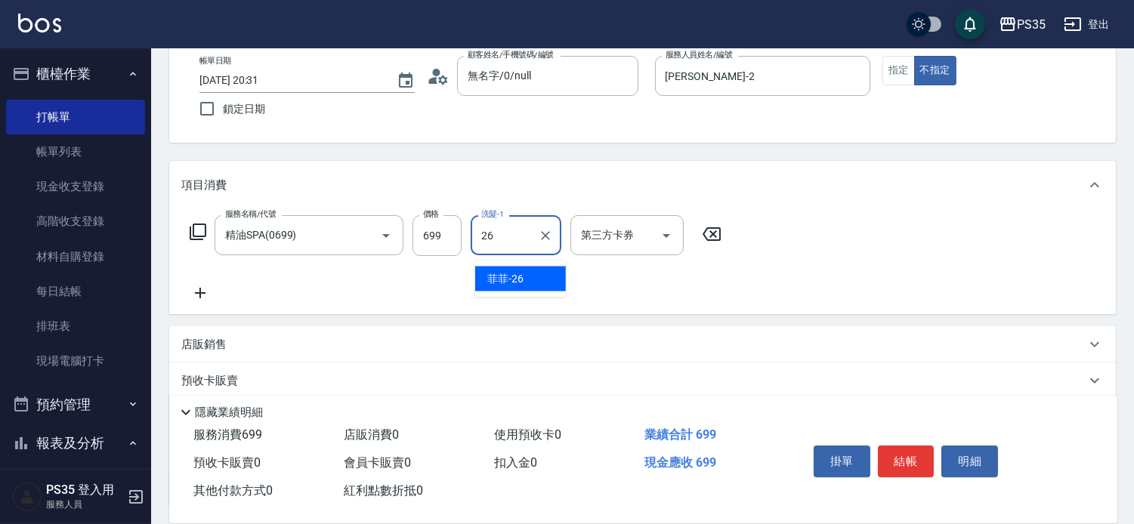
type input "菲菲-26"
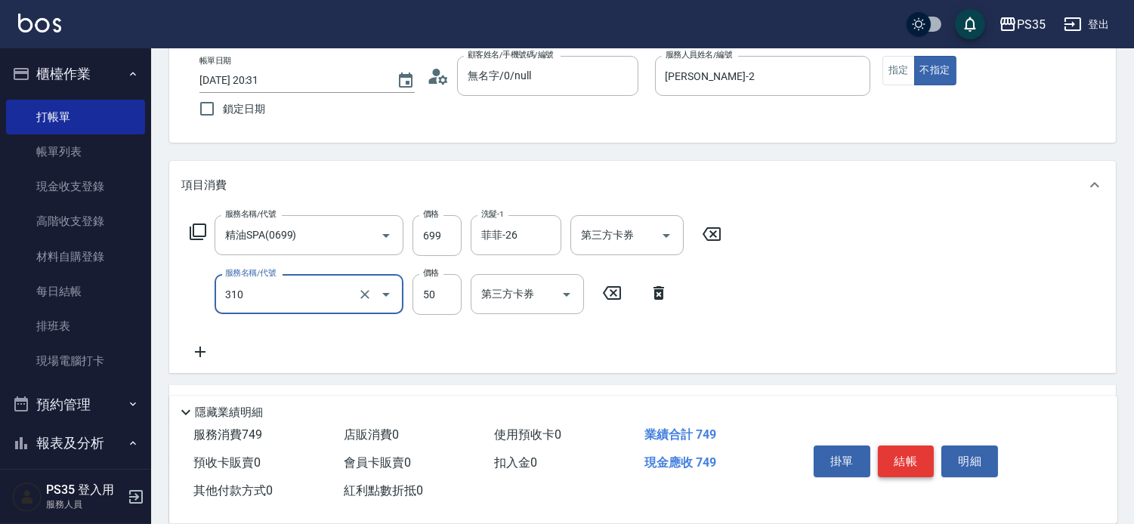
type input "剪瀏海(310)"
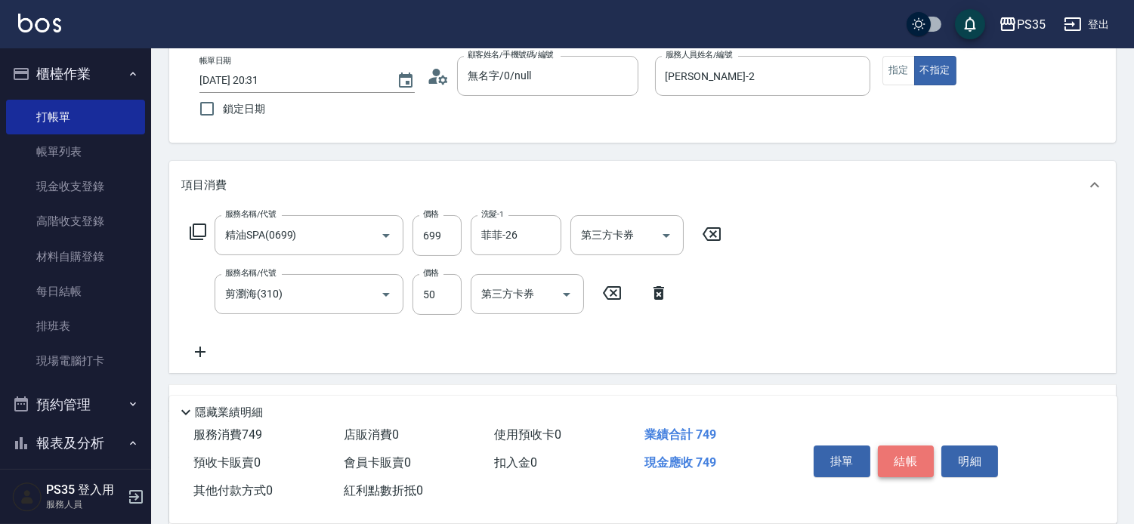
click at [926, 446] on button "結帳" at bounding box center [906, 462] width 57 height 32
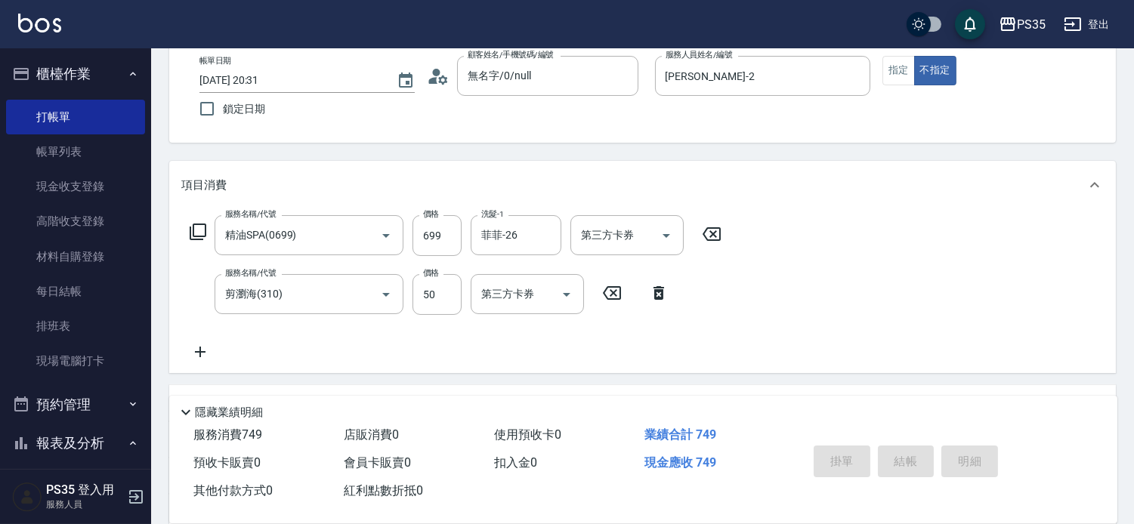
type input "[DATE] 20:32"
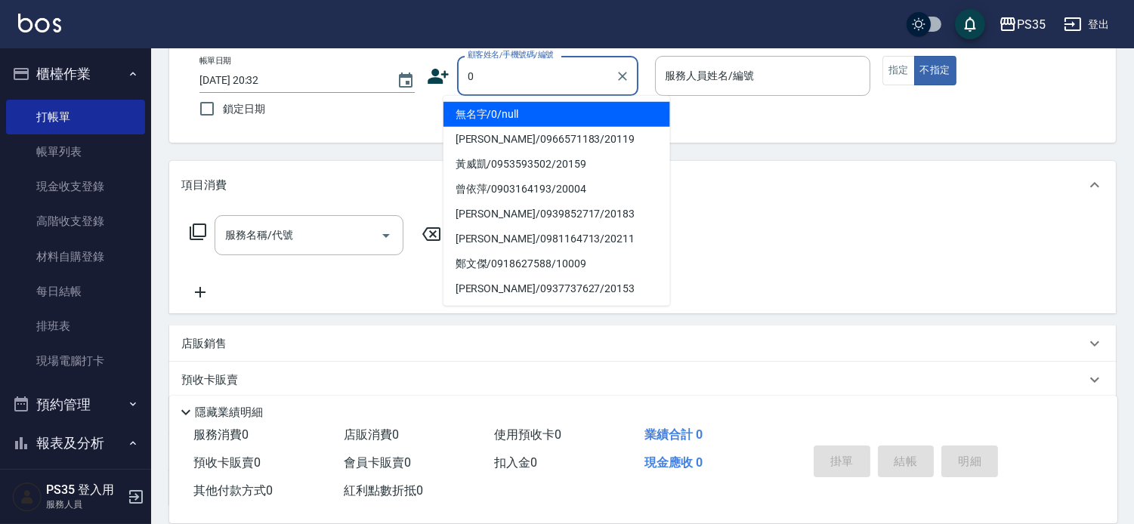
type input "0"
type input "2"
type input "無名字/0/null"
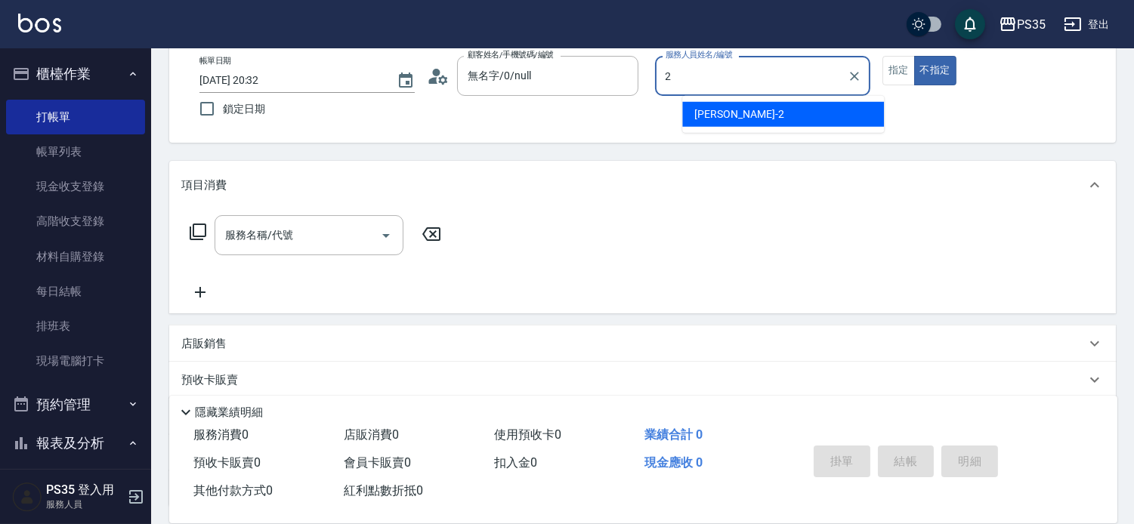
type input "[PERSON_NAME]-2"
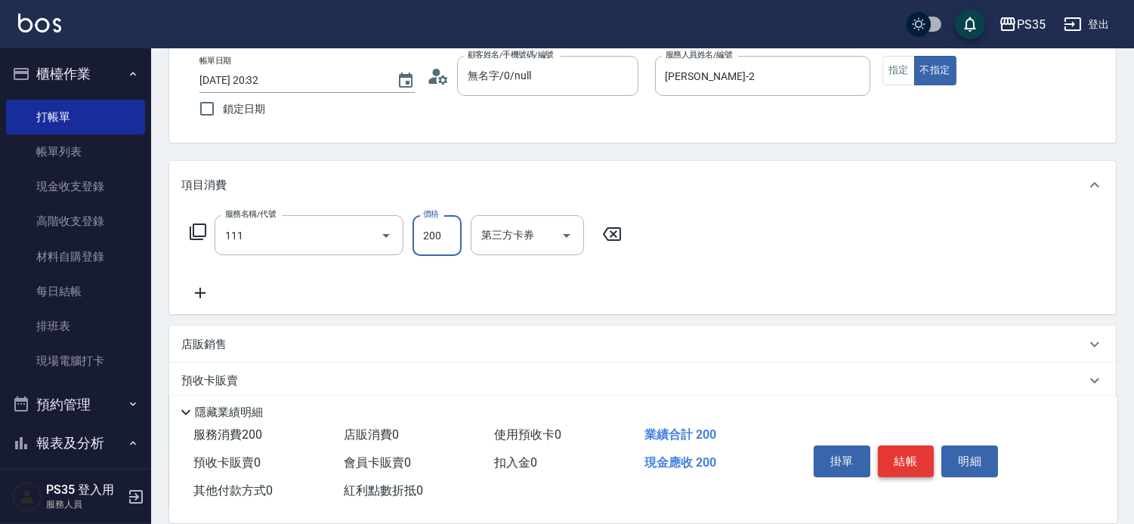
type input "200(111)"
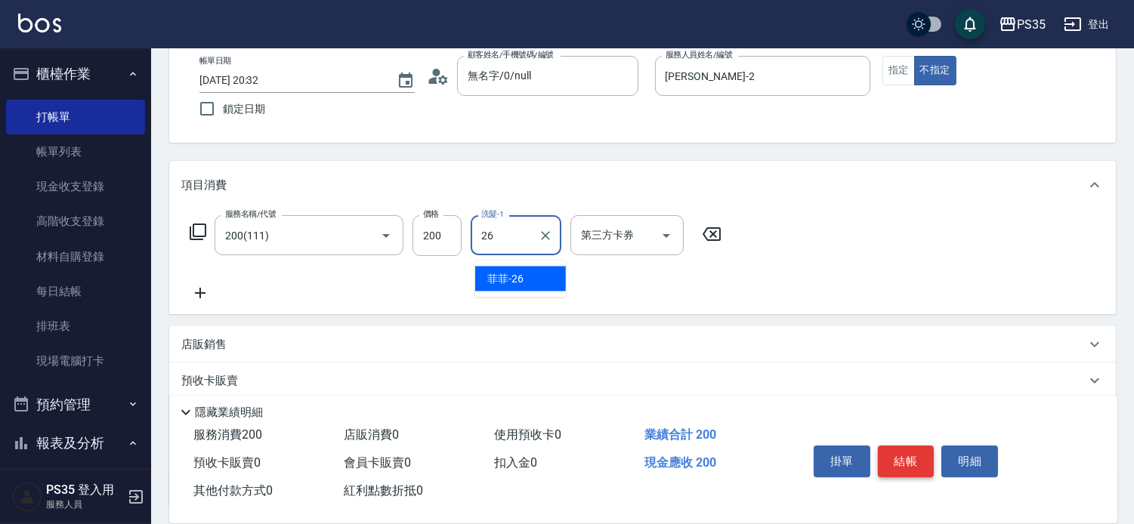
type input "菲菲-26"
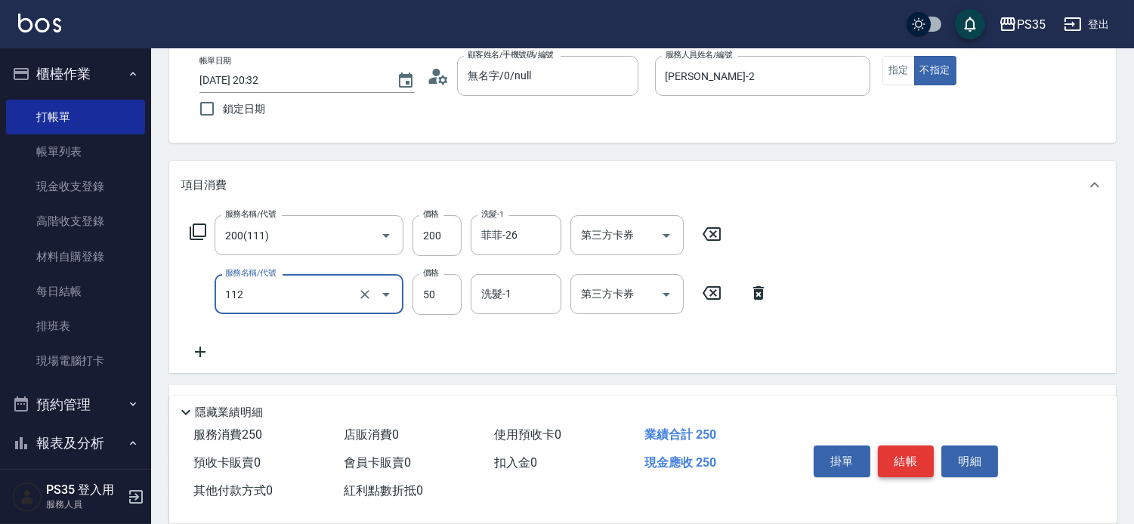
type input "精油50(112)"
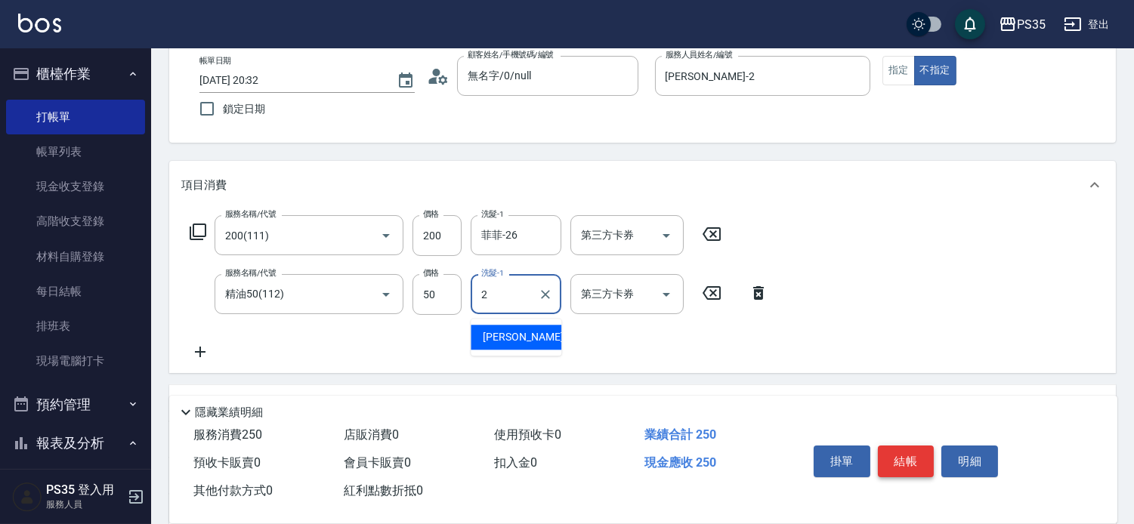
type input "[PERSON_NAME]-2"
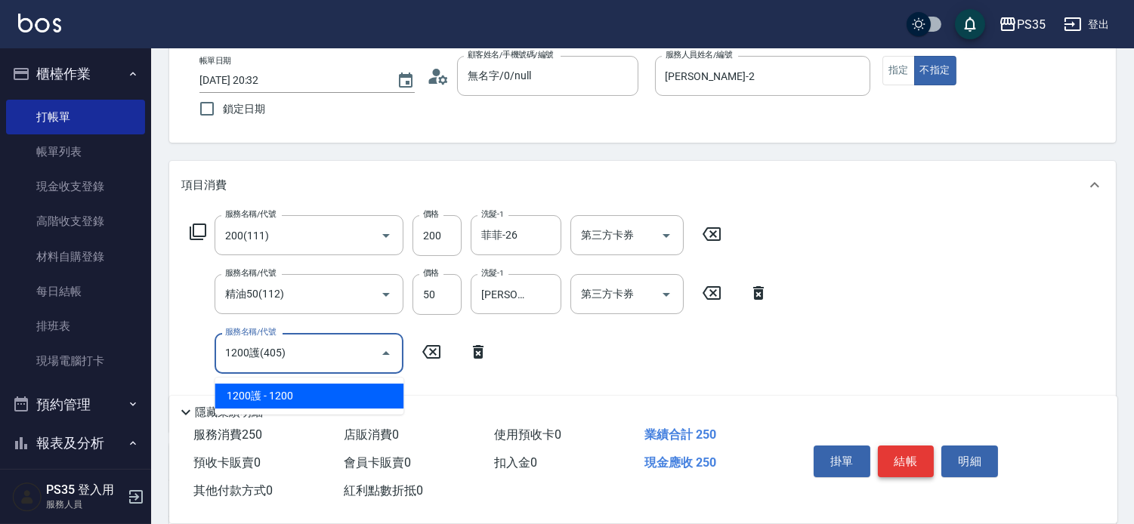
type input "1200護(405)"
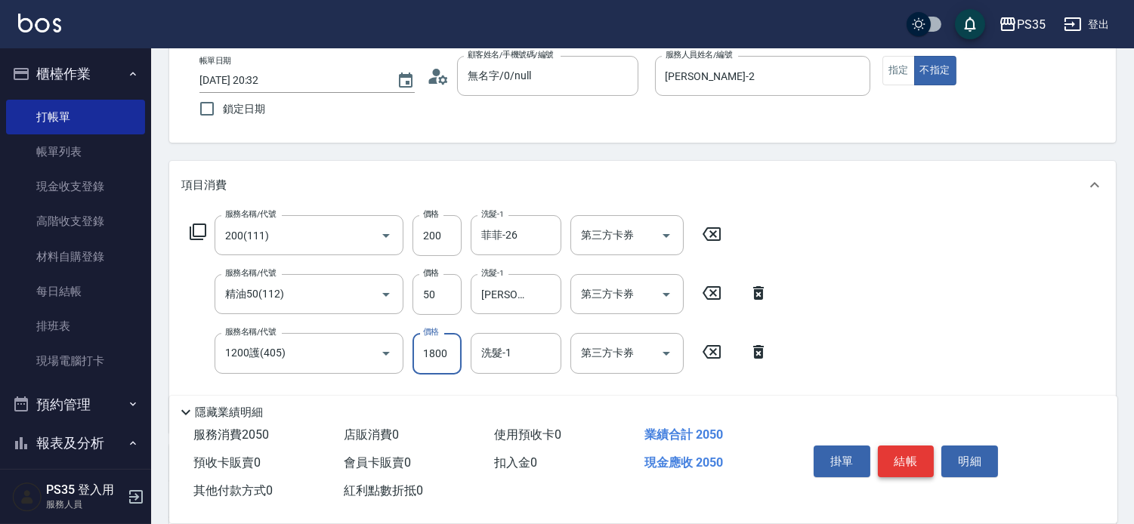
type input "1800"
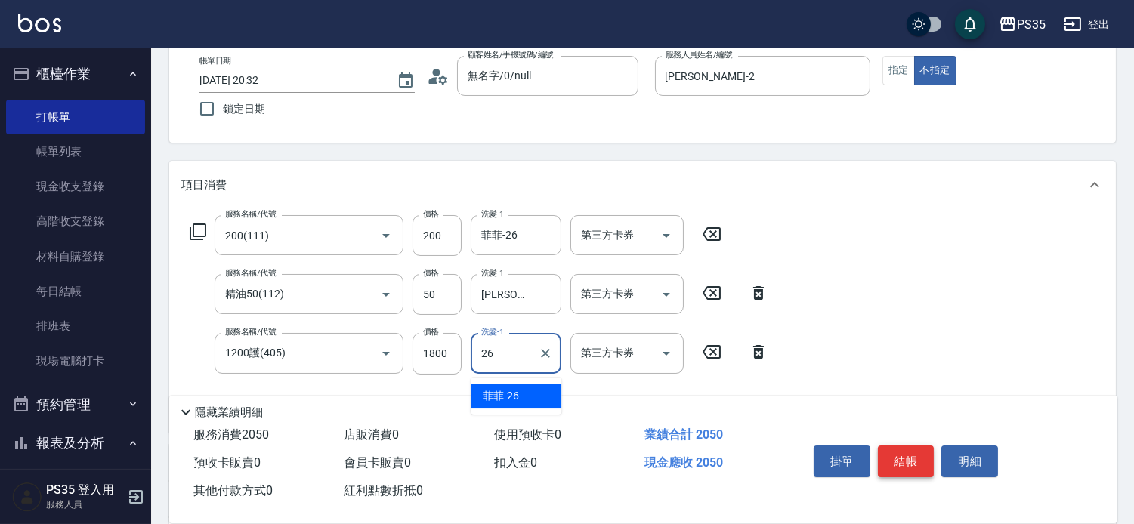
type input "菲菲-26"
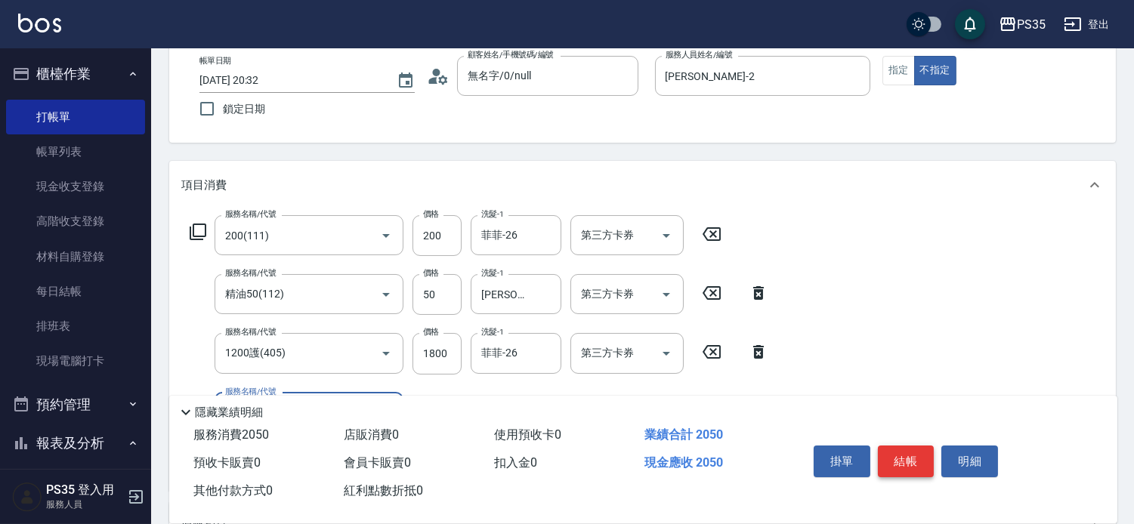
click at [926, 446] on button "結帳" at bounding box center [906, 462] width 57 height 32
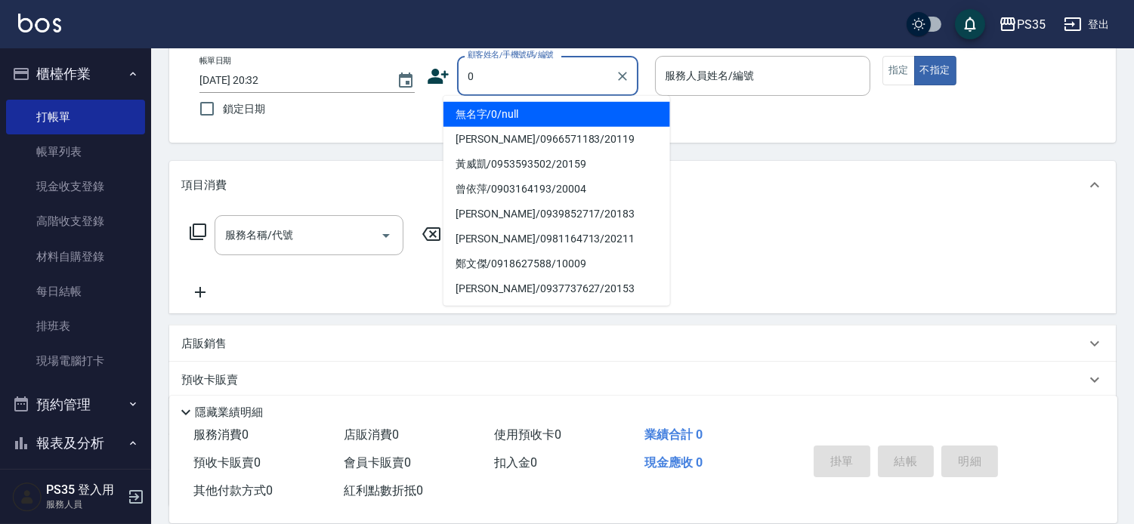
type input "0"
type input "1"
type input "無名字/0/null"
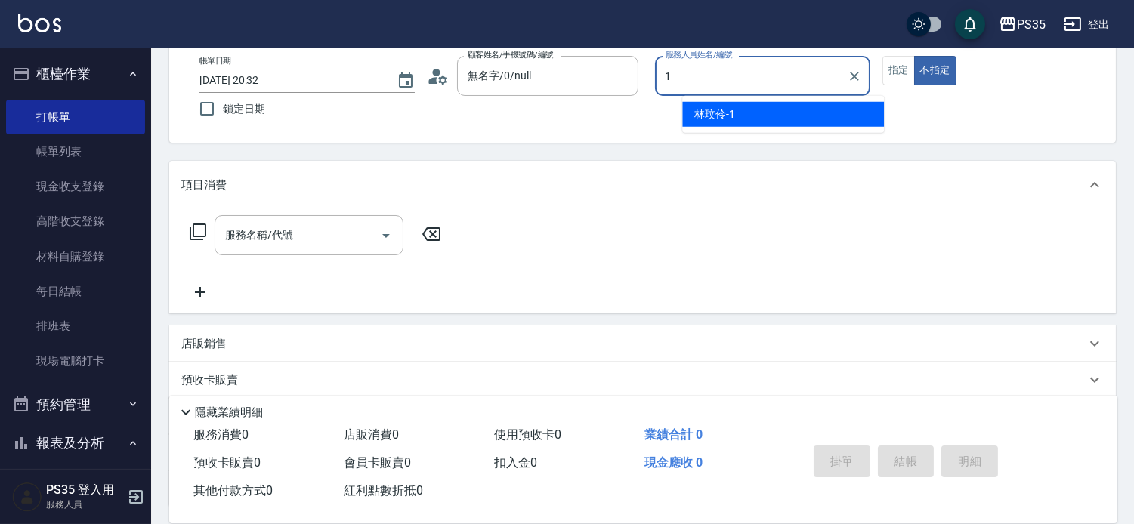
type input "林玟伶-1"
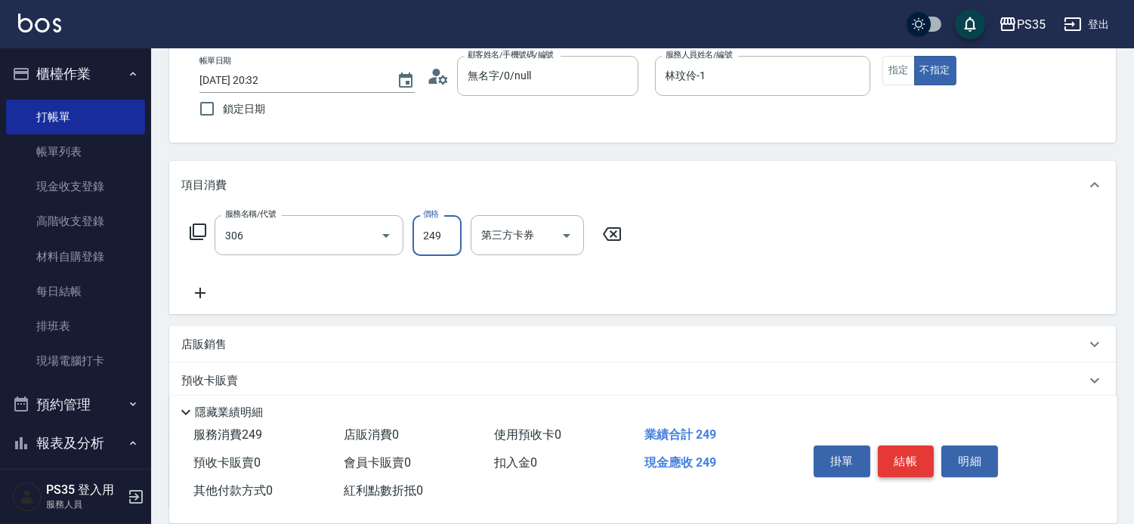
type input "剪髮(306)"
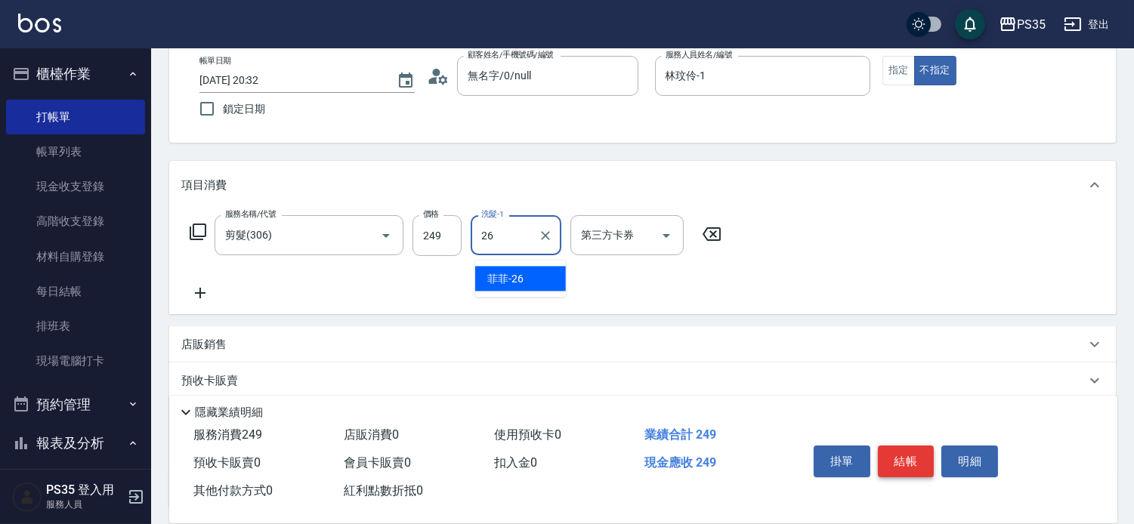
type input "菲菲-26"
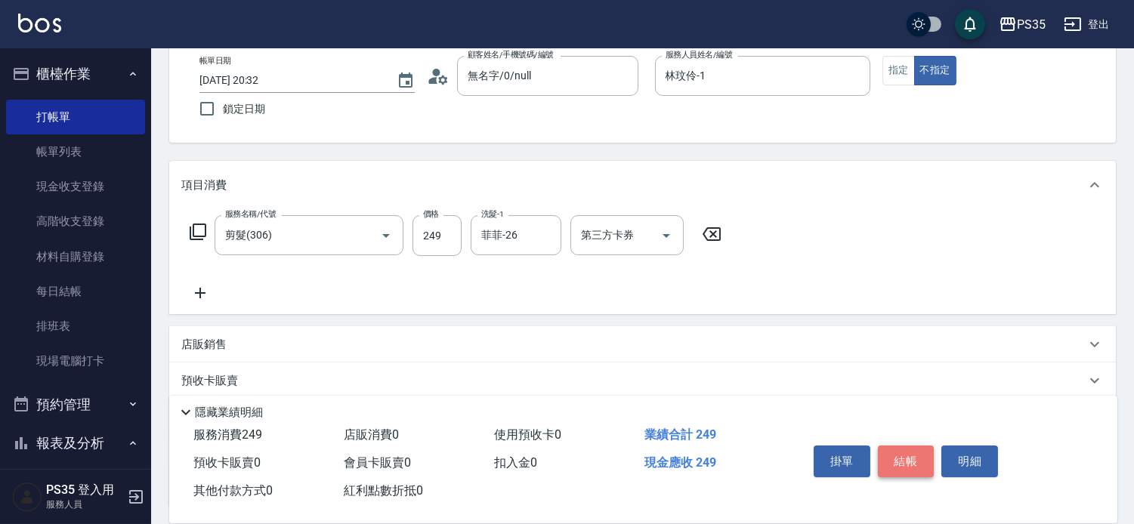
click at [926, 446] on button "結帳" at bounding box center [906, 462] width 57 height 32
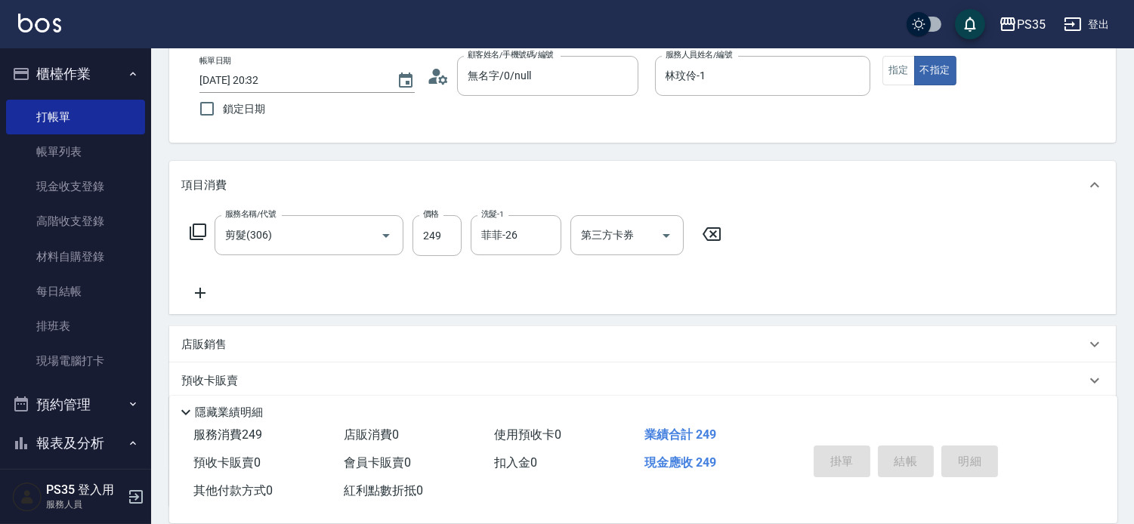
type input "[DATE] 20:33"
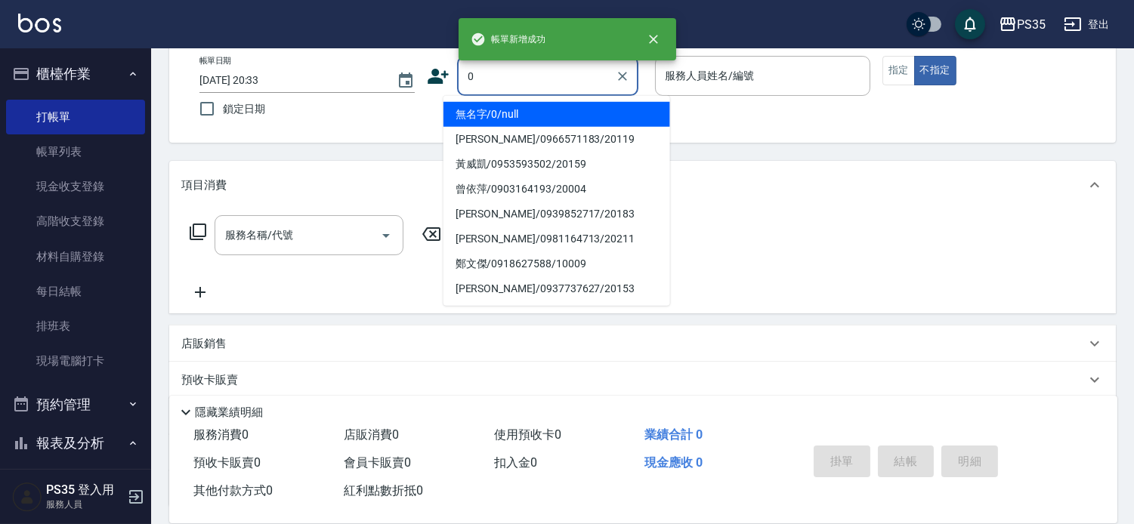
type input "0"
type input "1"
type input "無名字/0/null"
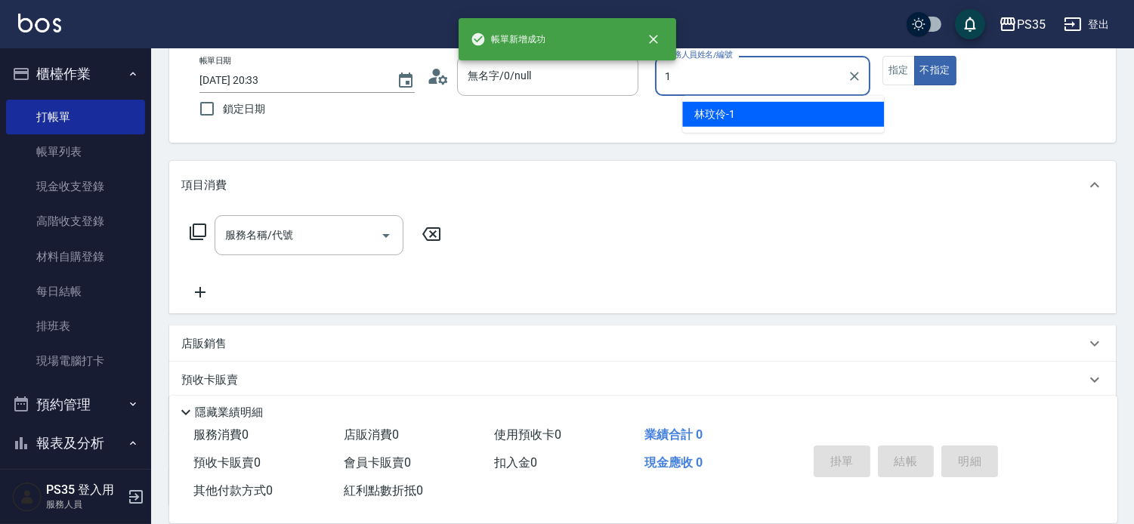
type input "林玟伶-1"
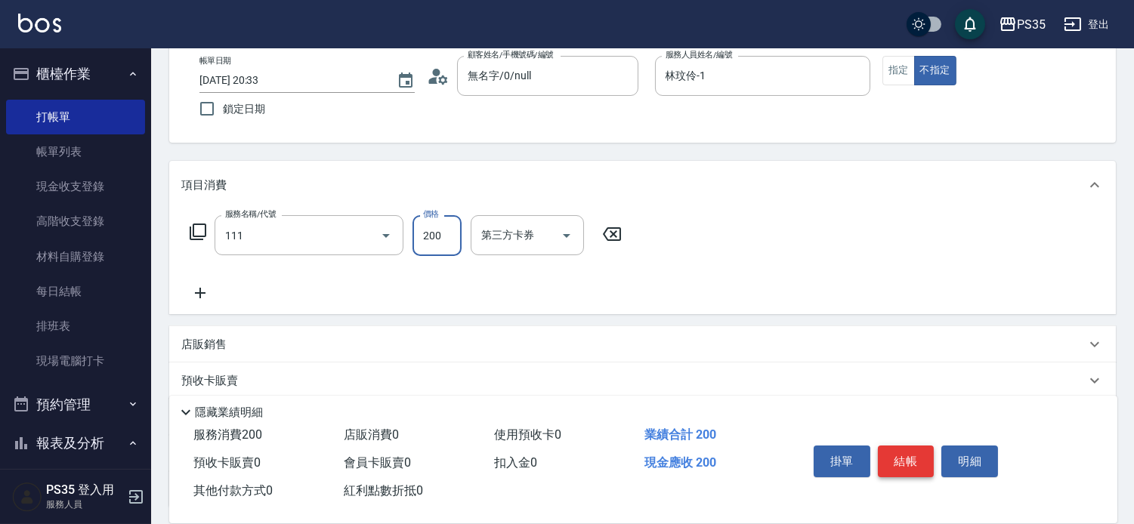
type input "200(111)"
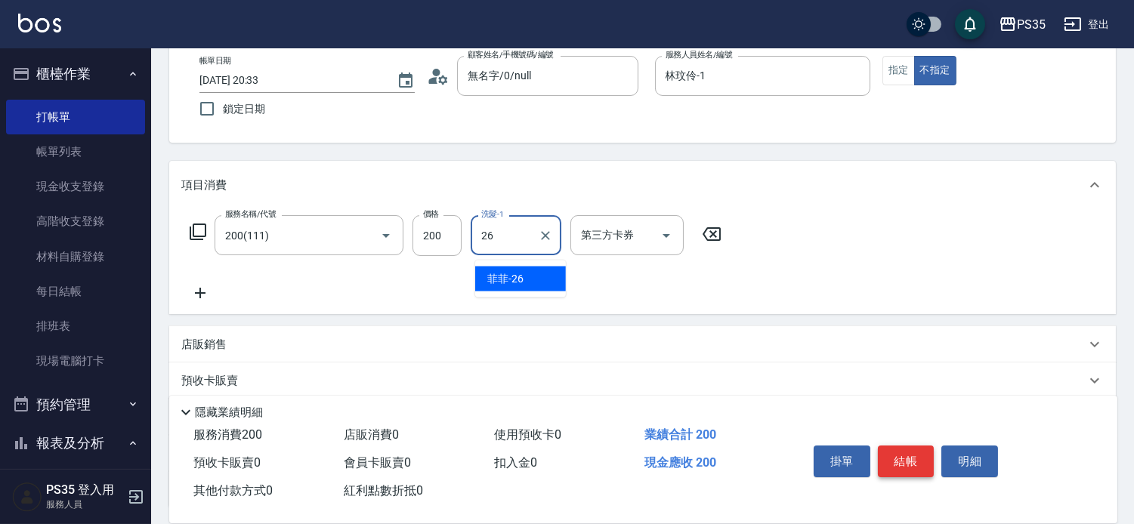
type input "菲菲-26"
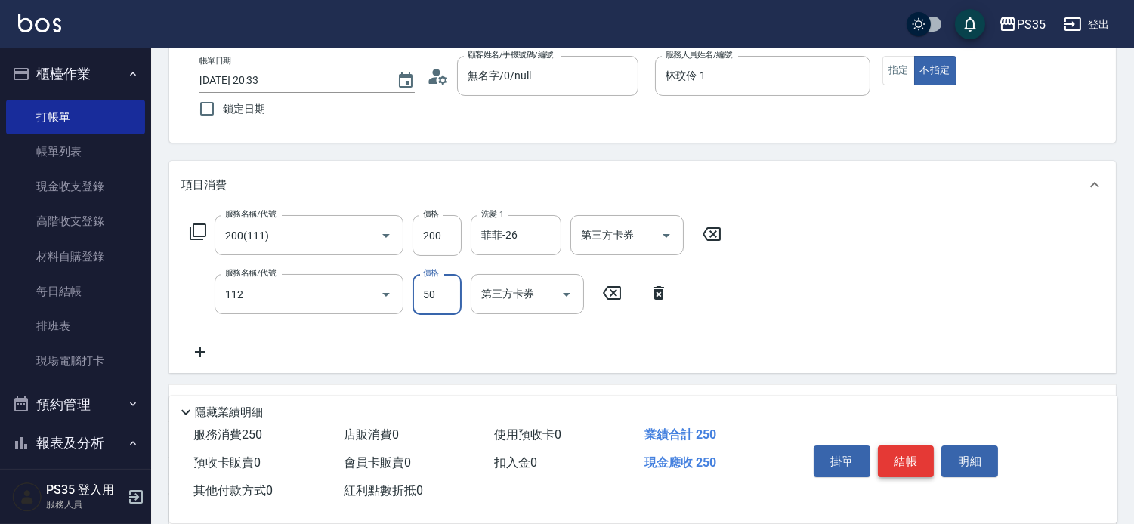
type input "精油50(112)"
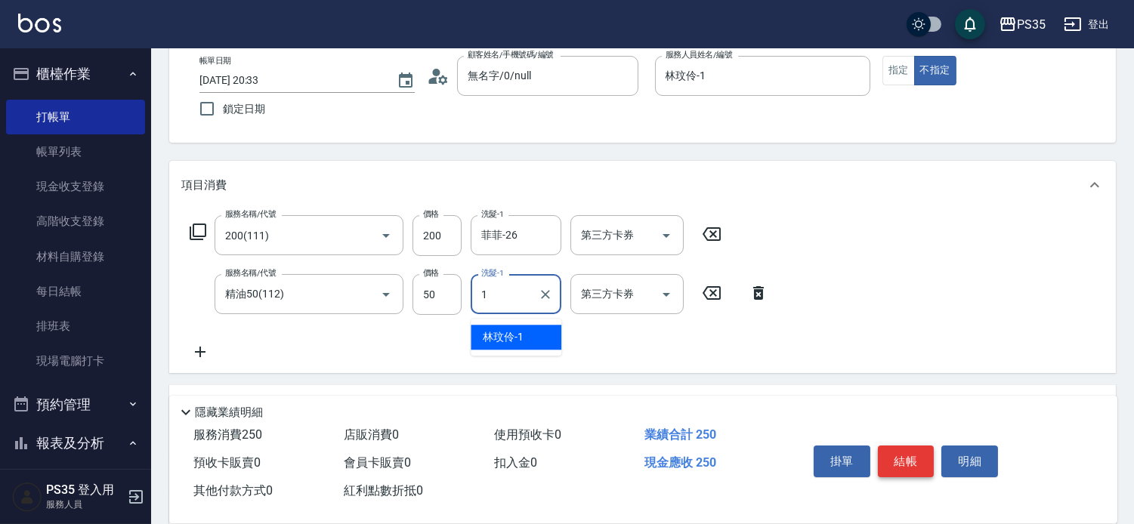
type input "林玟伶-1"
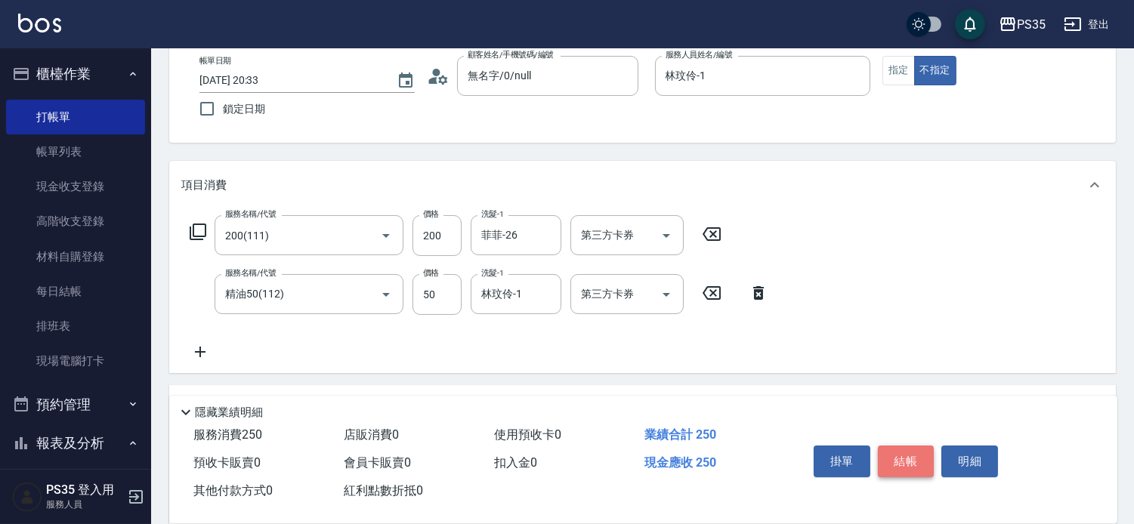
click at [926, 446] on button "結帳" at bounding box center [906, 462] width 57 height 32
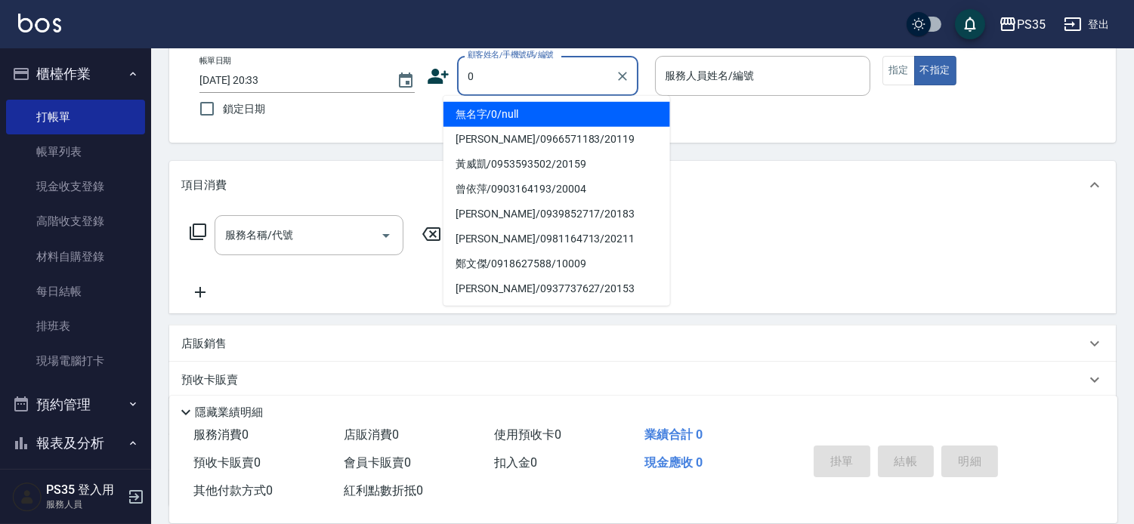
type input "0"
type input "2"
type input "無名字/0/null"
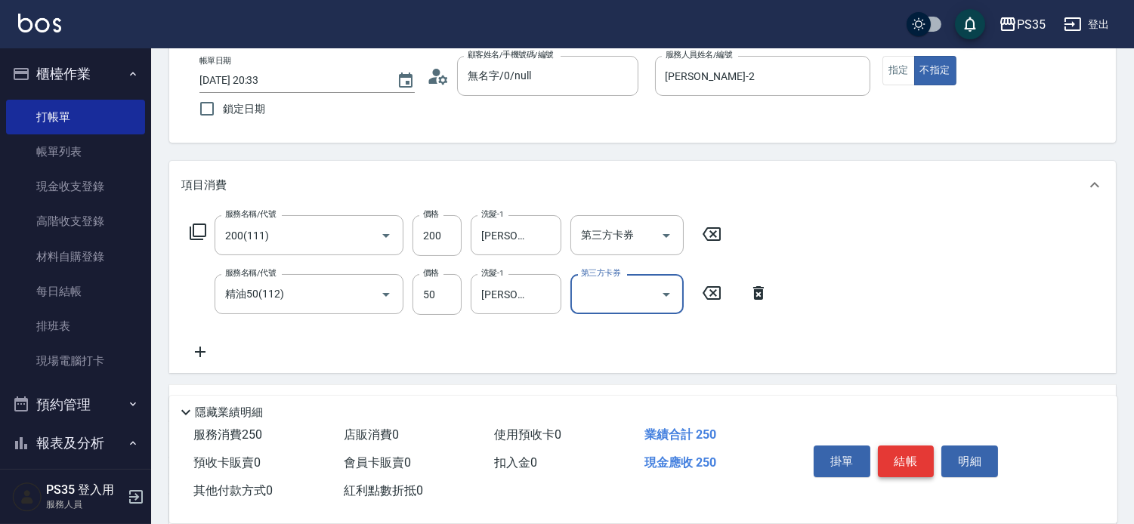
click at [926, 446] on button "結帳" at bounding box center [906, 462] width 57 height 32
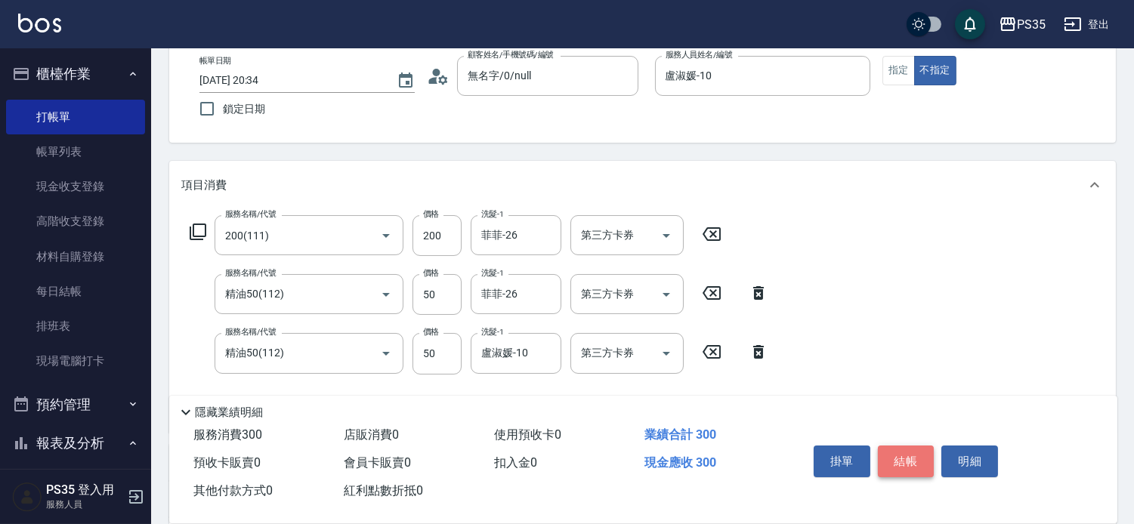
click at [926, 446] on button "結帳" at bounding box center [906, 462] width 57 height 32
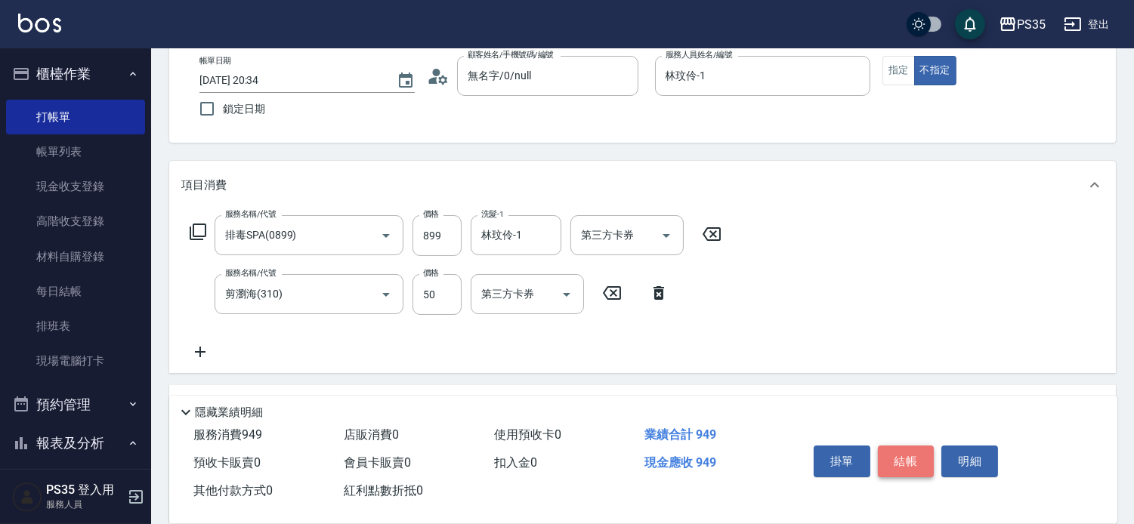
click at [926, 446] on button "結帳" at bounding box center [906, 462] width 57 height 32
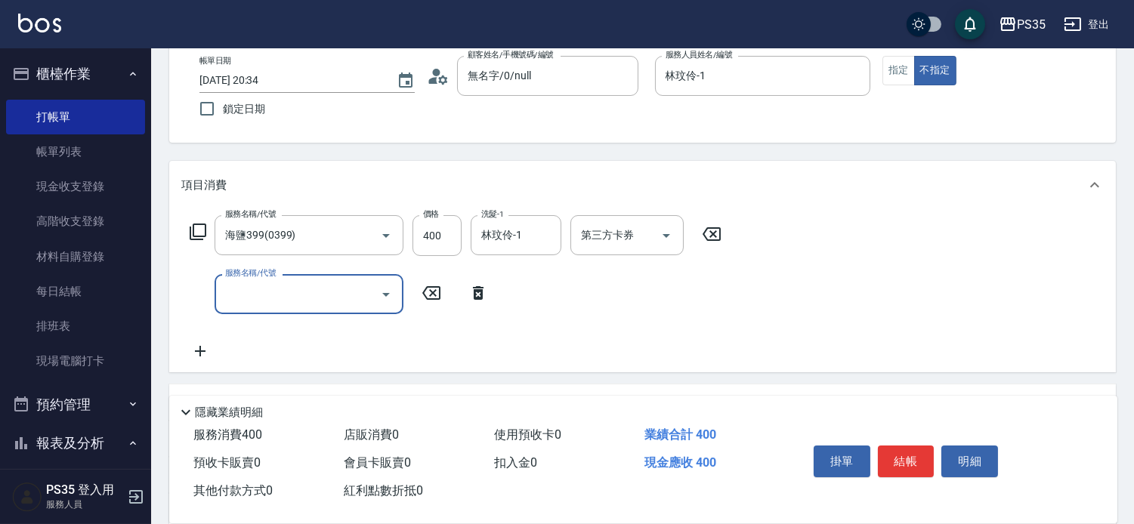
click at [926, 446] on button "結帳" at bounding box center [906, 462] width 57 height 32
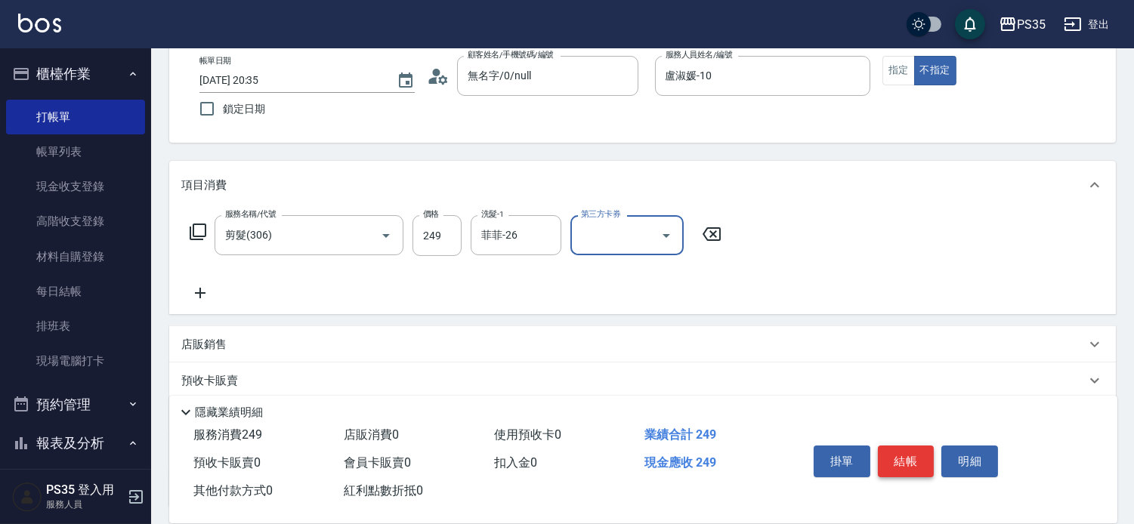
click at [908, 446] on button "結帳" at bounding box center [906, 462] width 57 height 32
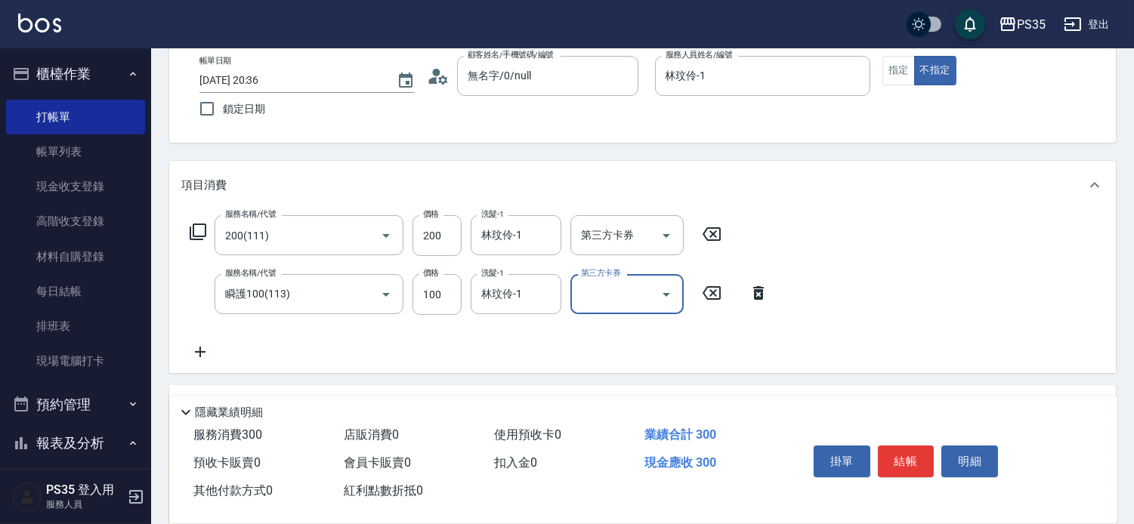
click at [918, 446] on button "結帳" at bounding box center [906, 462] width 57 height 32
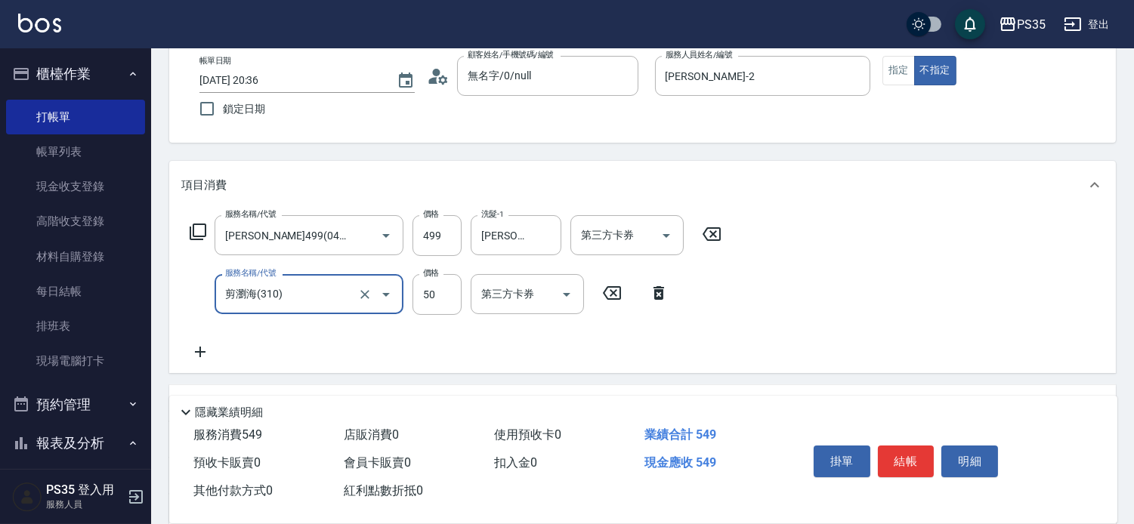
click at [918, 446] on button "結帳" at bounding box center [906, 462] width 57 height 32
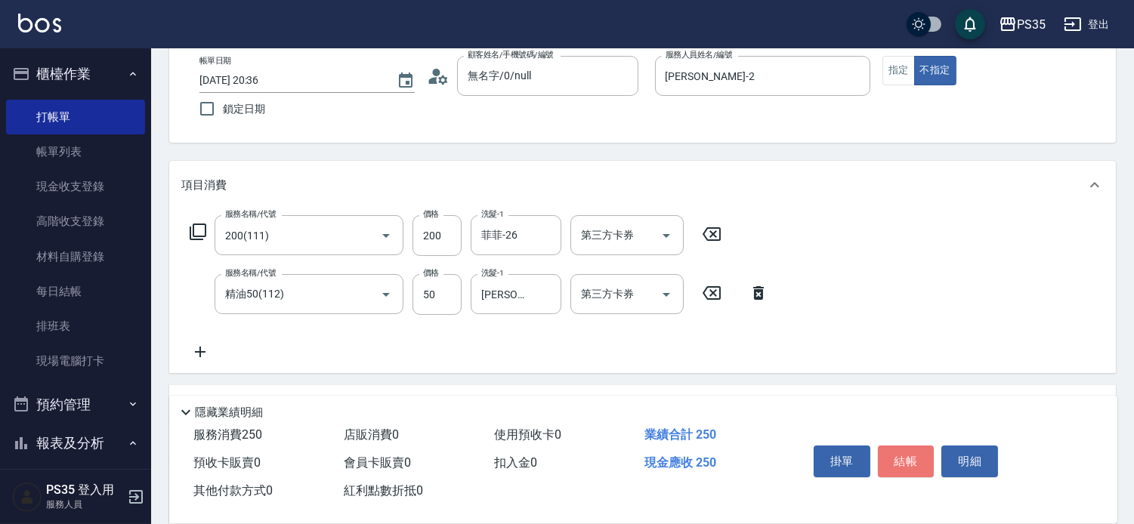
click at [918, 446] on button "結帳" at bounding box center [906, 462] width 57 height 32
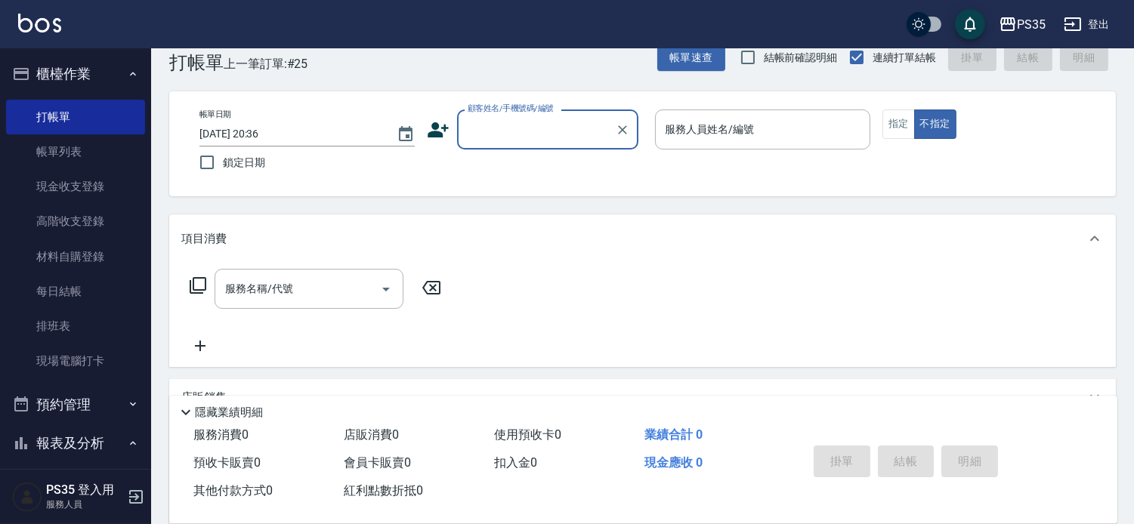
scroll to position [0, 0]
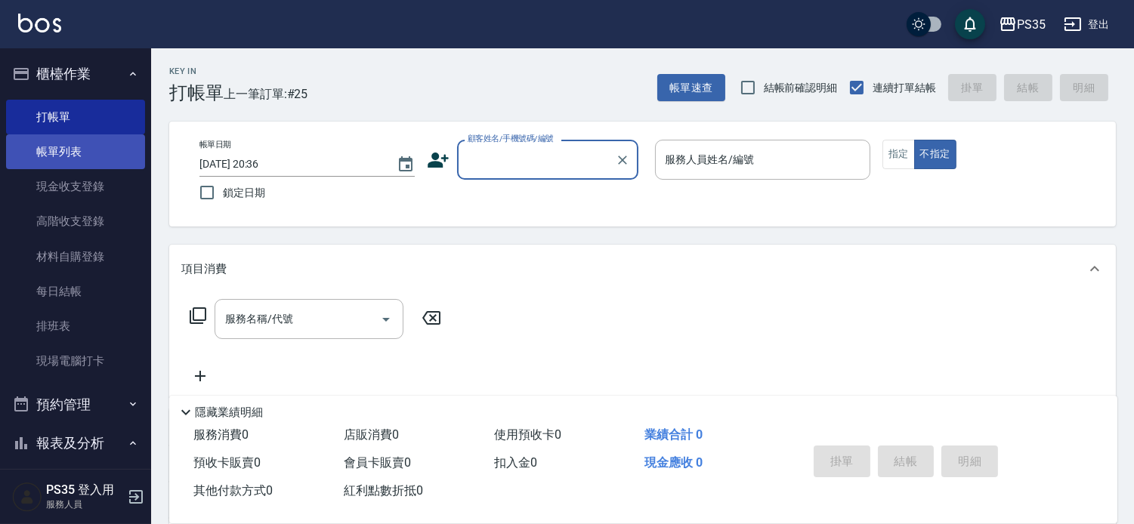
click at [93, 144] on link "帳單列表" at bounding box center [75, 152] width 139 height 35
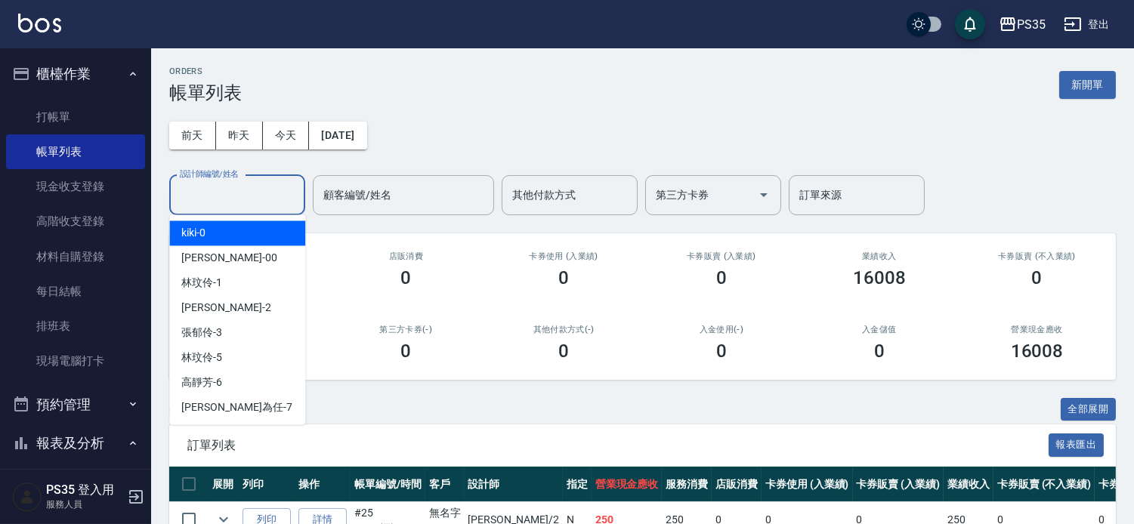
click at [262, 186] on input "設計師編號/姓名" at bounding box center [237, 195] width 122 height 26
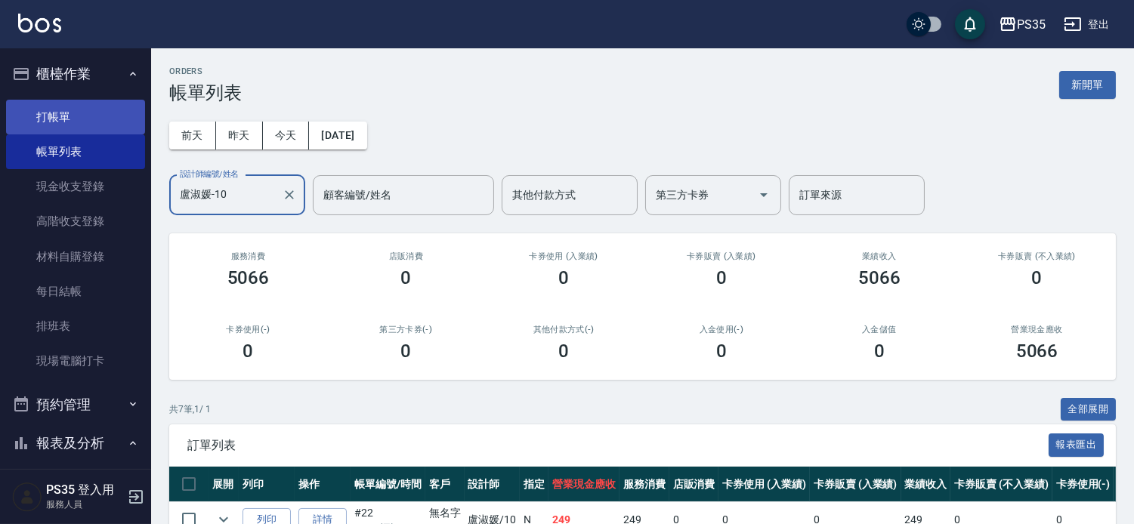
click at [91, 115] on link "打帳單" at bounding box center [75, 117] width 139 height 35
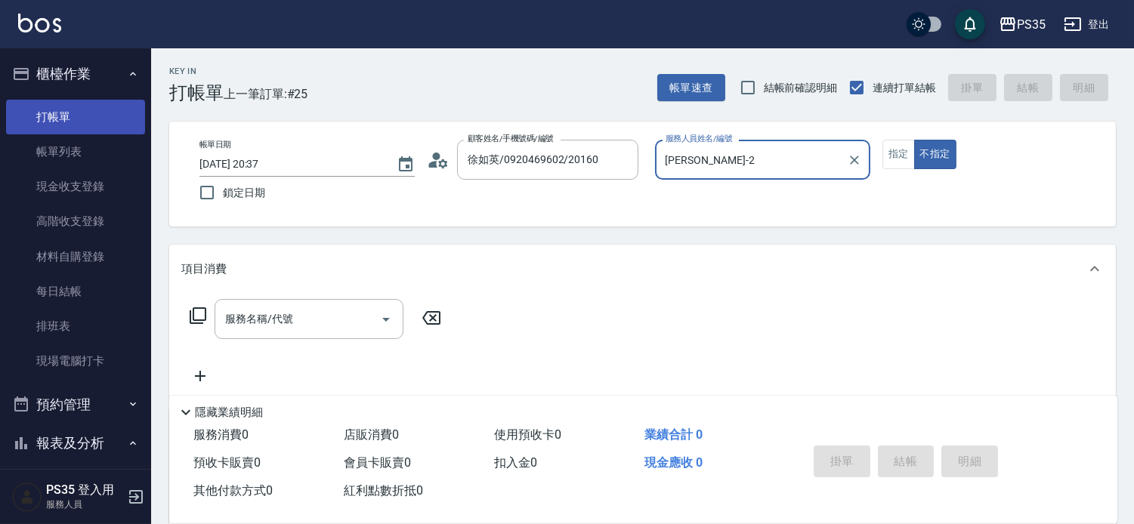
click at [914, 140] on button "不指定" at bounding box center [935, 154] width 42 height 29
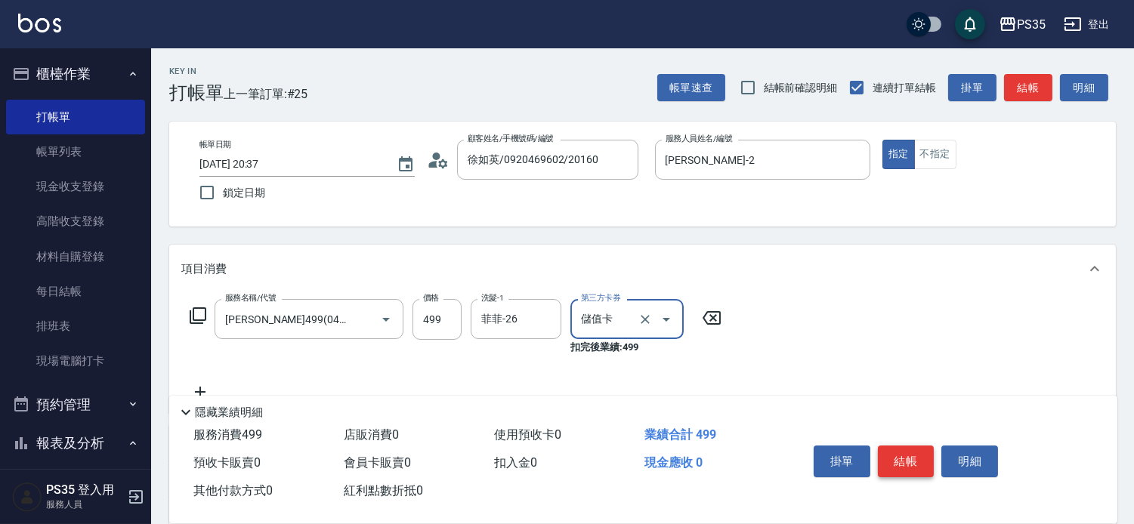
click at [910, 448] on button "結帳" at bounding box center [906, 462] width 57 height 32
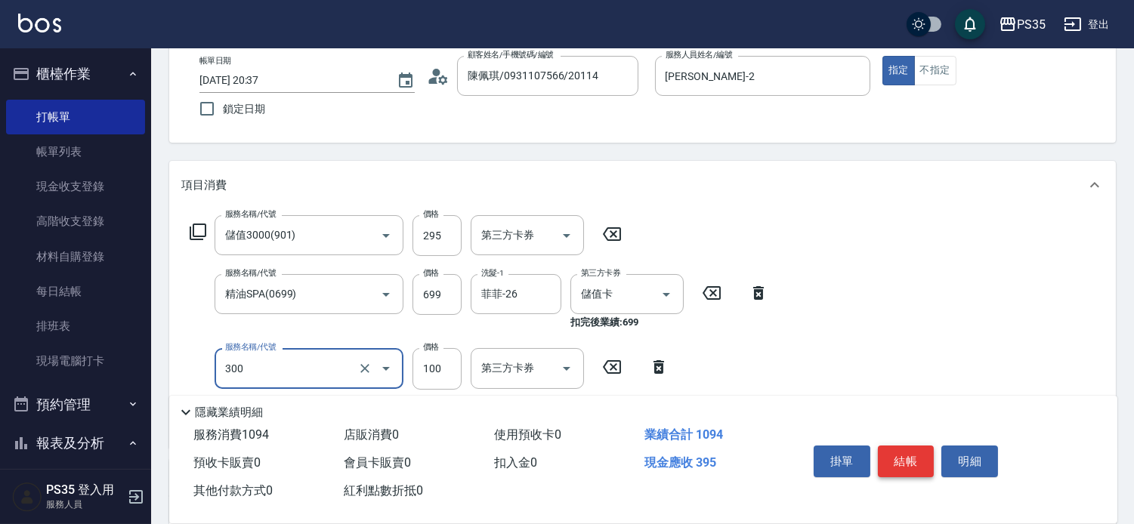
scroll to position [168, 0]
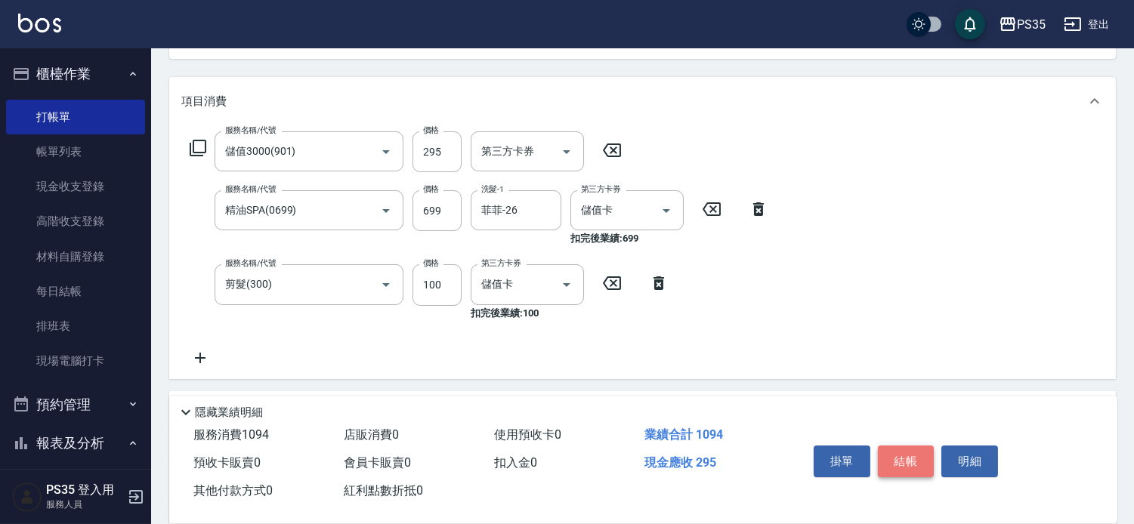
click at [910, 448] on button "結帳" at bounding box center [906, 462] width 57 height 32
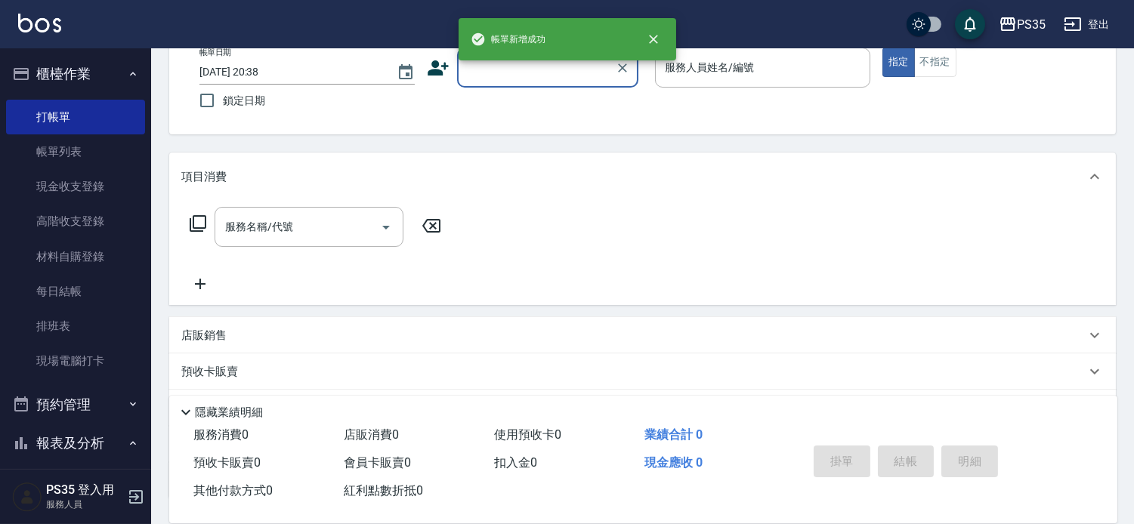
scroll to position [62, 0]
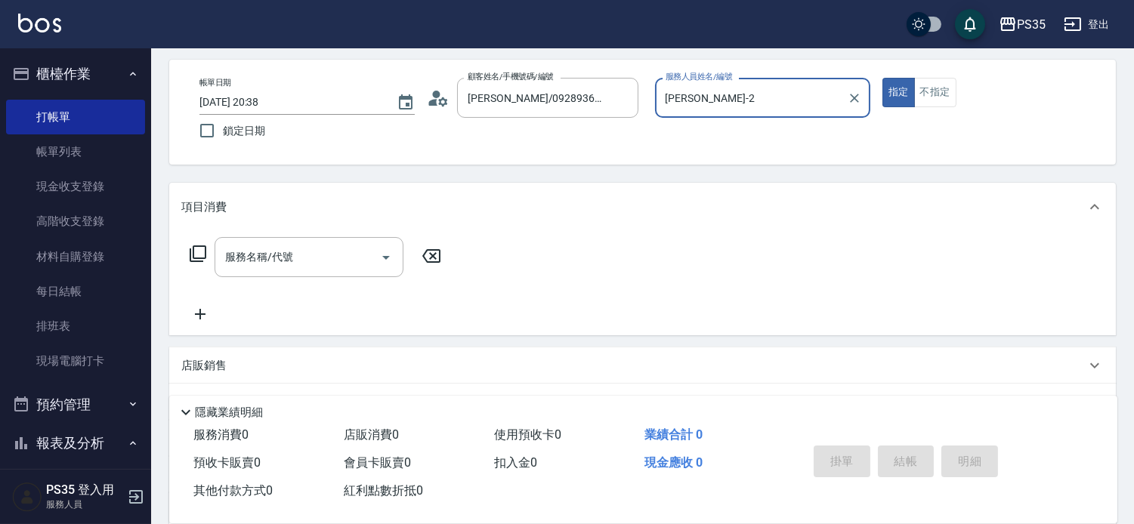
click at [883, 78] on button "指定" at bounding box center [899, 92] width 32 height 29
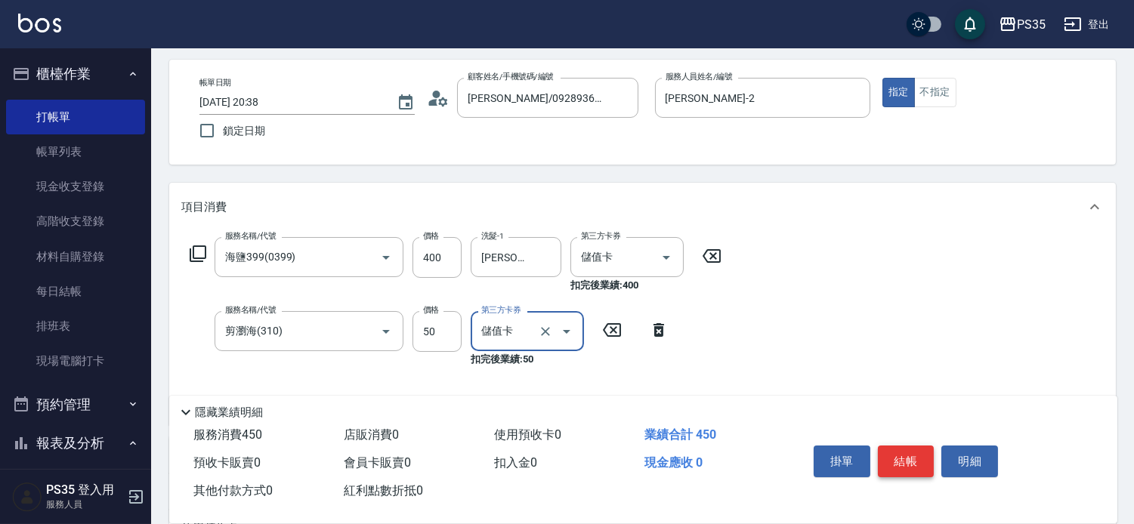
click at [910, 448] on button "結帳" at bounding box center [906, 462] width 57 height 32
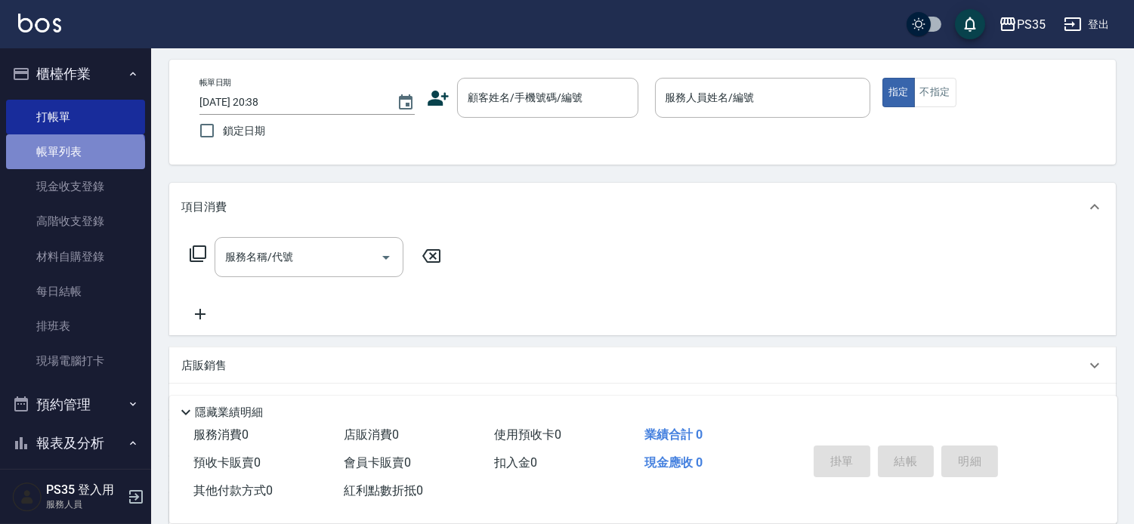
click at [74, 156] on link "帳單列表" at bounding box center [75, 152] width 139 height 35
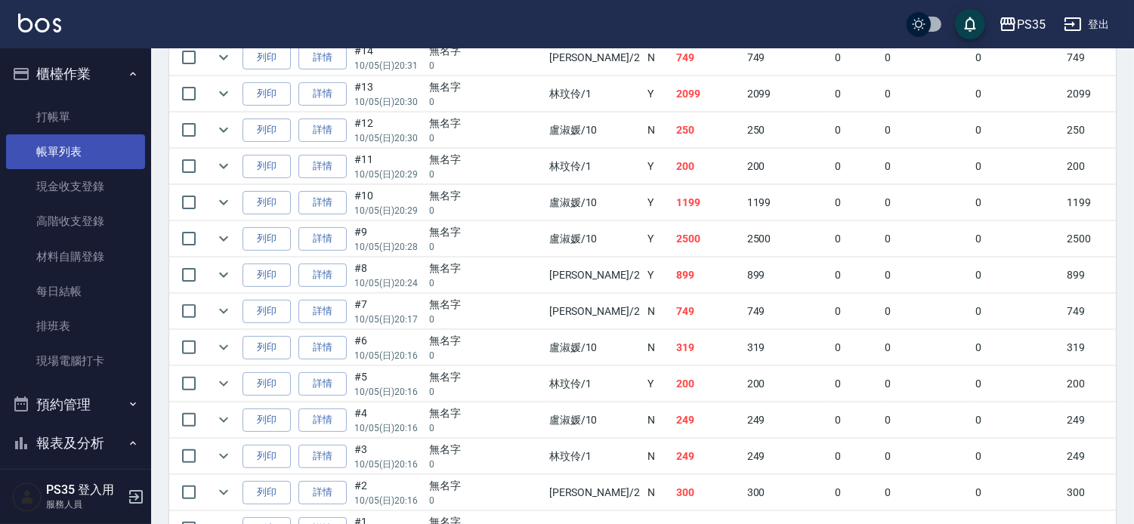
scroll to position [840, 0]
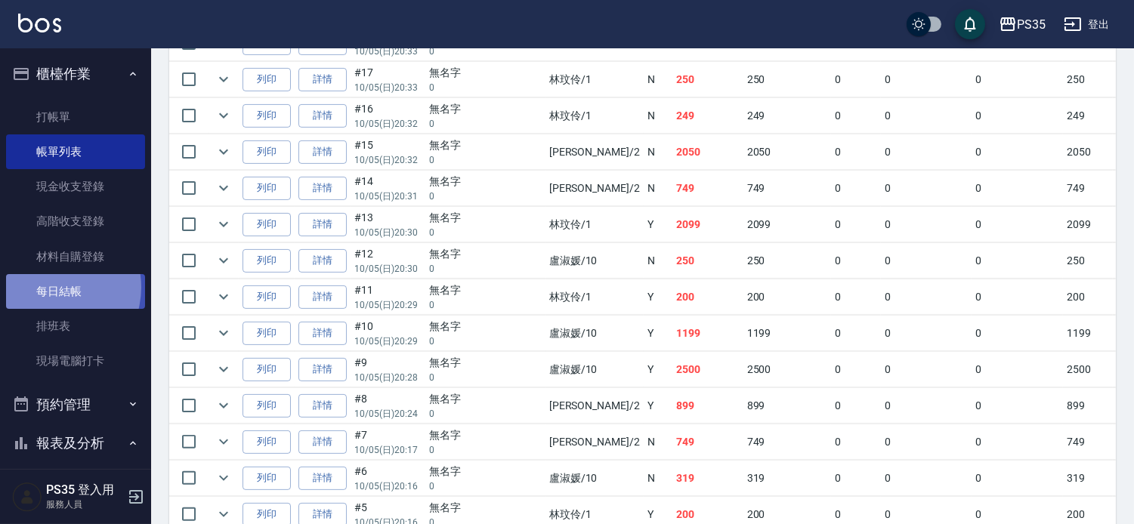
click at [50, 288] on link "每日結帳" at bounding box center [75, 291] width 139 height 35
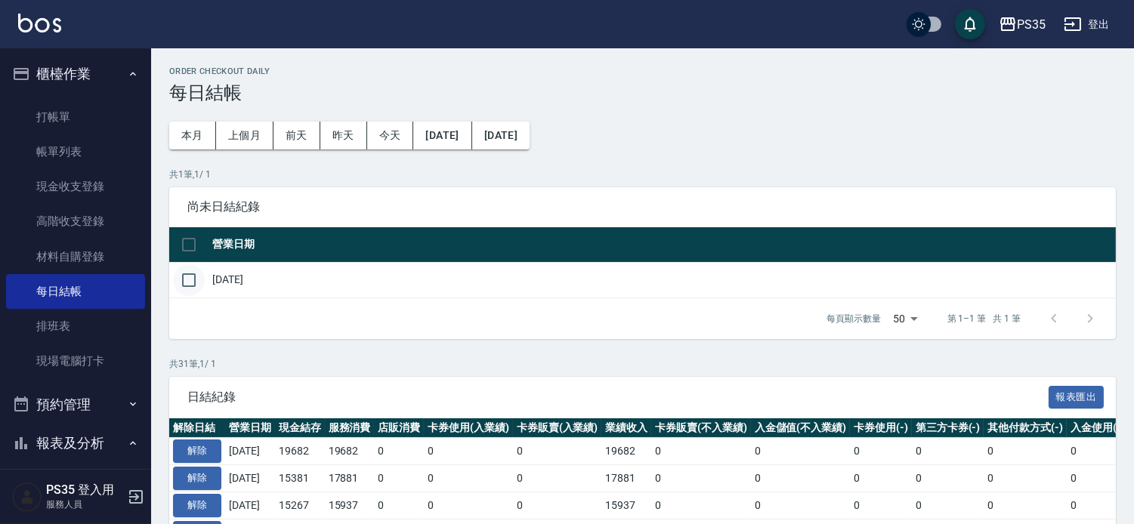
click at [187, 289] on input "checkbox" at bounding box center [189, 280] width 32 height 32
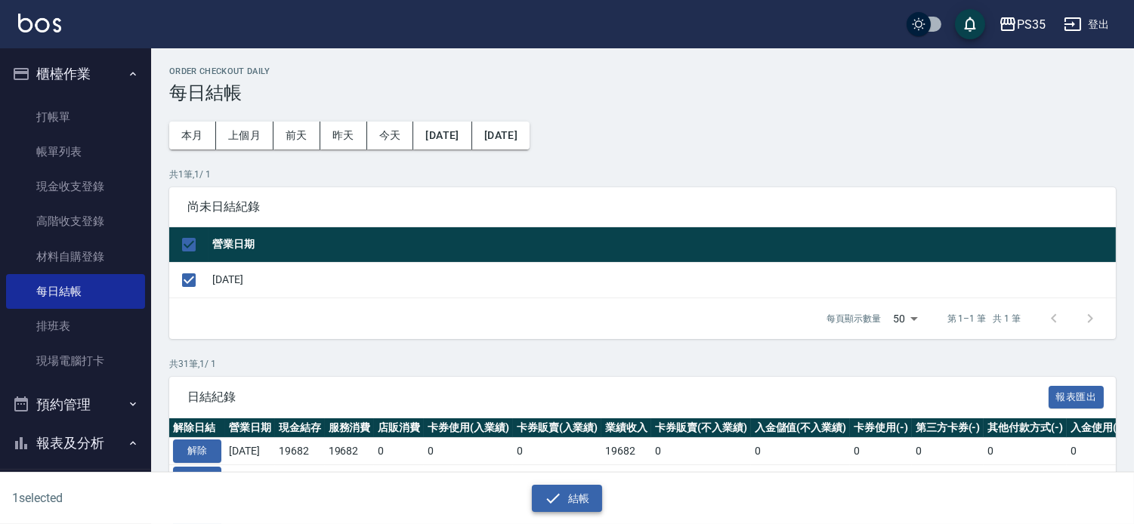
click at [580, 492] on button "結帳" at bounding box center [567, 499] width 70 height 28
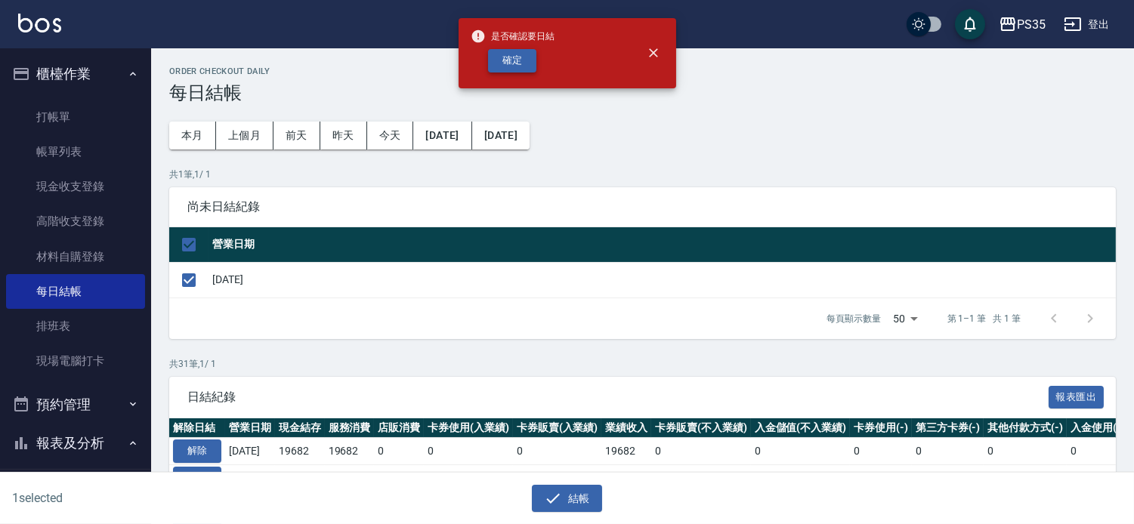
click at [520, 53] on button "確定" at bounding box center [512, 60] width 48 height 23
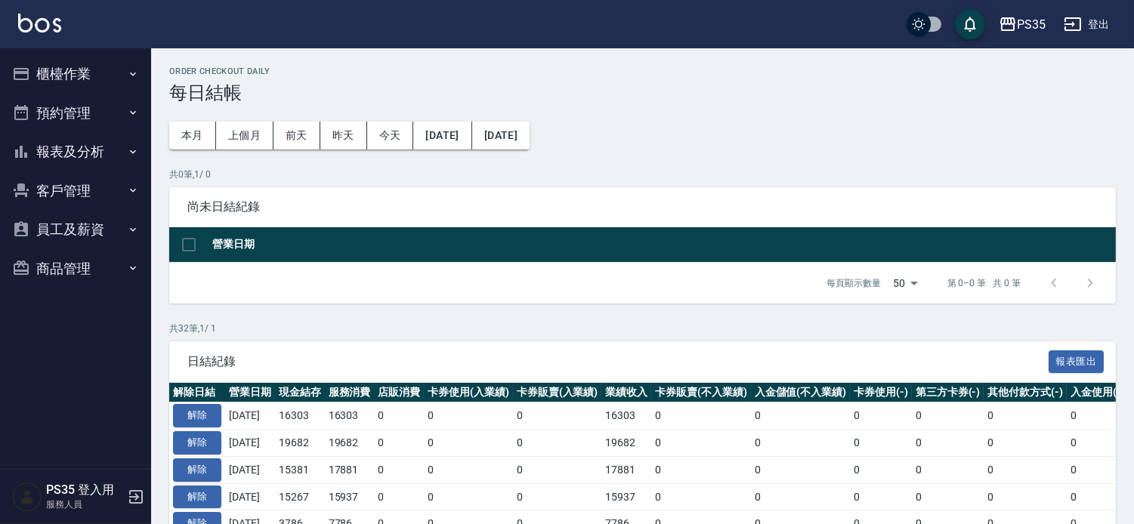
click at [73, 153] on button "報表及分析" at bounding box center [75, 151] width 139 height 39
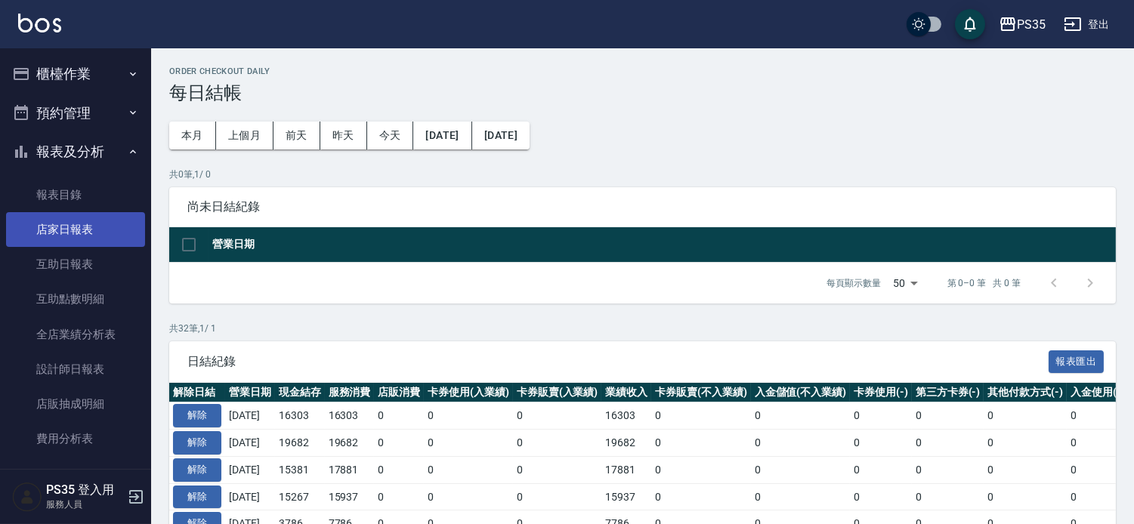
click at [86, 230] on link "店家日報表" at bounding box center [75, 229] width 139 height 35
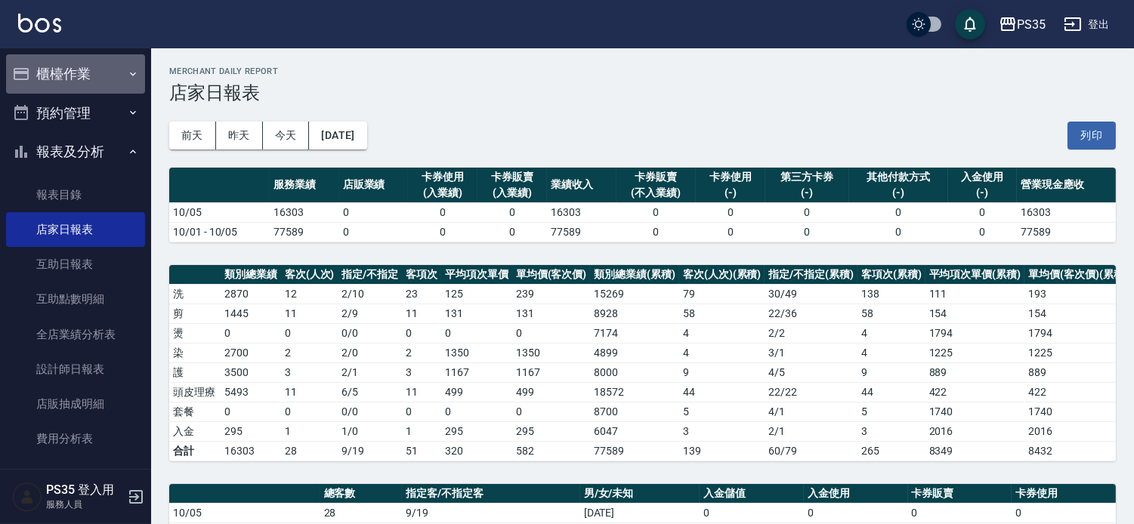
click at [76, 74] on button "櫃檯作業" at bounding box center [75, 73] width 139 height 39
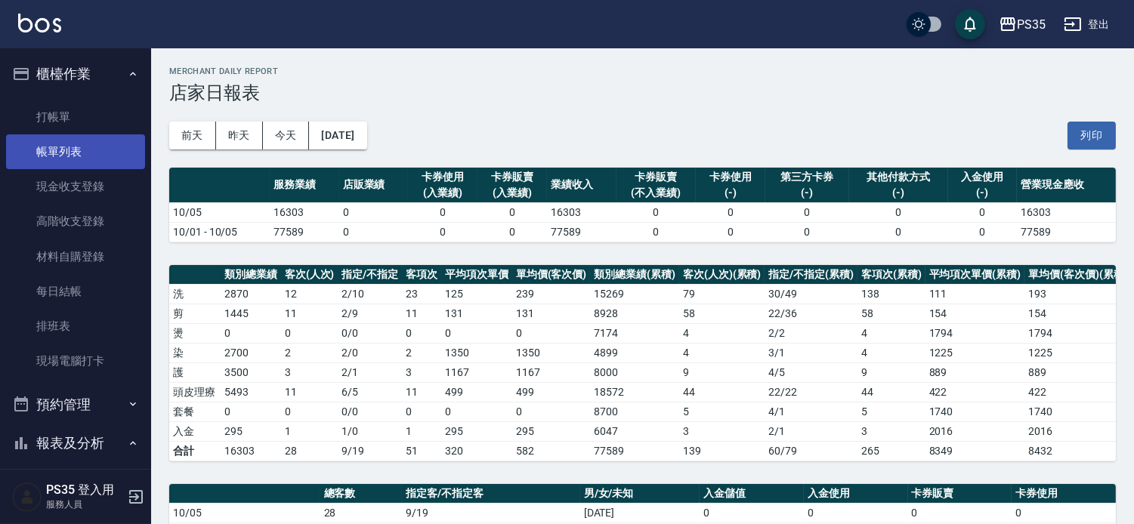
click at [70, 150] on link "帳單列表" at bounding box center [75, 152] width 139 height 35
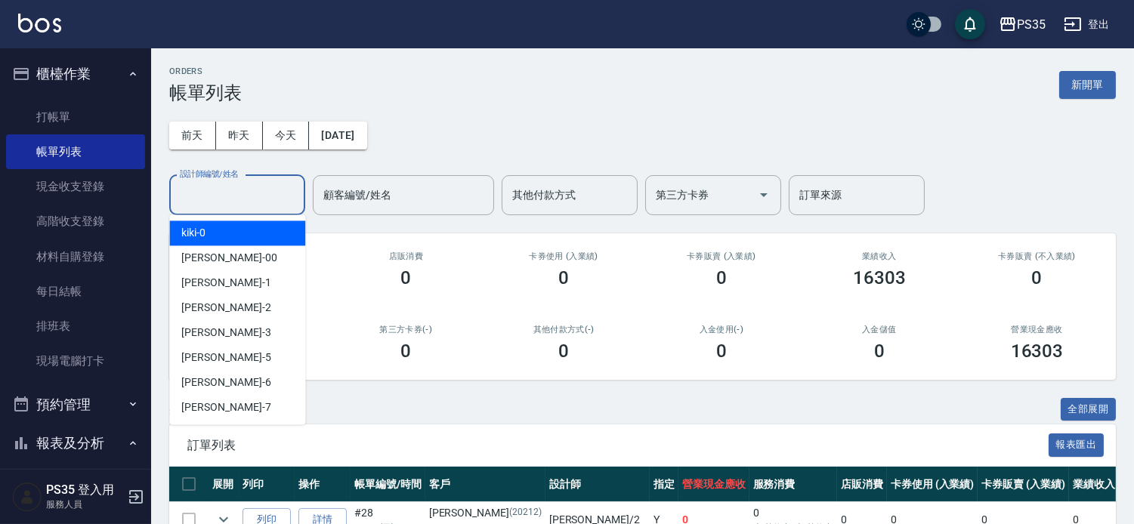
click at [252, 193] on div "設計師編號/姓名 設計師編號/姓名" at bounding box center [237, 195] width 136 height 40
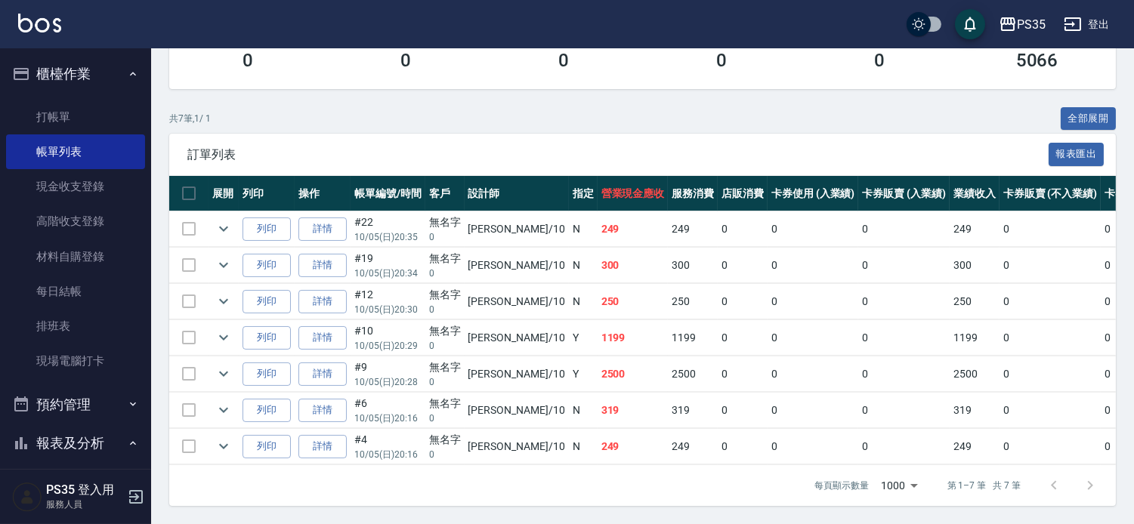
scroll to position [354, 0]
type input "盧淑媛-10"
click at [79, 285] on link "每日結帳" at bounding box center [75, 291] width 139 height 35
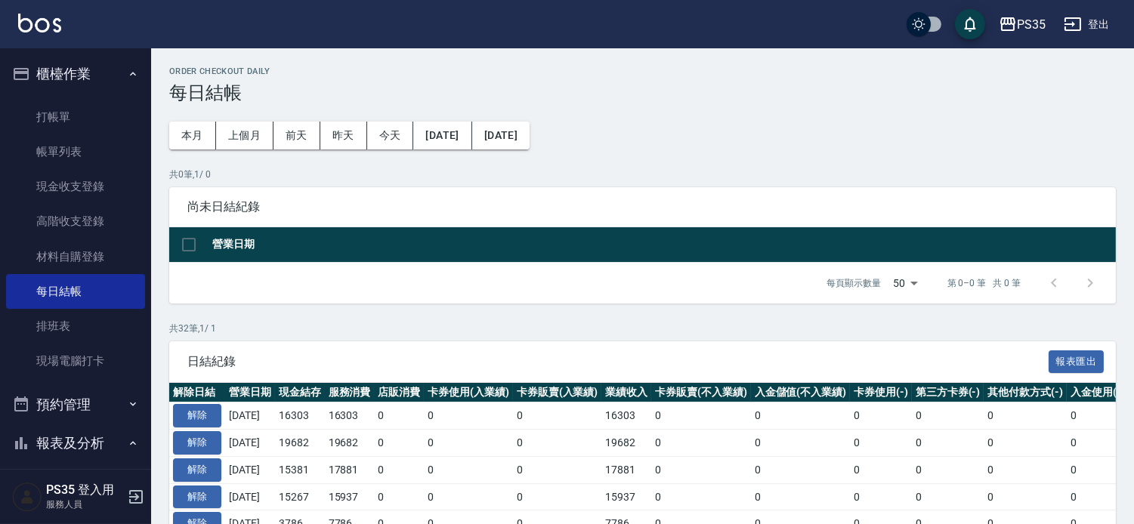
scroll to position [252, 0]
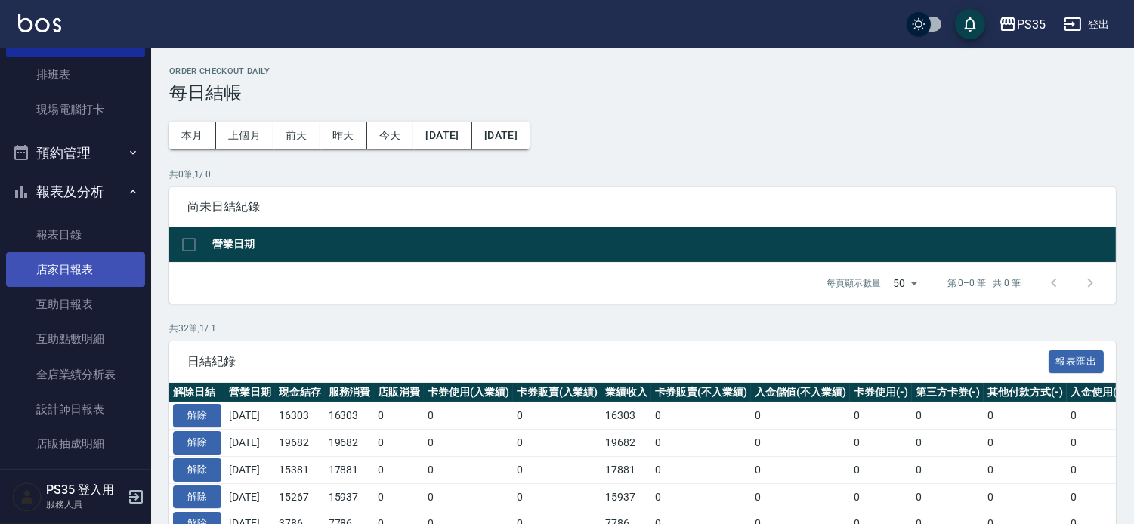
click at [66, 268] on link "店家日報表" at bounding box center [75, 269] width 139 height 35
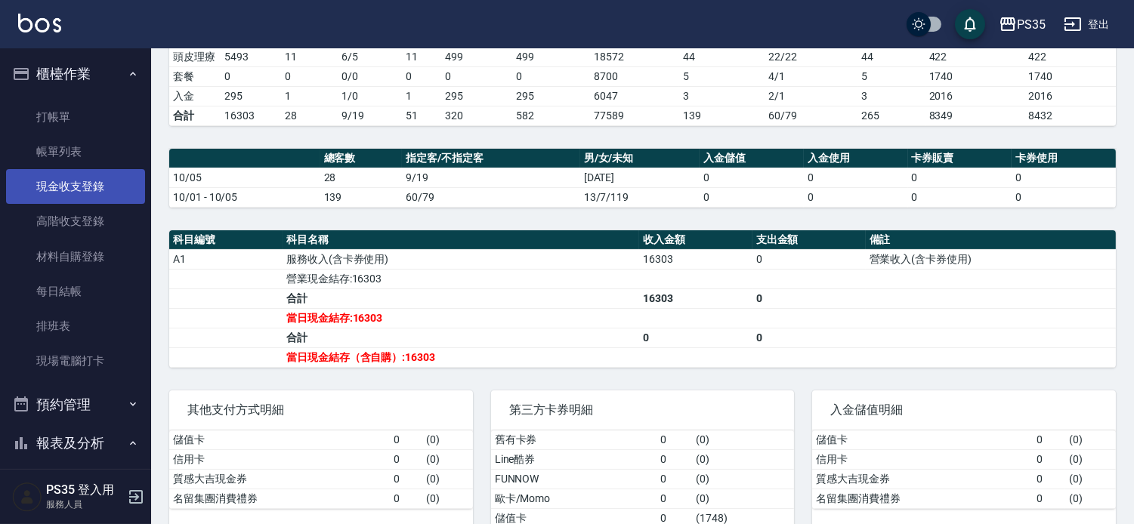
click at [72, 190] on link "現金收支登錄" at bounding box center [75, 186] width 139 height 35
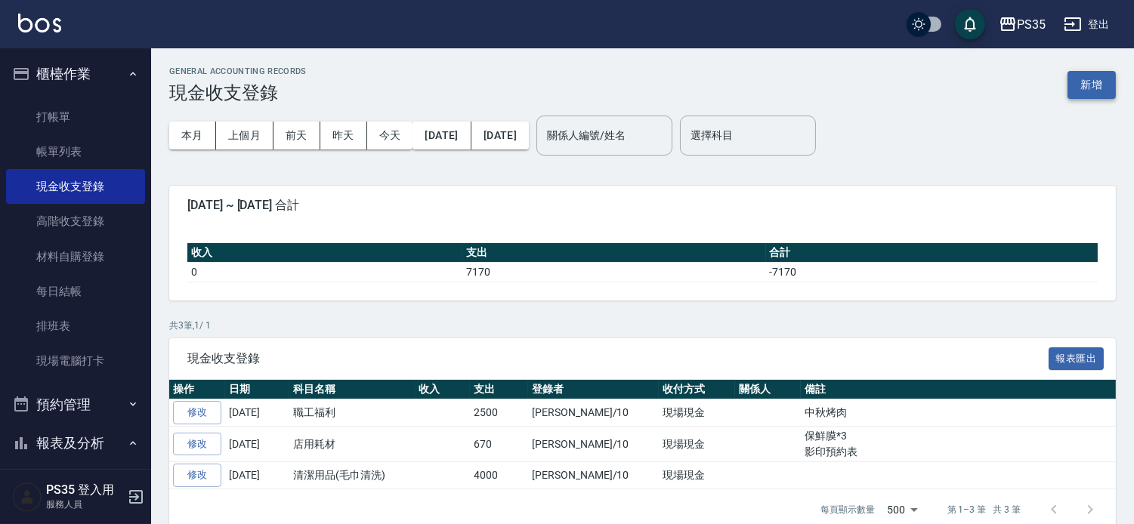
click at [1097, 85] on button "新增" at bounding box center [1092, 85] width 48 height 28
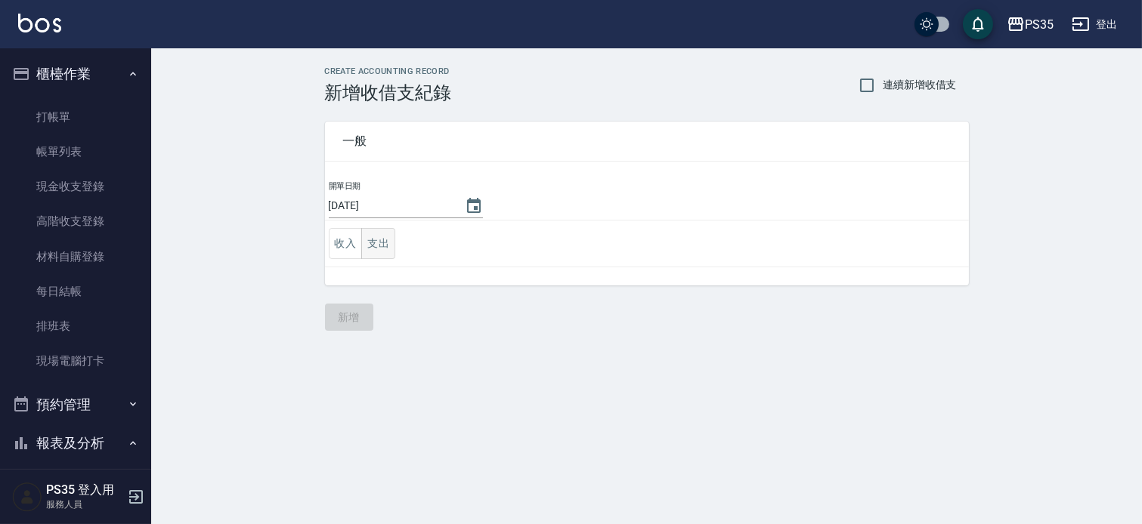
click at [378, 245] on button "支出" at bounding box center [378, 243] width 34 height 31
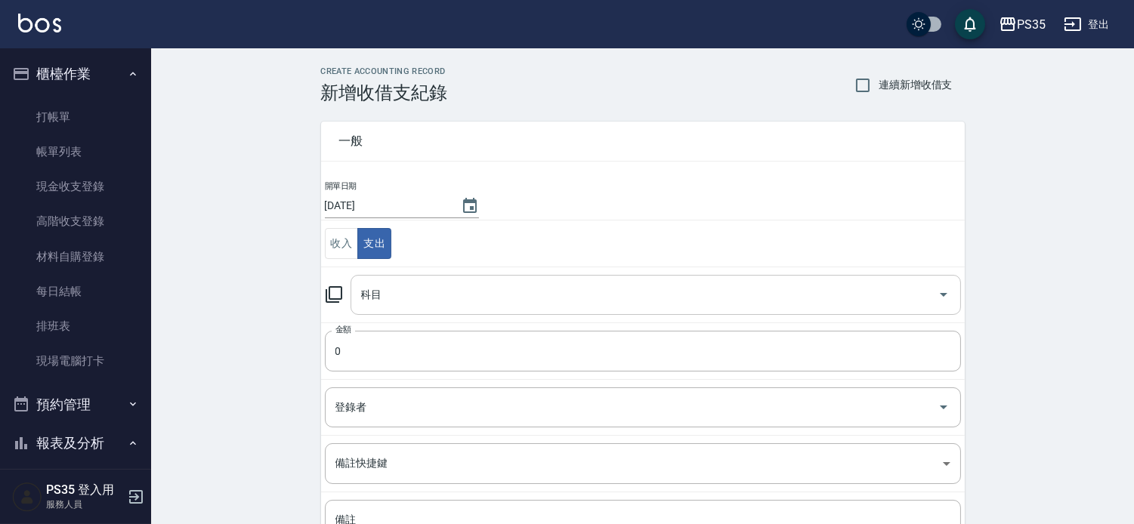
click at [406, 286] on input "科目" at bounding box center [644, 295] width 574 height 26
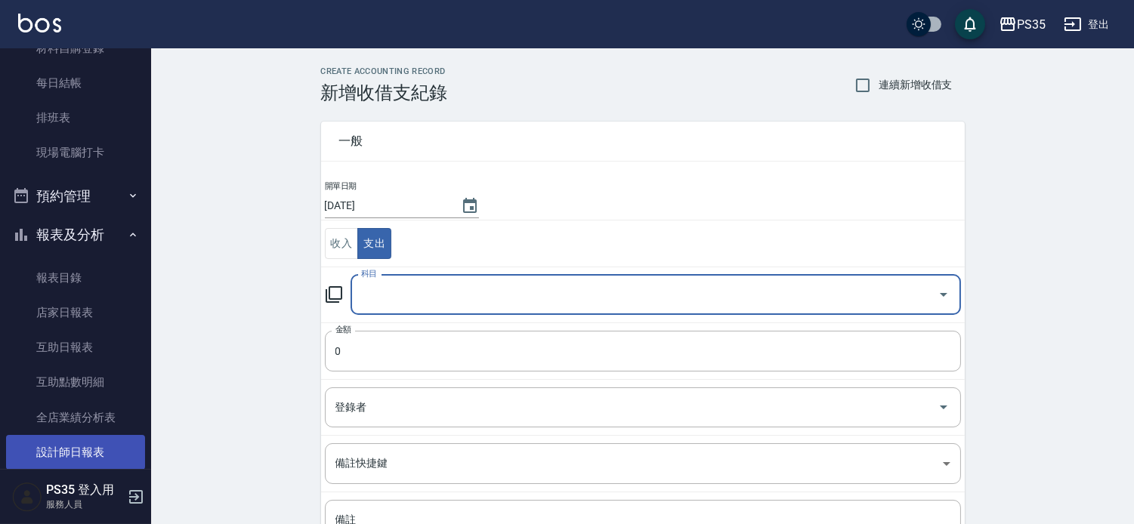
scroll to position [252, 0]
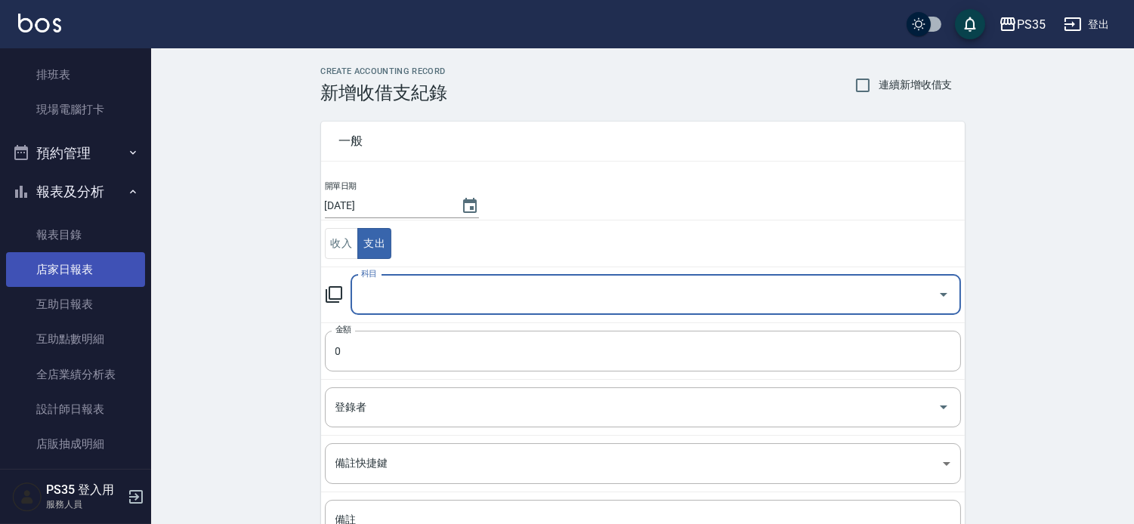
click at [63, 268] on link "店家日報表" at bounding box center [75, 269] width 139 height 35
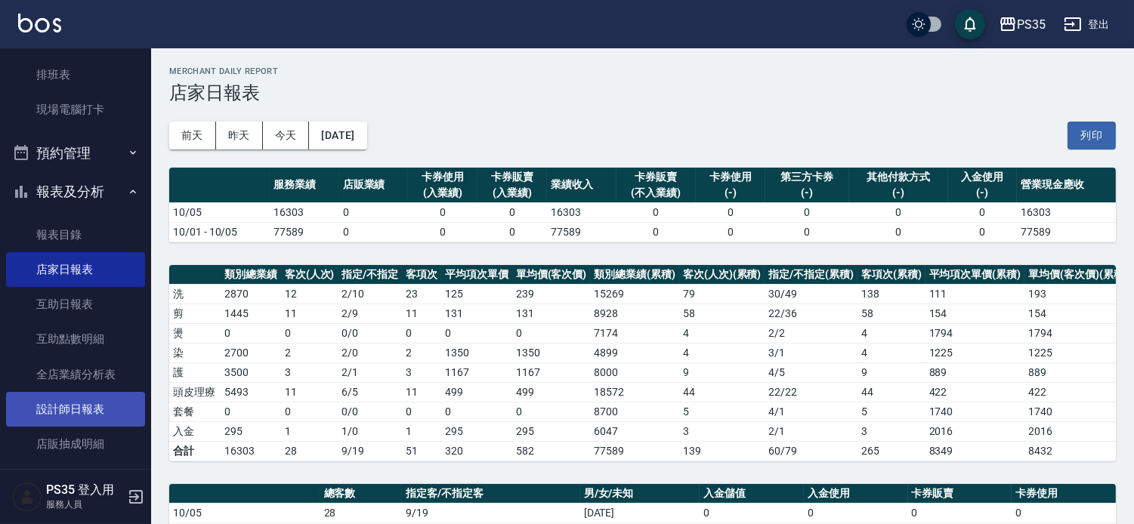
drag, startPoint x: 858, startPoint y: 6, endPoint x: 63, endPoint y: 410, distance: 891.2
click at [63, 410] on link "設計師日報表" at bounding box center [75, 409] width 139 height 35
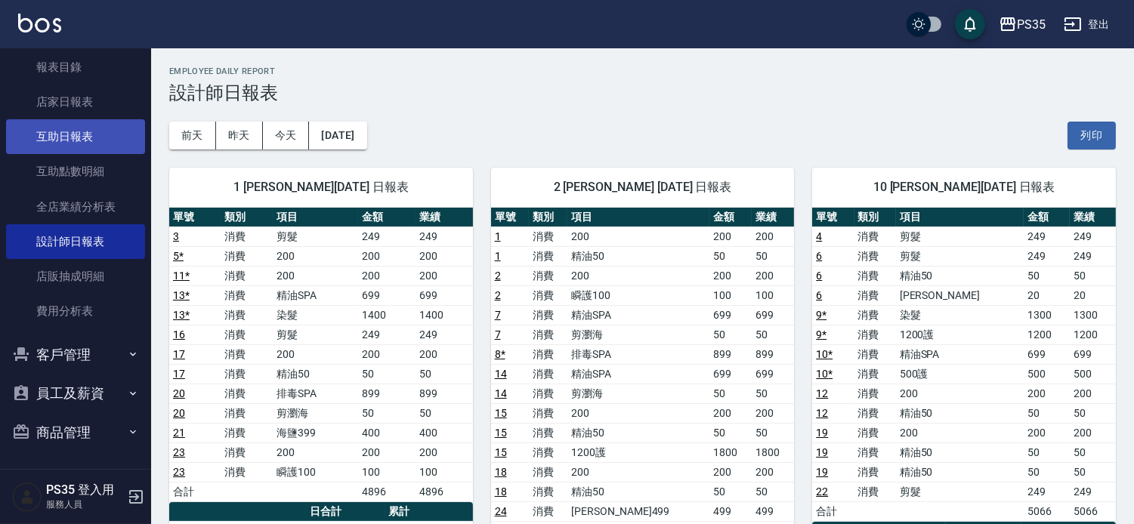
click at [110, 147] on link "互助日報表" at bounding box center [75, 136] width 139 height 35
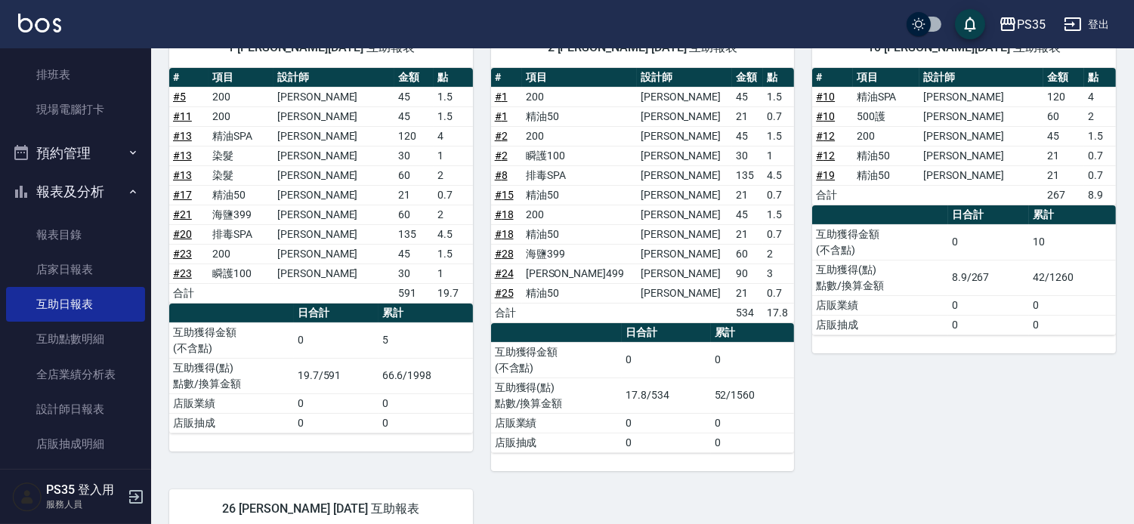
scroll to position [168, 0]
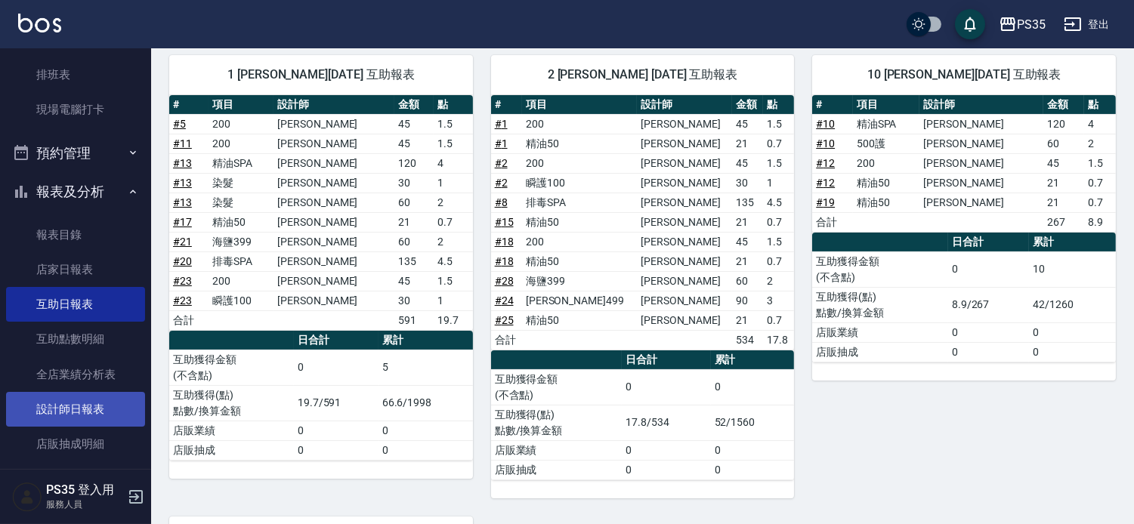
click at [101, 394] on link "設計師日報表" at bounding box center [75, 409] width 139 height 35
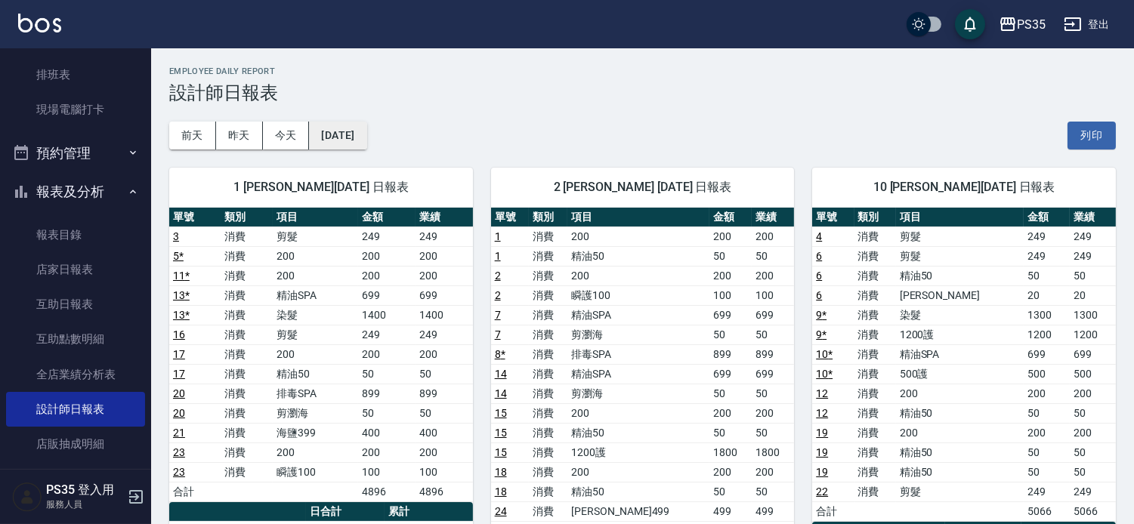
click at [352, 126] on button "[DATE]" at bounding box center [337, 136] width 57 height 28
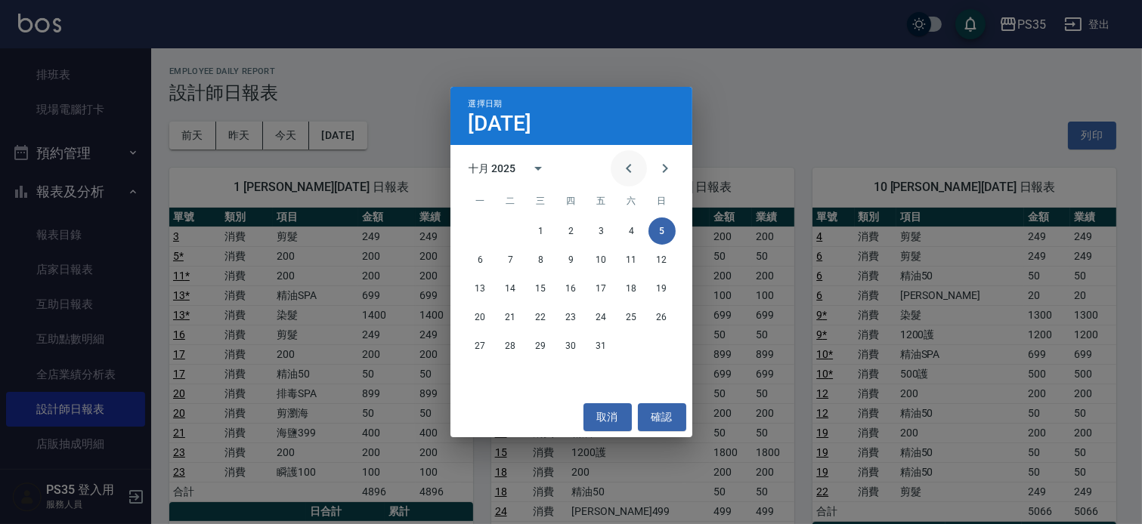
click at [620, 172] on icon "Previous month" at bounding box center [629, 168] width 18 height 18
click at [571, 223] on button "4" at bounding box center [571, 231] width 27 height 27
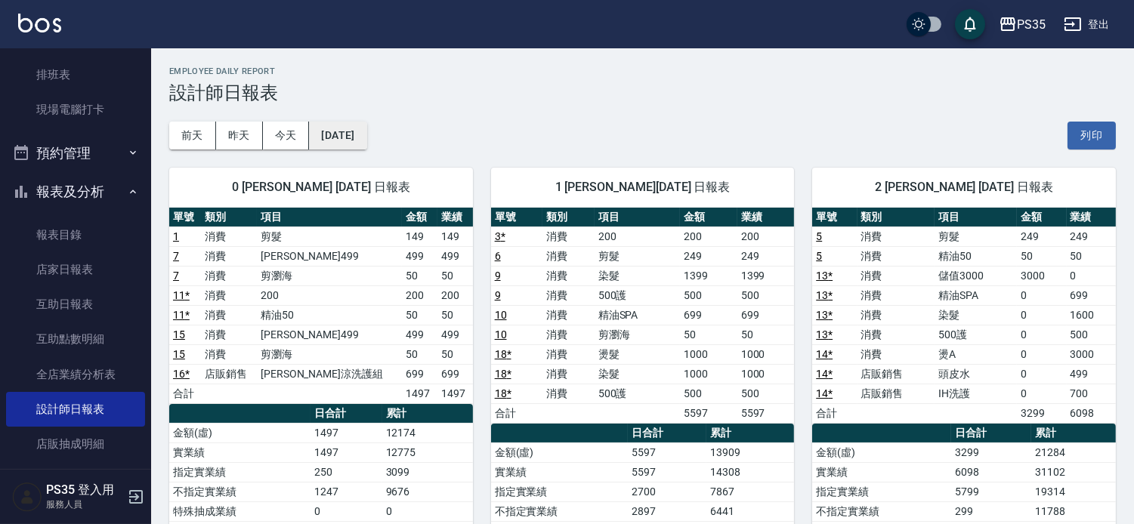
click at [367, 127] on button "[DATE]" at bounding box center [337, 136] width 57 height 28
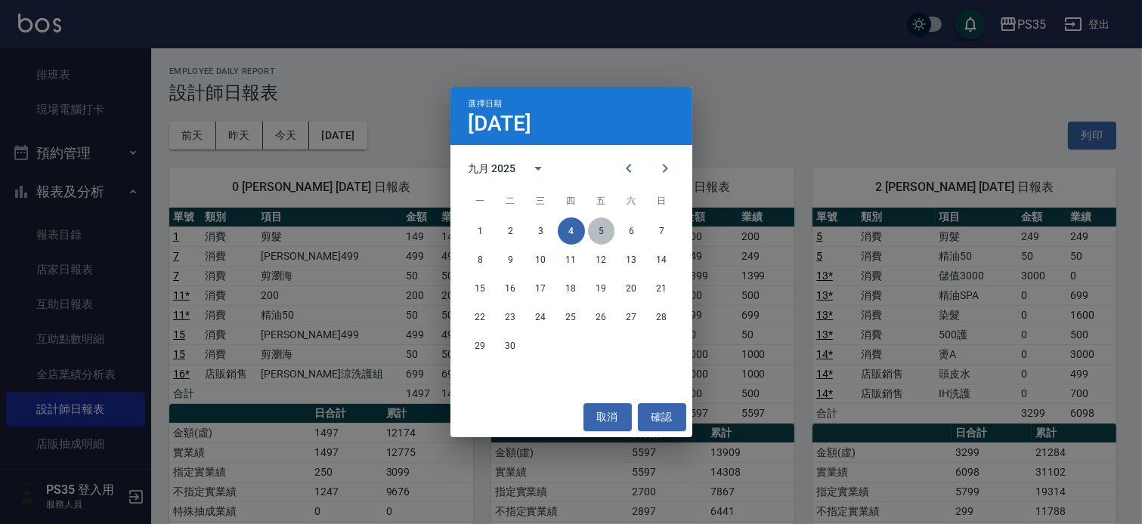
click at [594, 232] on button "5" at bounding box center [601, 231] width 27 height 27
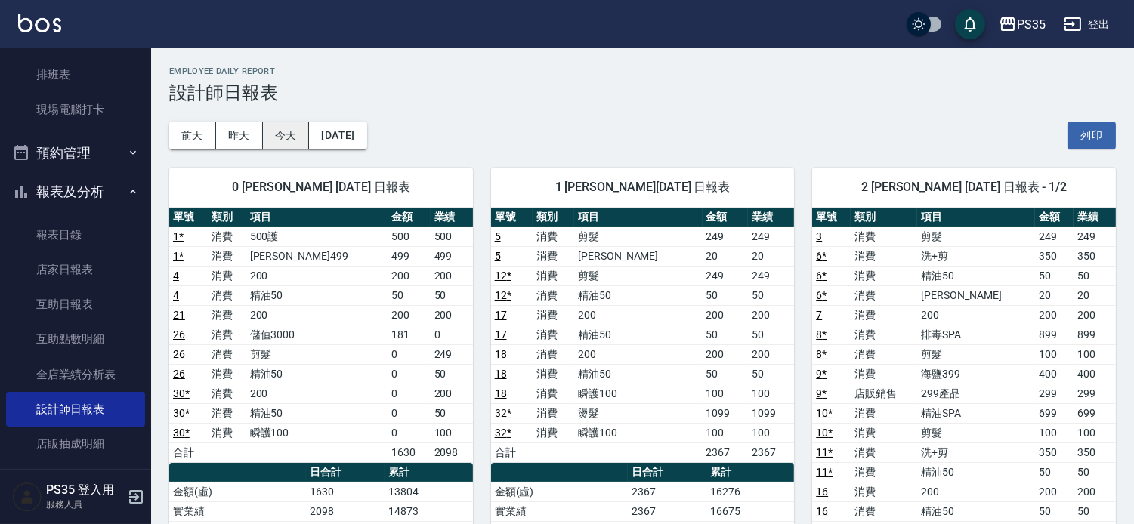
click at [289, 136] on button "今天" at bounding box center [286, 136] width 47 height 28
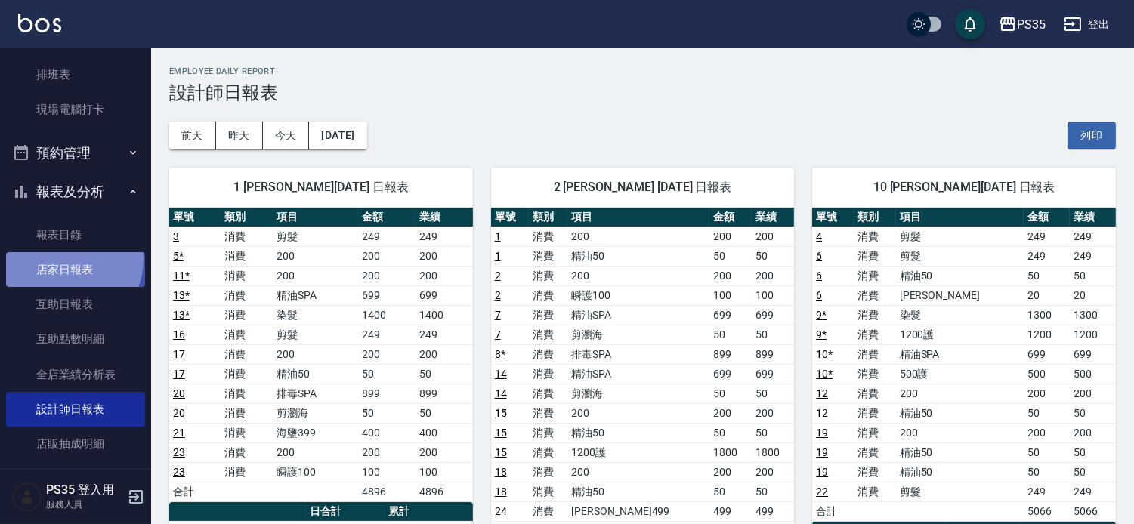
click at [64, 258] on link "店家日報表" at bounding box center [75, 269] width 139 height 35
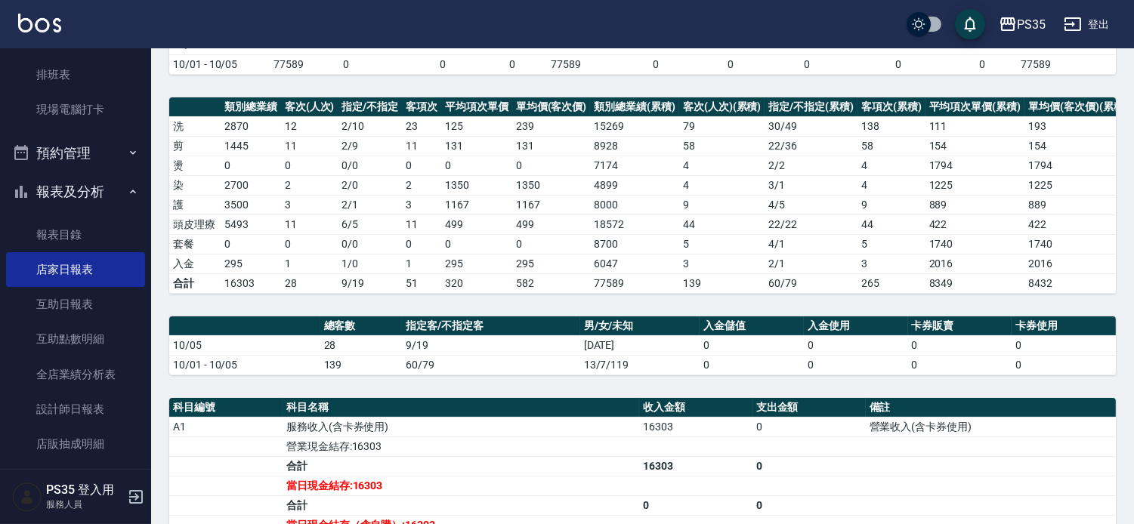
scroll to position [391, 0]
